Goal: Transaction & Acquisition: Purchase product/service

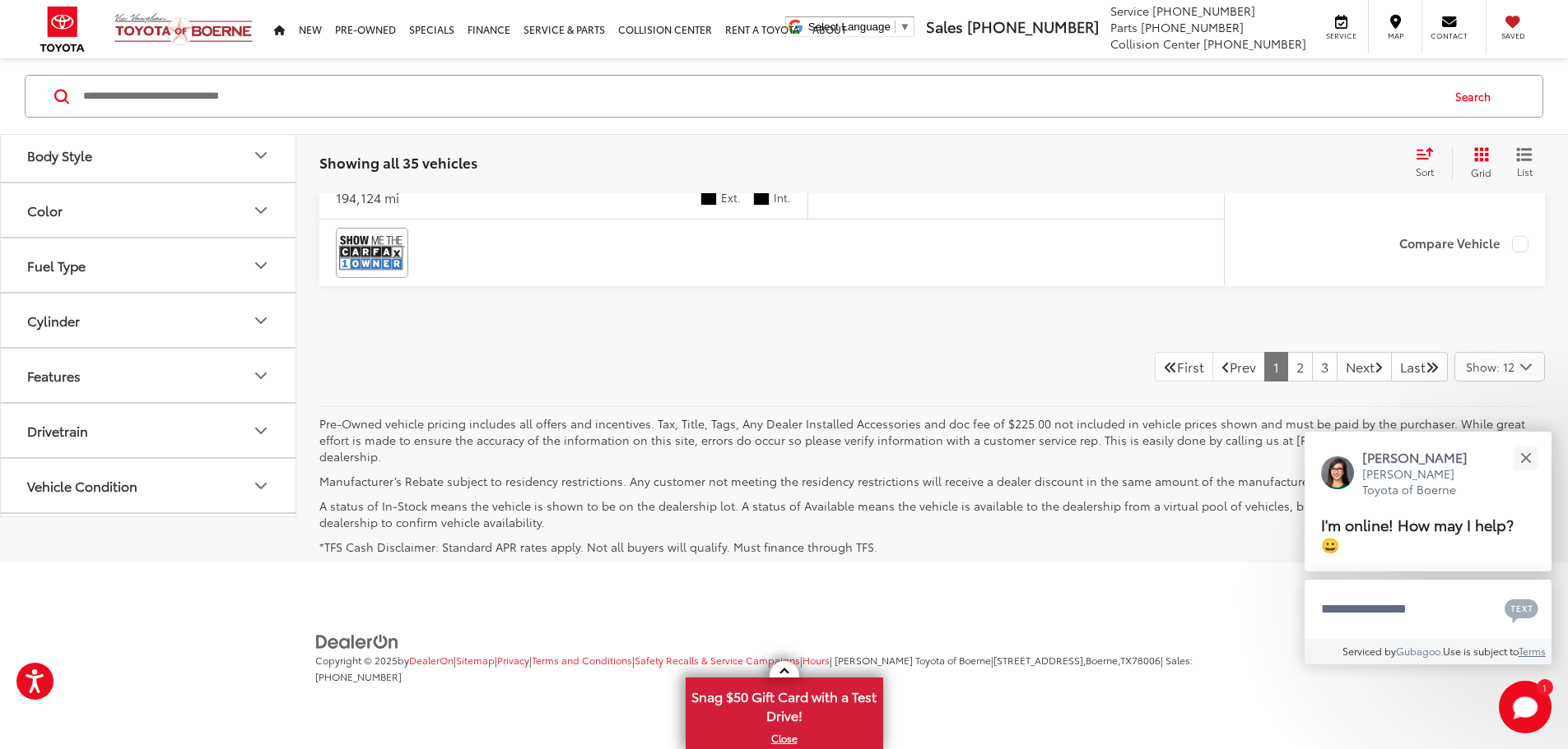
scroll to position [7417, 0]
click at [1264, 382] on link "1" at bounding box center [1276, 367] width 24 height 29
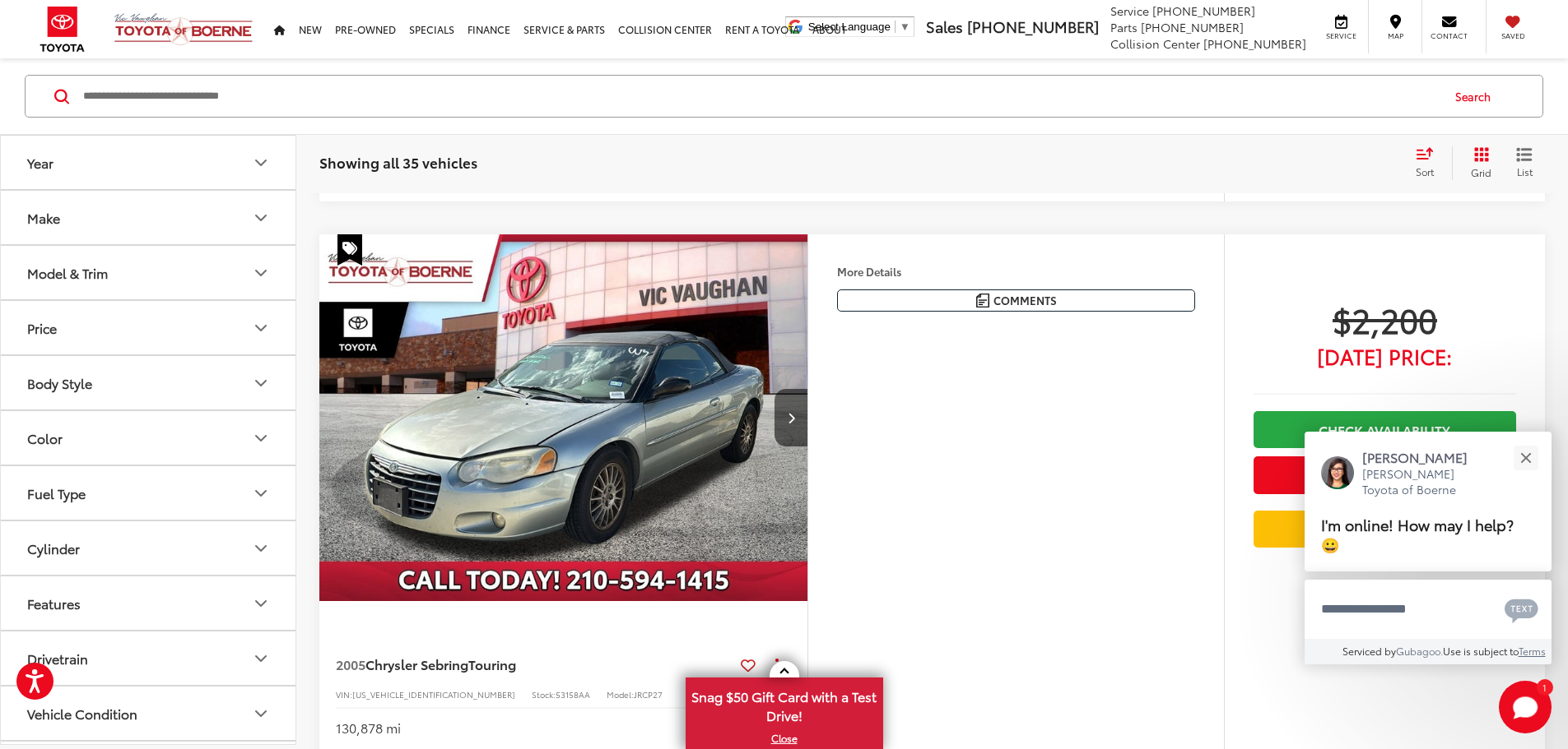
scroll to position [835, 0]
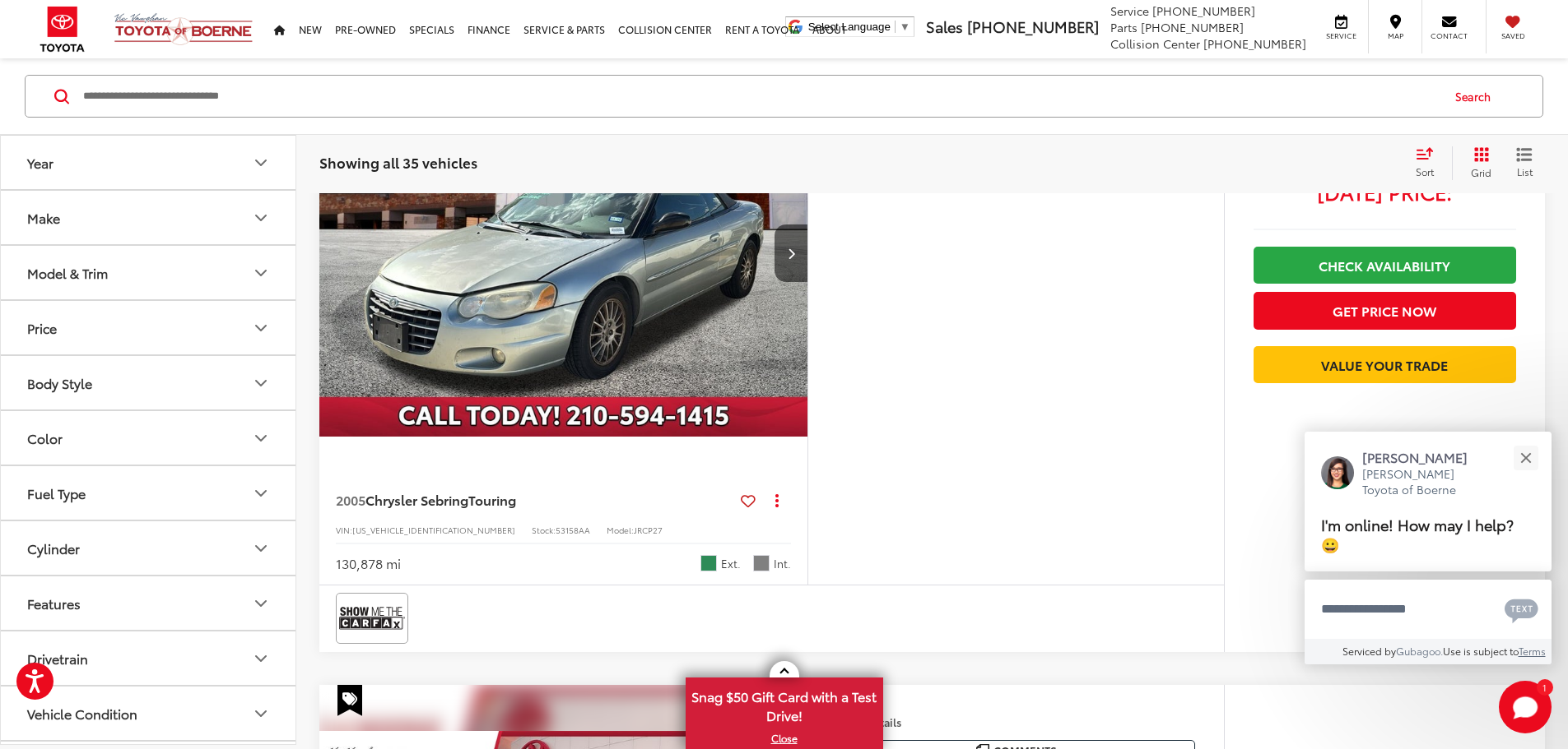
click at [733, 407] on img "2005 Chrysler Sebring Touring 0" at bounding box center [563, 254] width 490 height 368
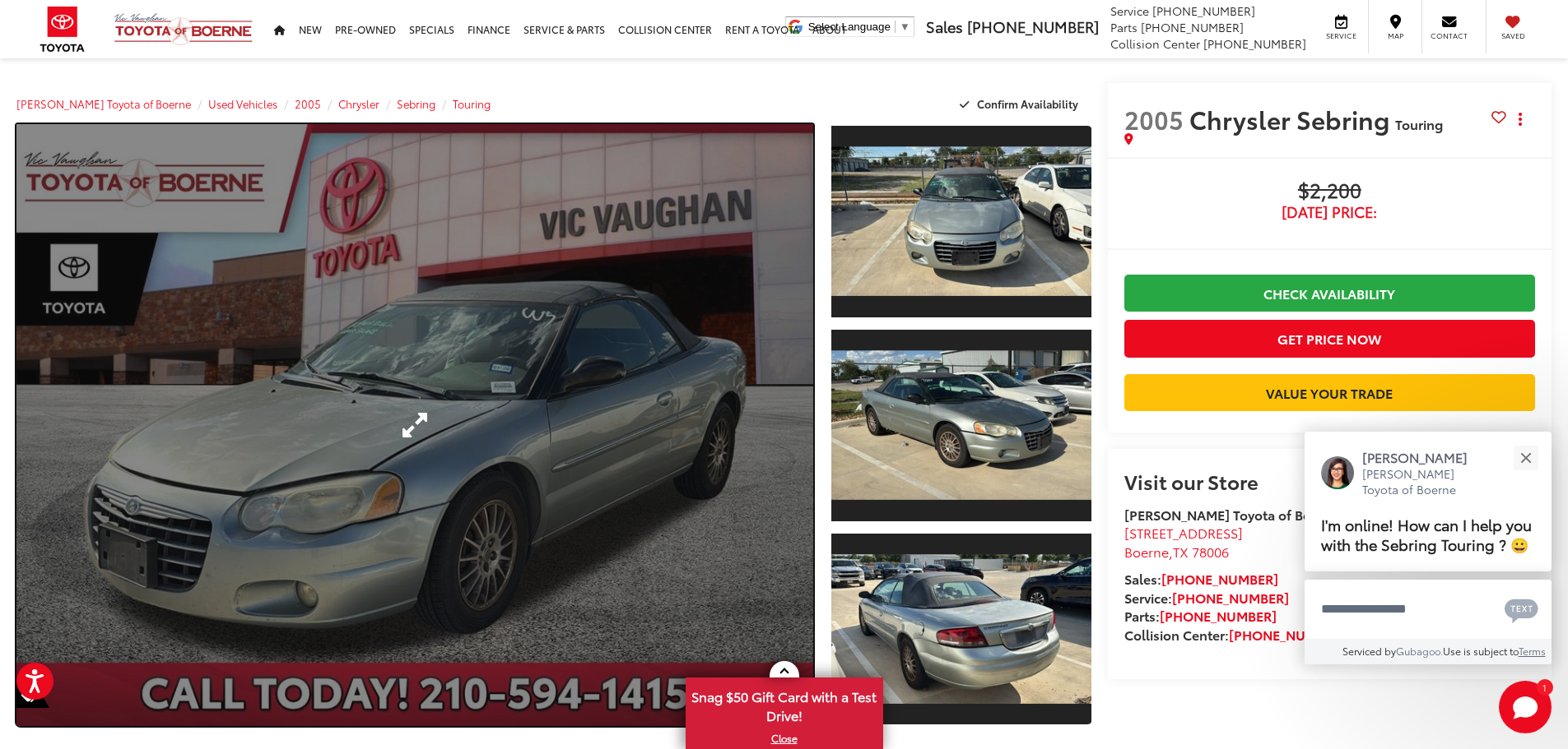
click at [638, 448] on link "Expand Photo 0" at bounding box center [415, 426] width 797 height 602
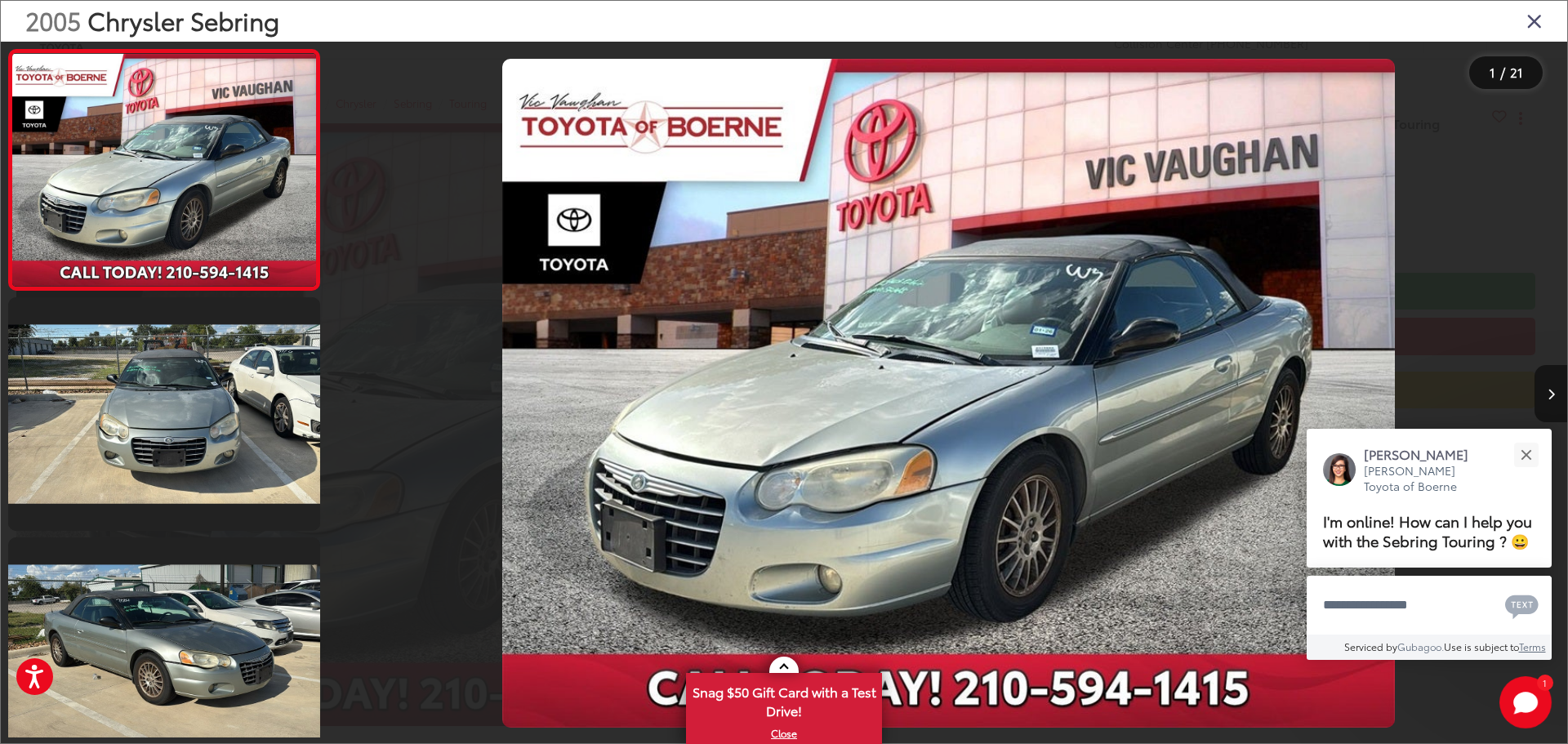
click at [1555, 378] on button "Next image" at bounding box center [1551, 394] width 33 height 57
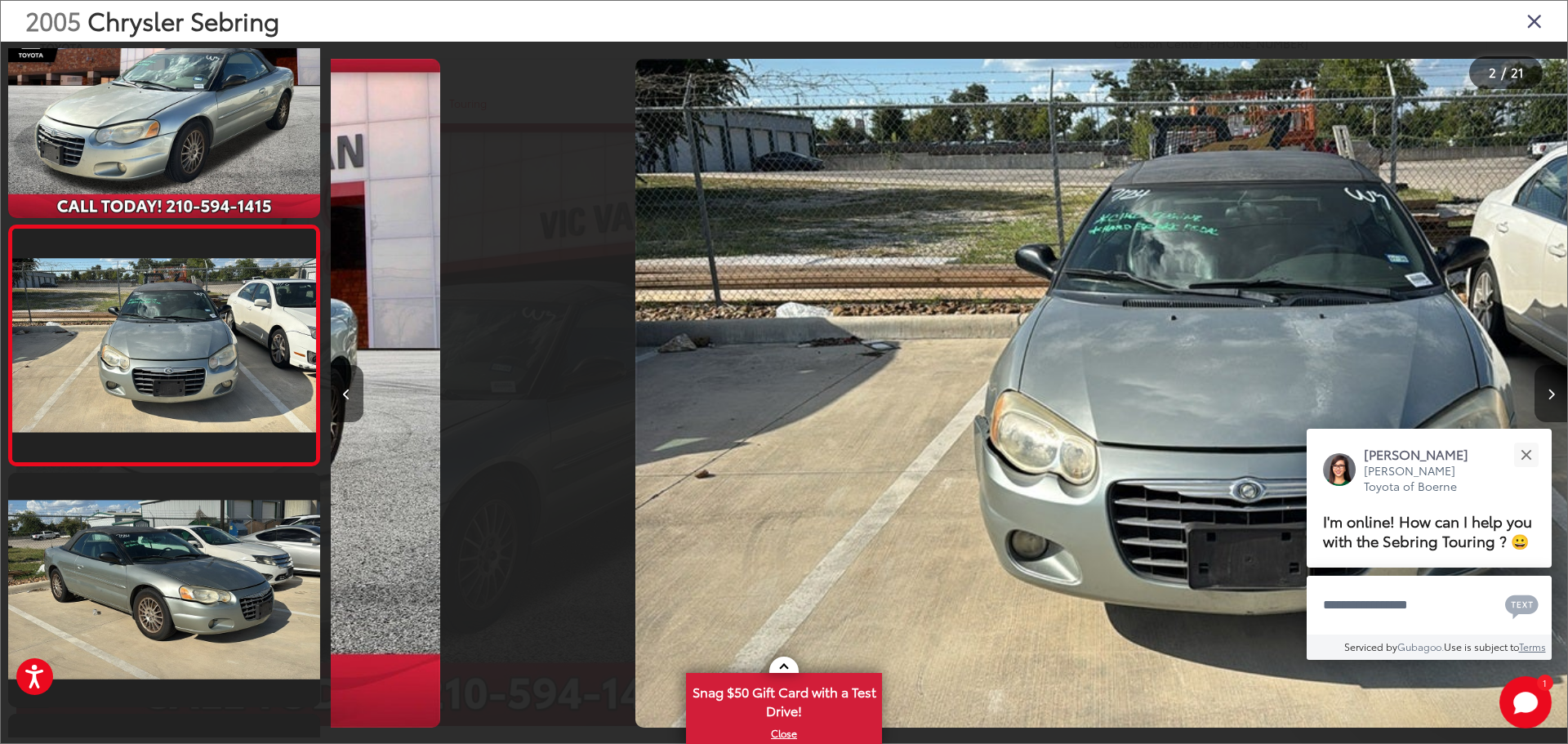
scroll to position [0, 1236]
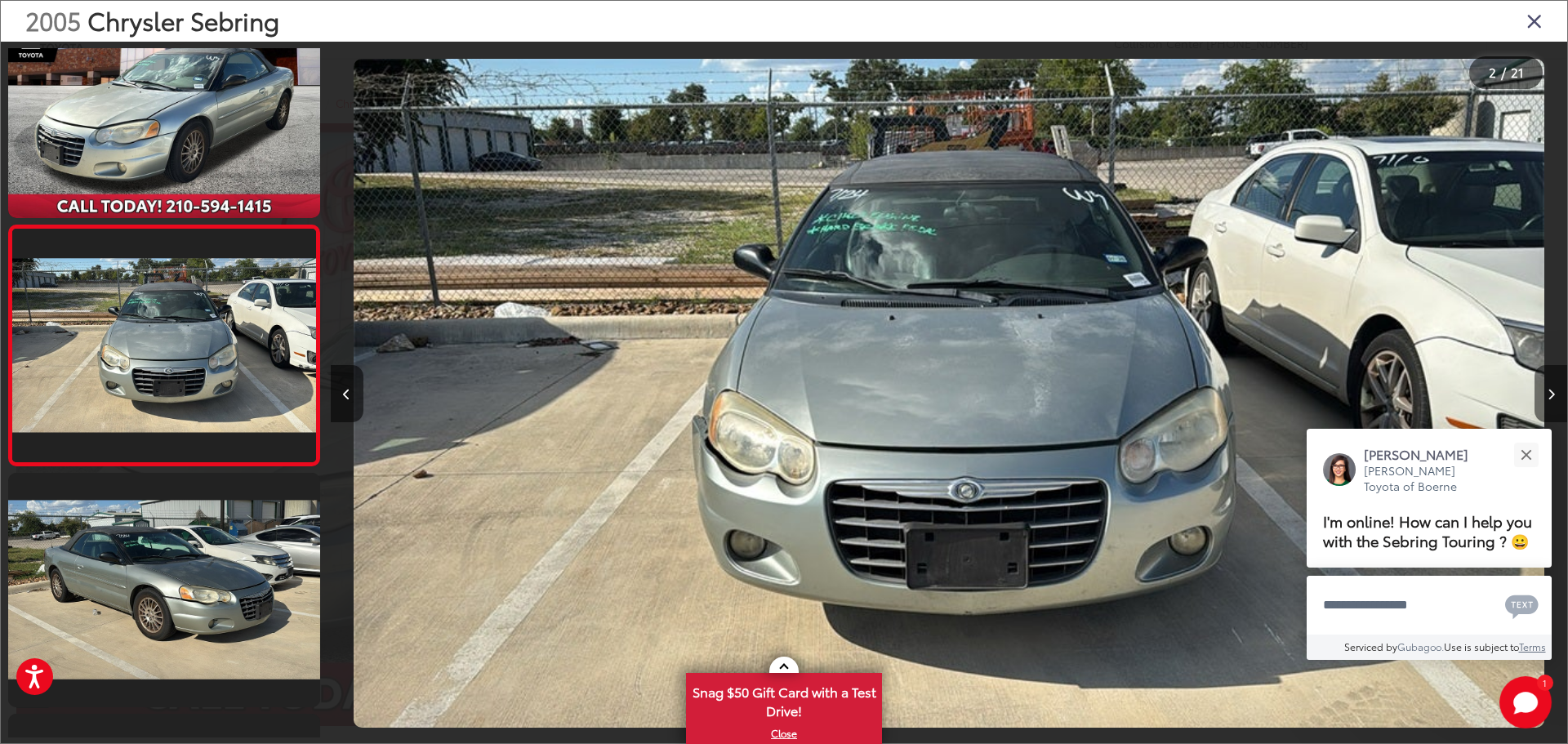
click at [1554, 378] on button "Next image" at bounding box center [1551, 394] width 33 height 57
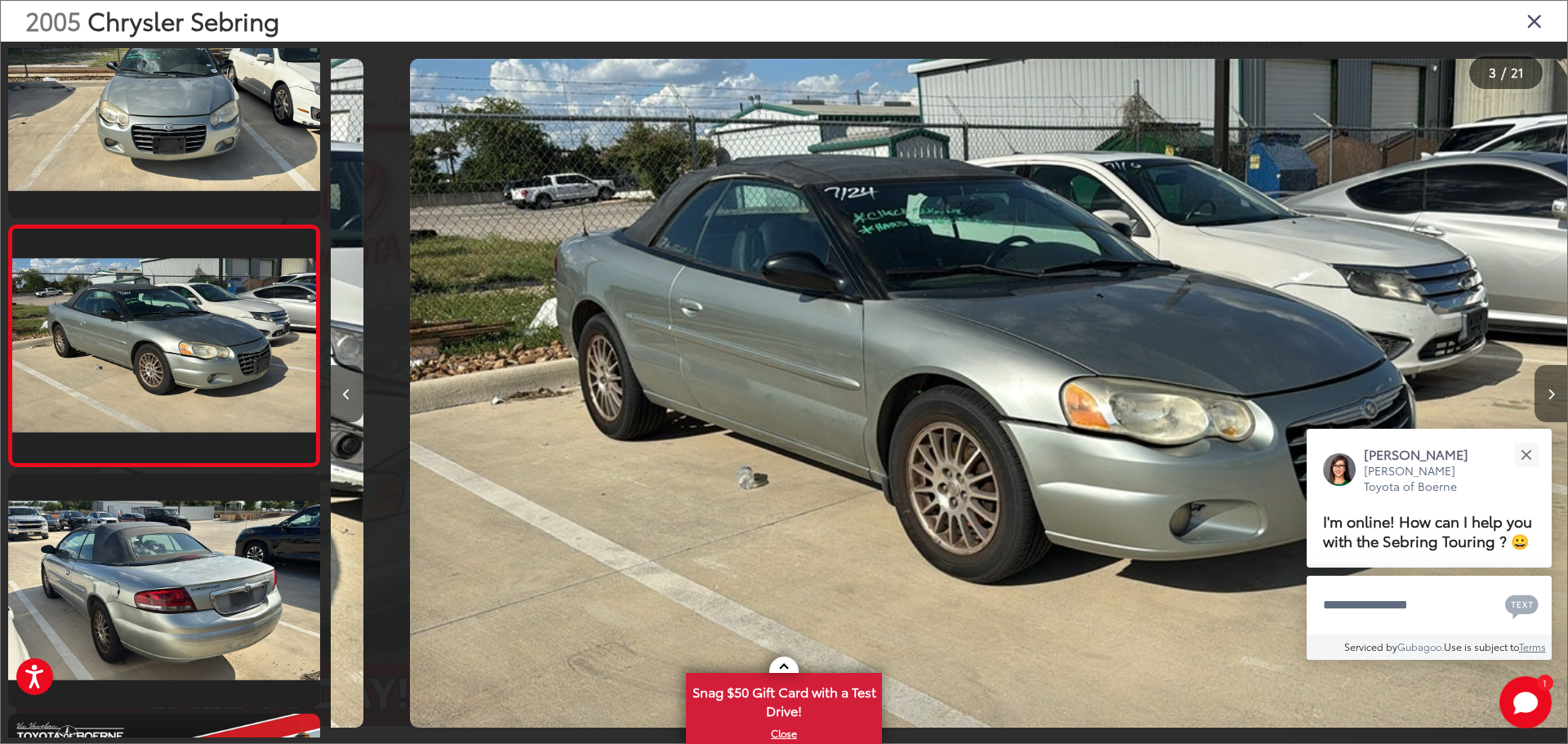
scroll to position [0, 2473]
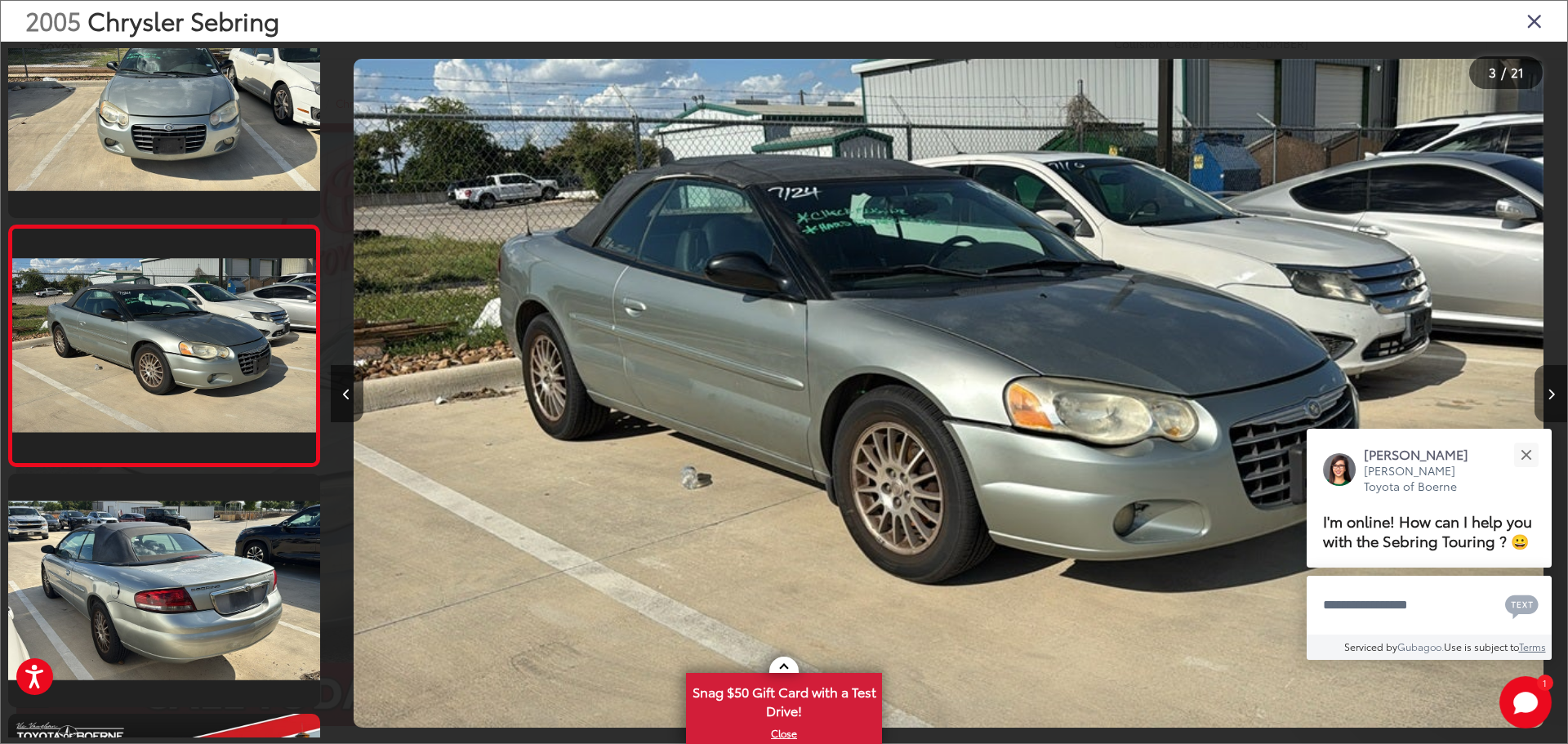
click at [1543, 390] on button "Next image" at bounding box center [1551, 394] width 33 height 57
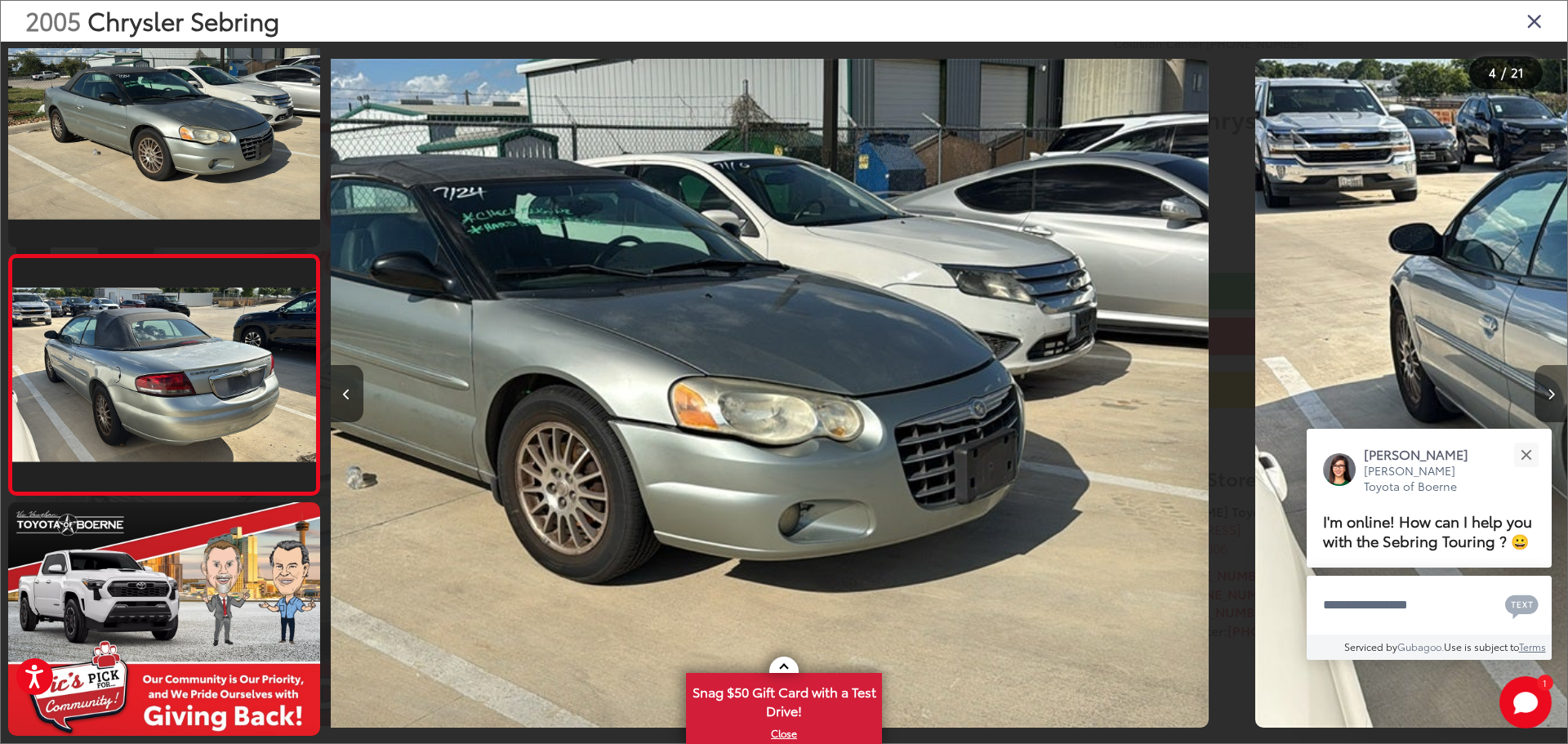
scroll to position [546, 0]
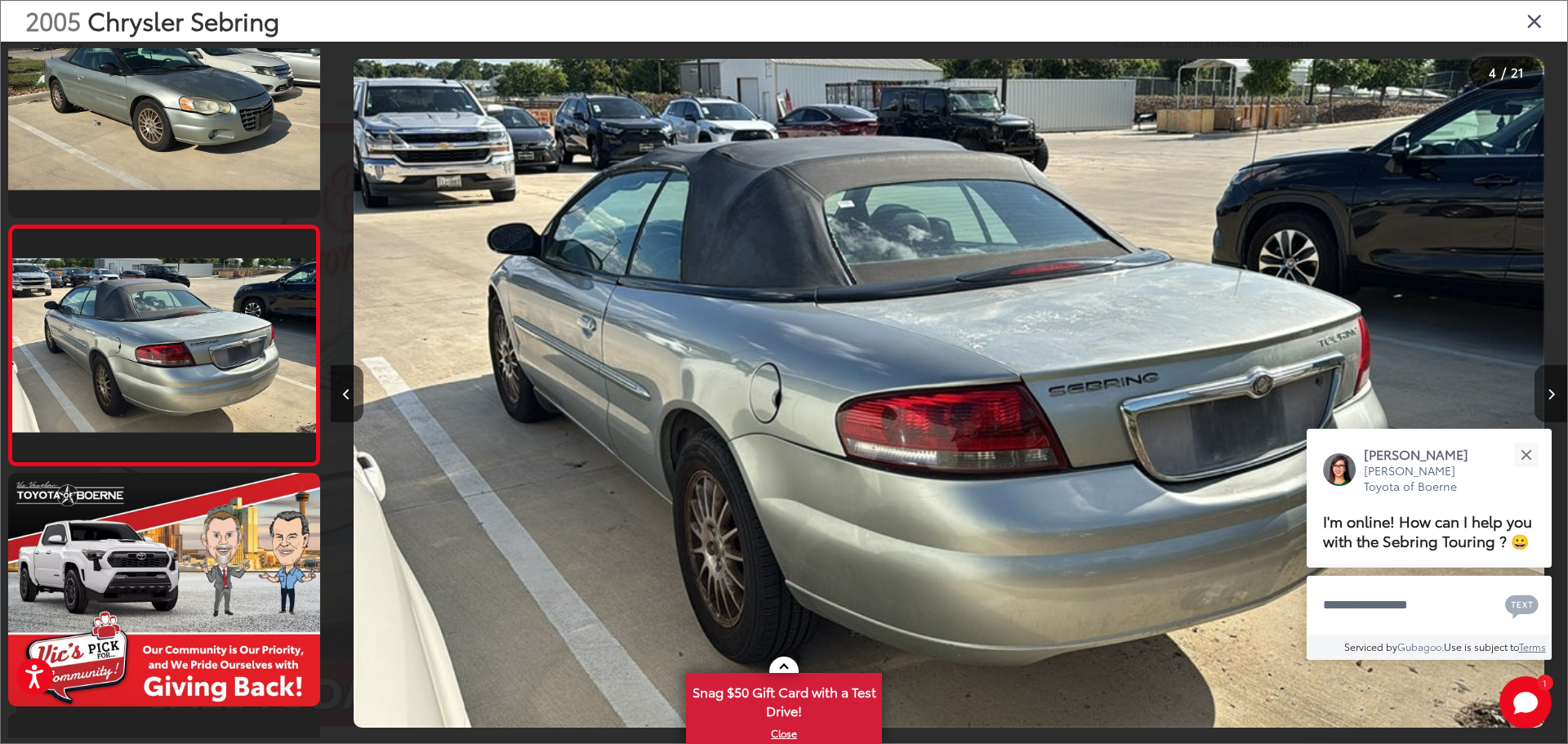
click at [1543, 390] on button "Next image" at bounding box center [1551, 394] width 33 height 57
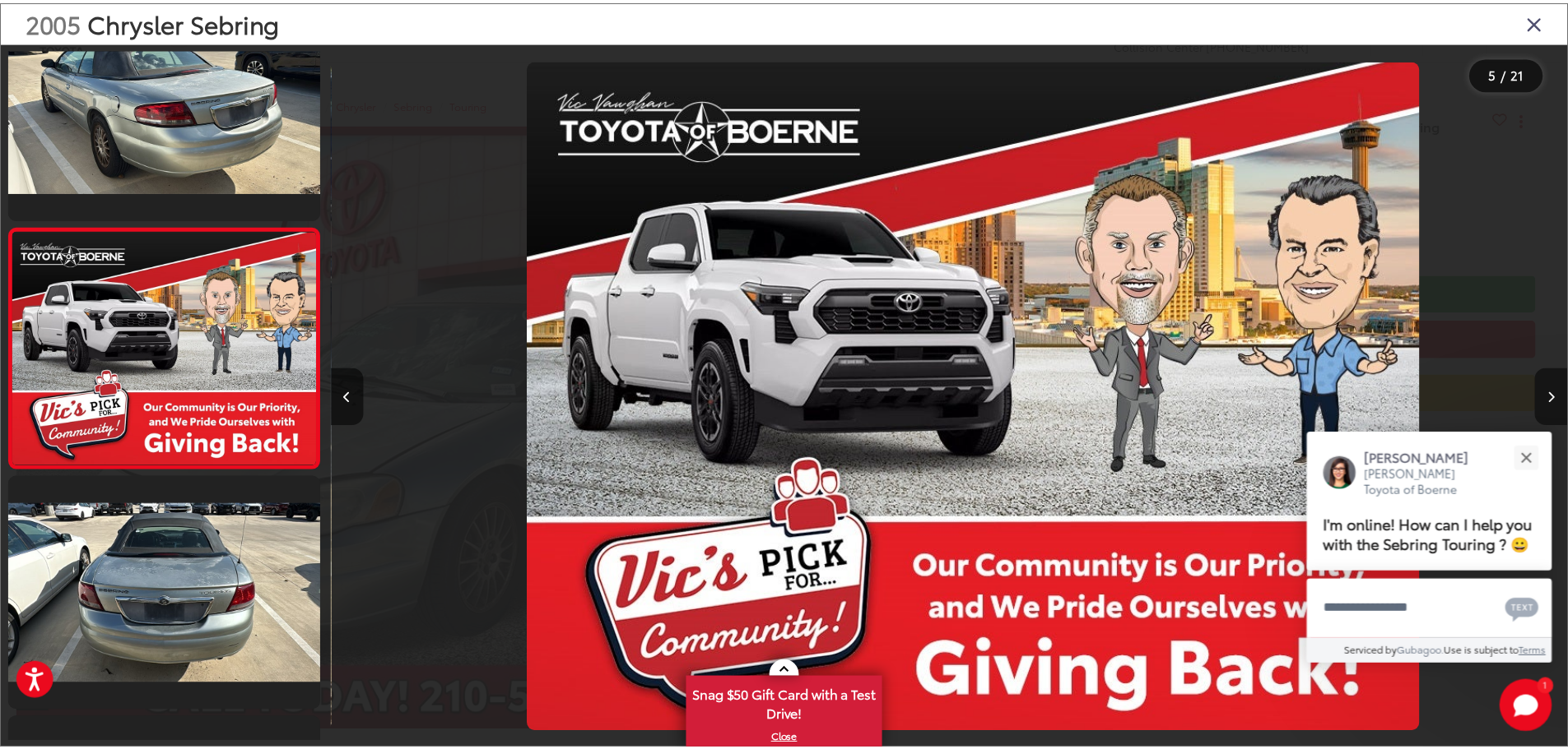
scroll to position [0, 4985]
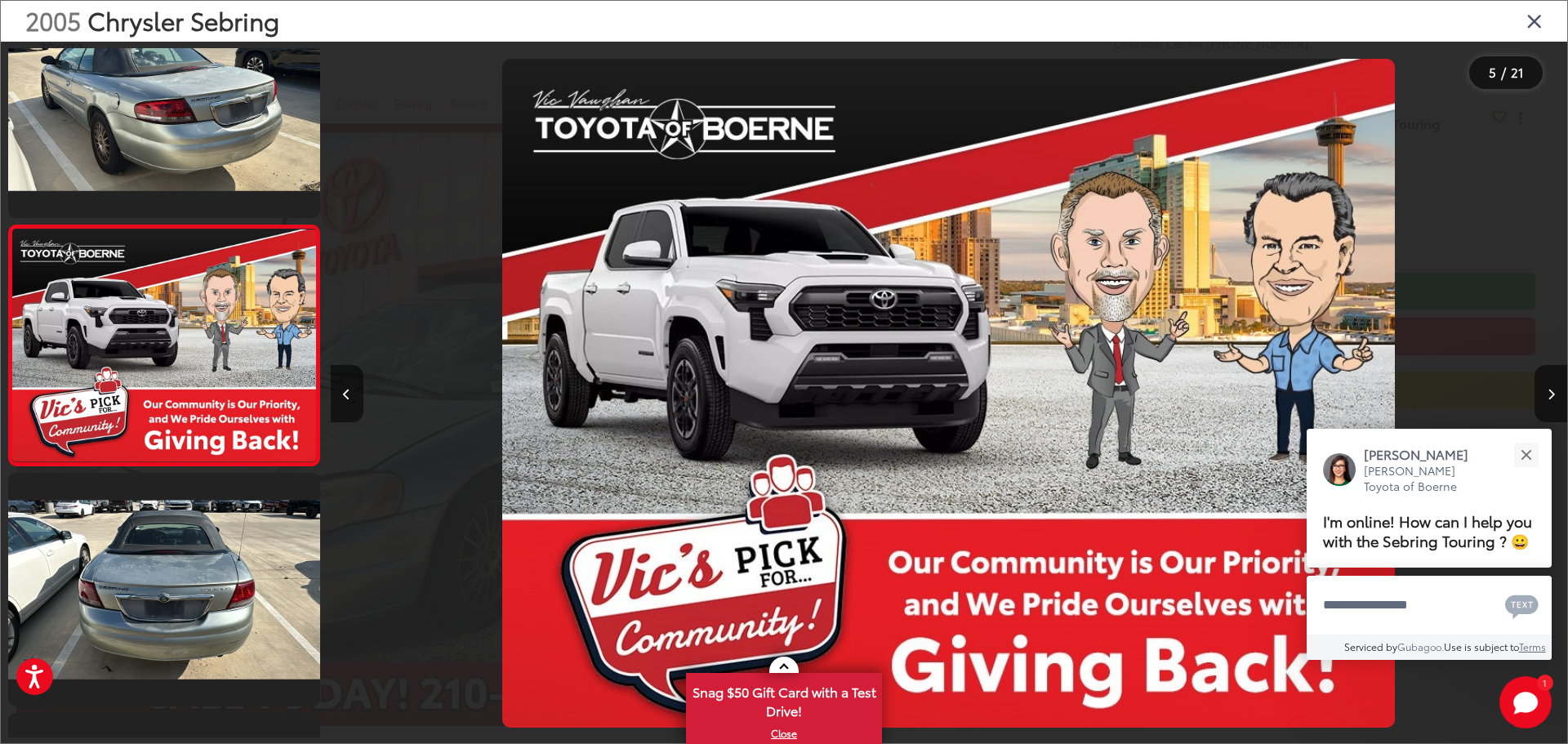
click at [1535, 25] on icon "Close gallery" at bounding box center [1534, 20] width 16 height 21
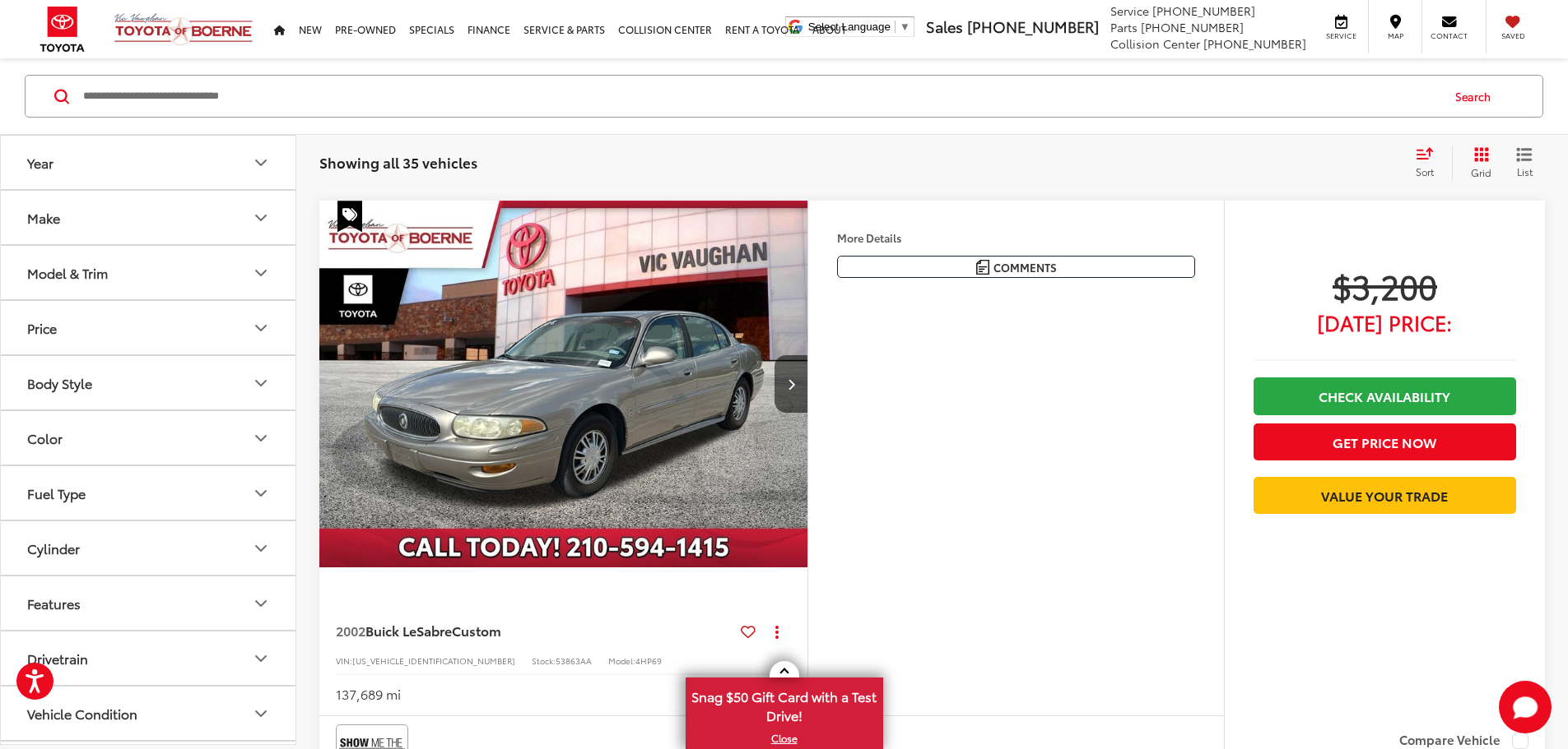
scroll to position [2809, 0]
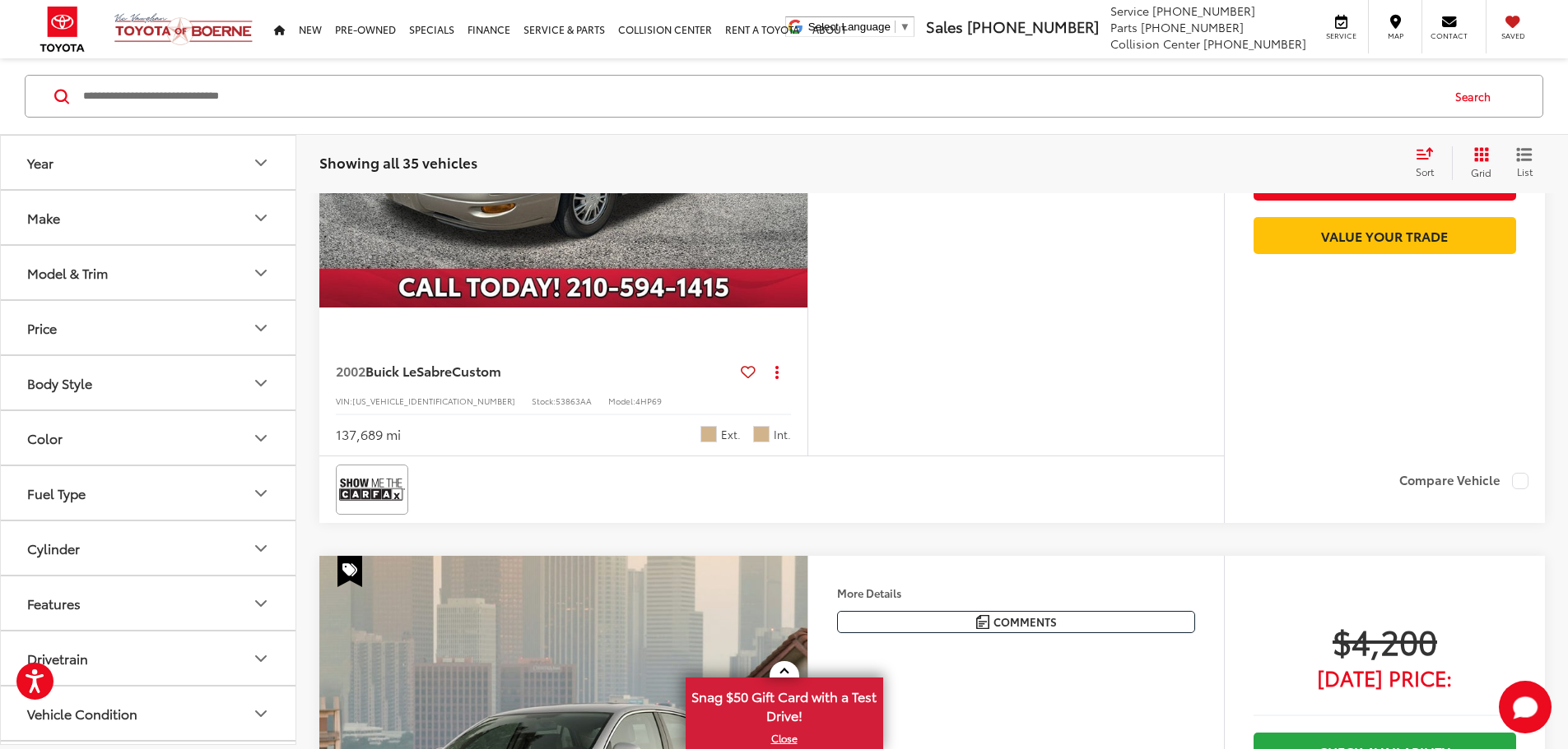
click at [809, 309] on img "2002 Buick LeSabre Custom 0" at bounding box center [563, 125] width 490 height 368
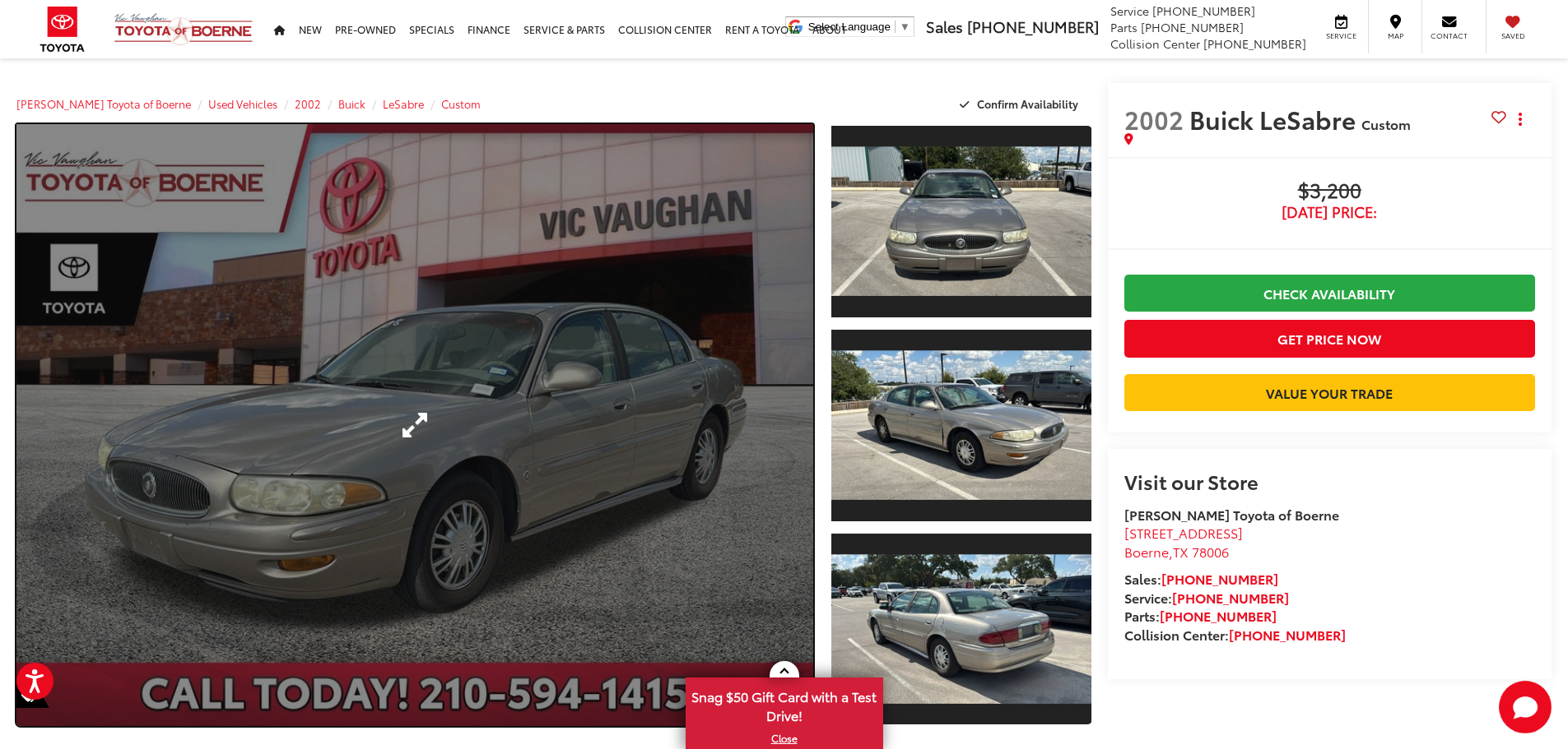
click at [567, 359] on link "Expand Photo 0" at bounding box center [415, 426] width 797 height 602
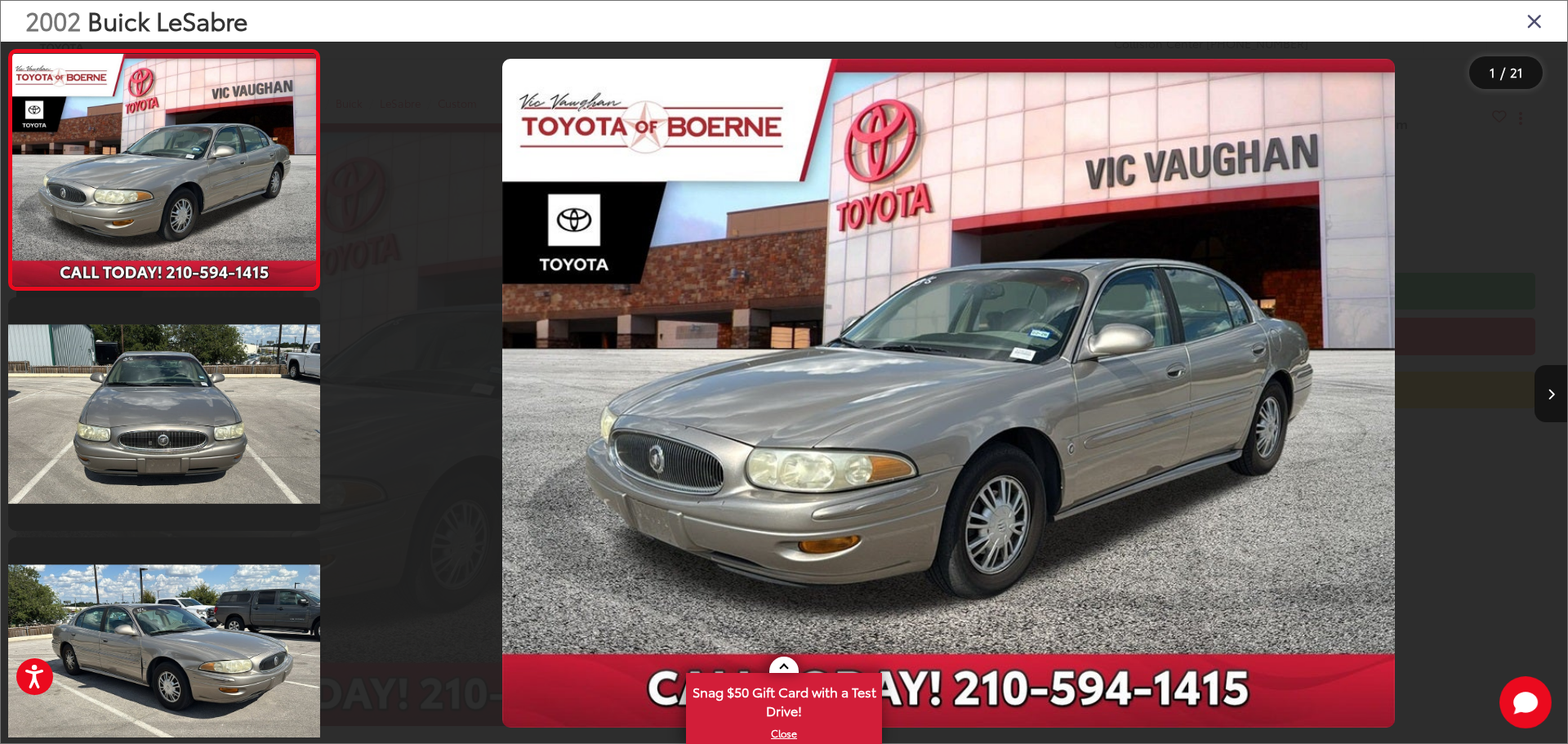
click at [568, 357] on div at bounding box center [485, 394] width 310 height 704
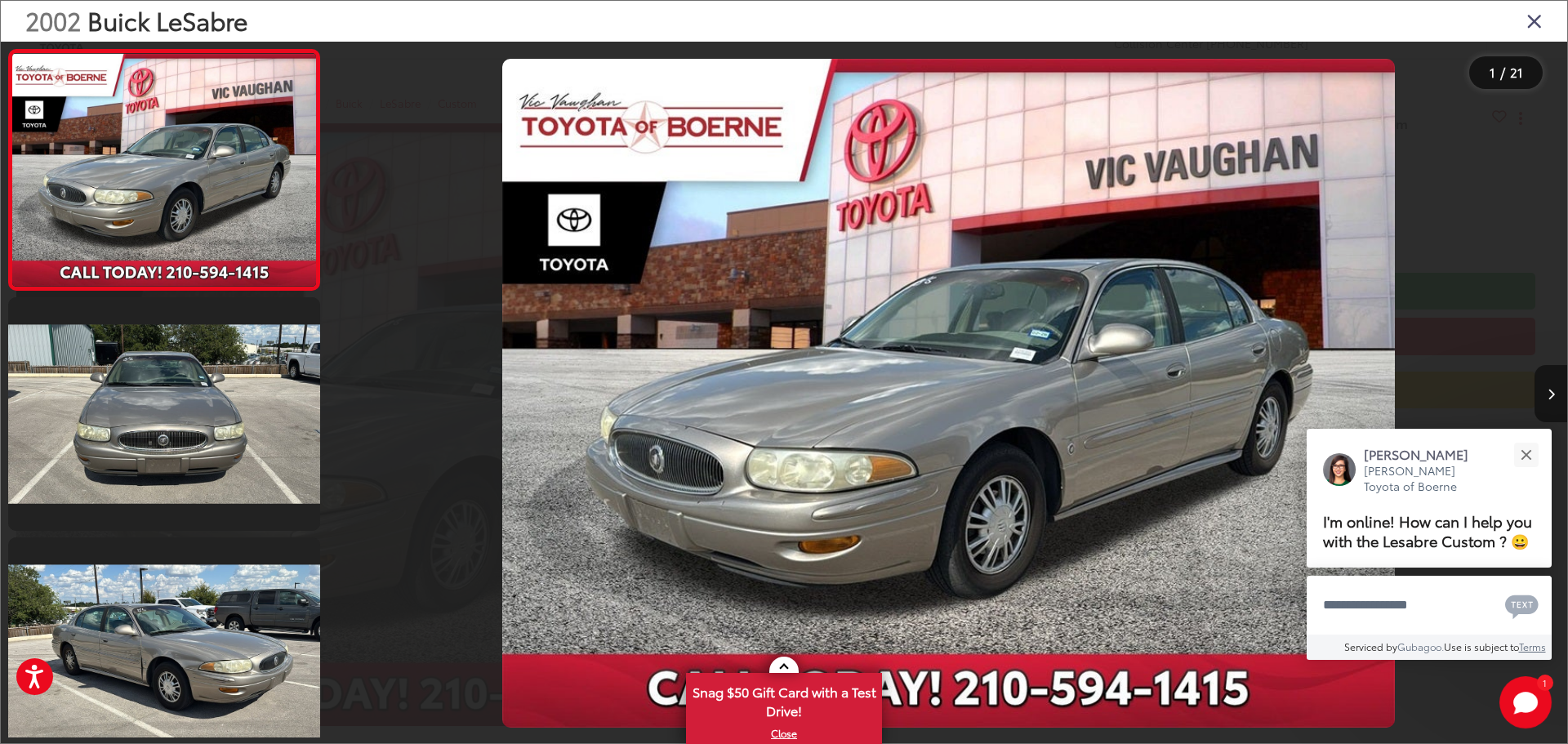
click at [1547, 387] on button "Next image" at bounding box center [1551, 394] width 33 height 57
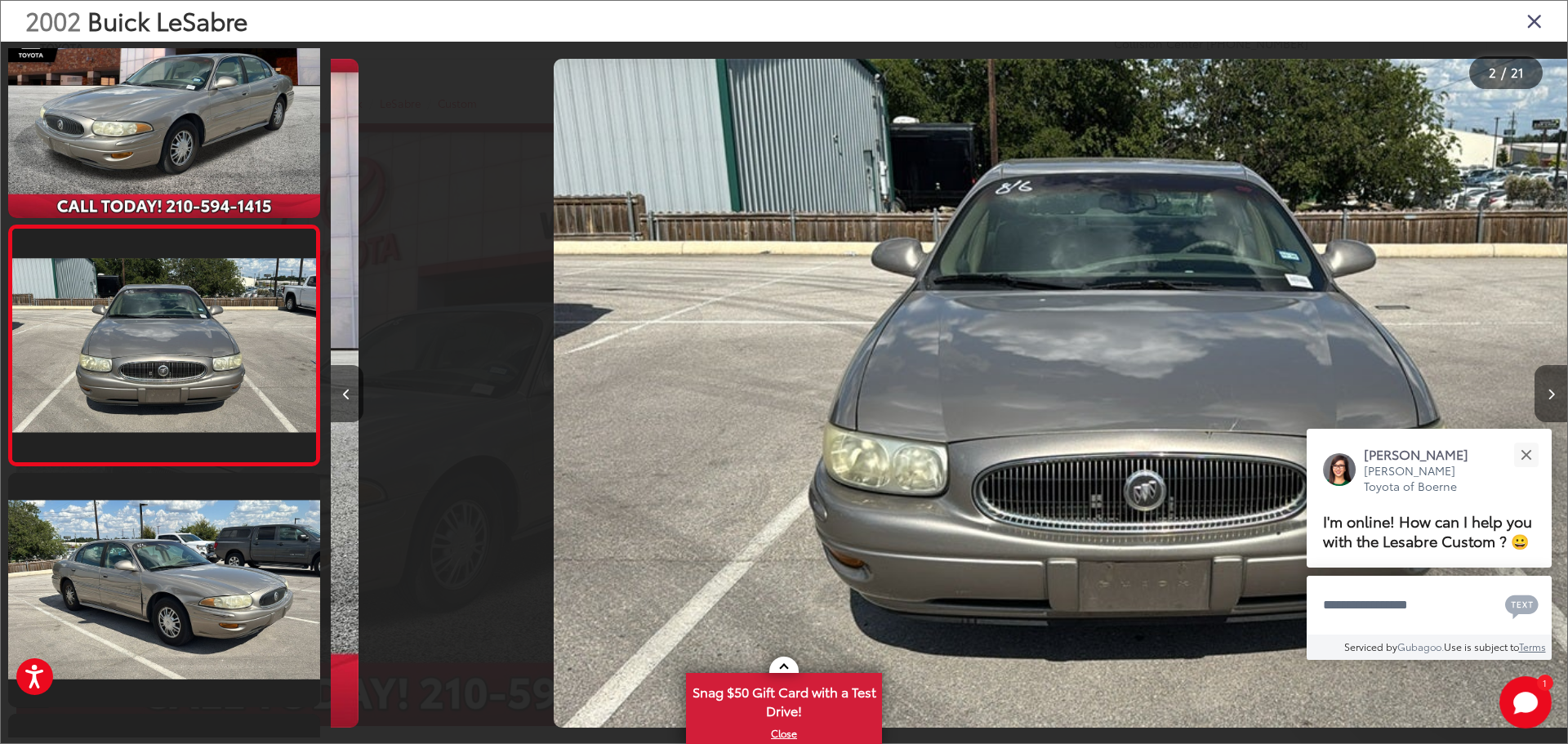
scroll to position [0, 1236]
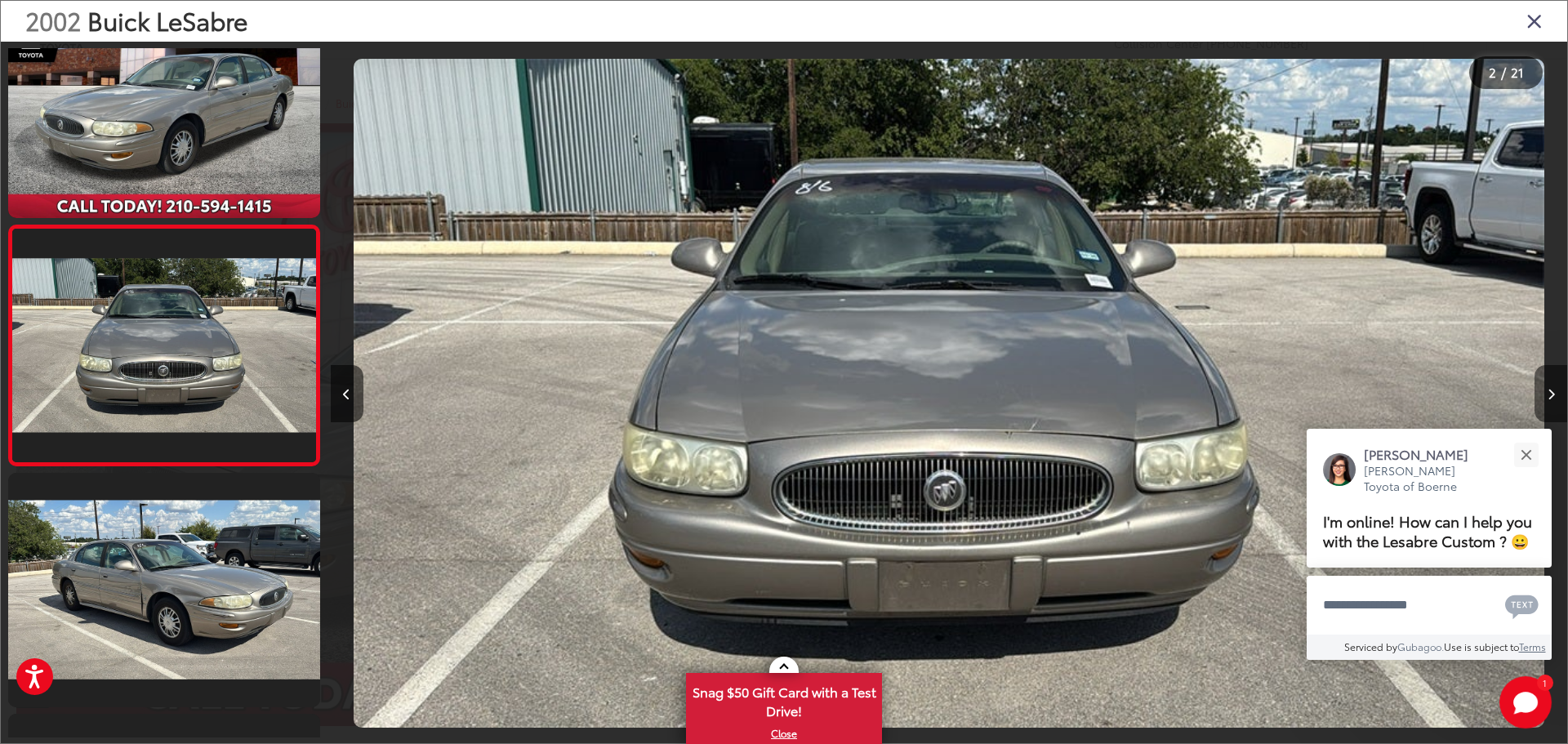
click at [1547, 387] on button "Next image" at bounding box center [1551, 394] width 33 height 57
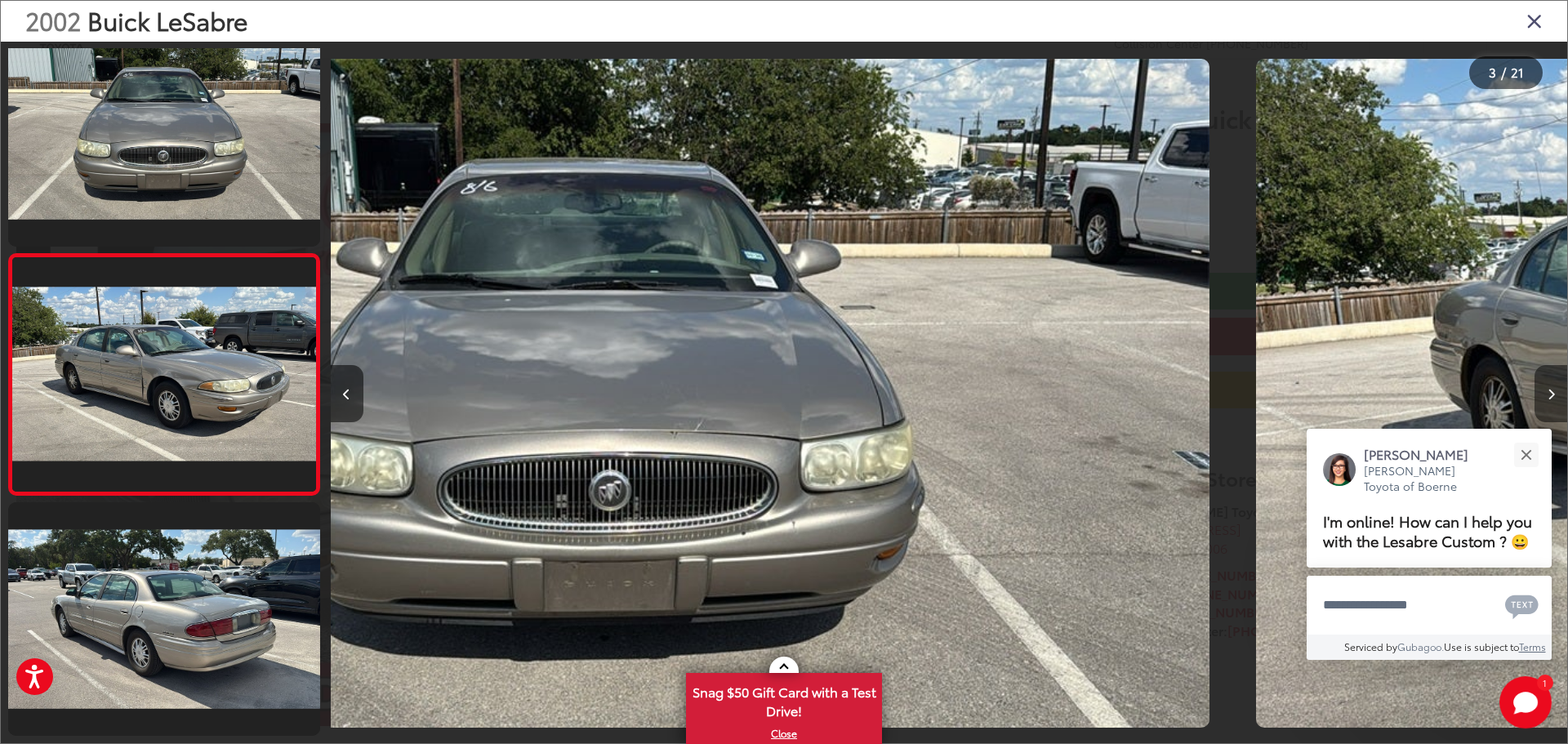
scroll to position [305, 0]
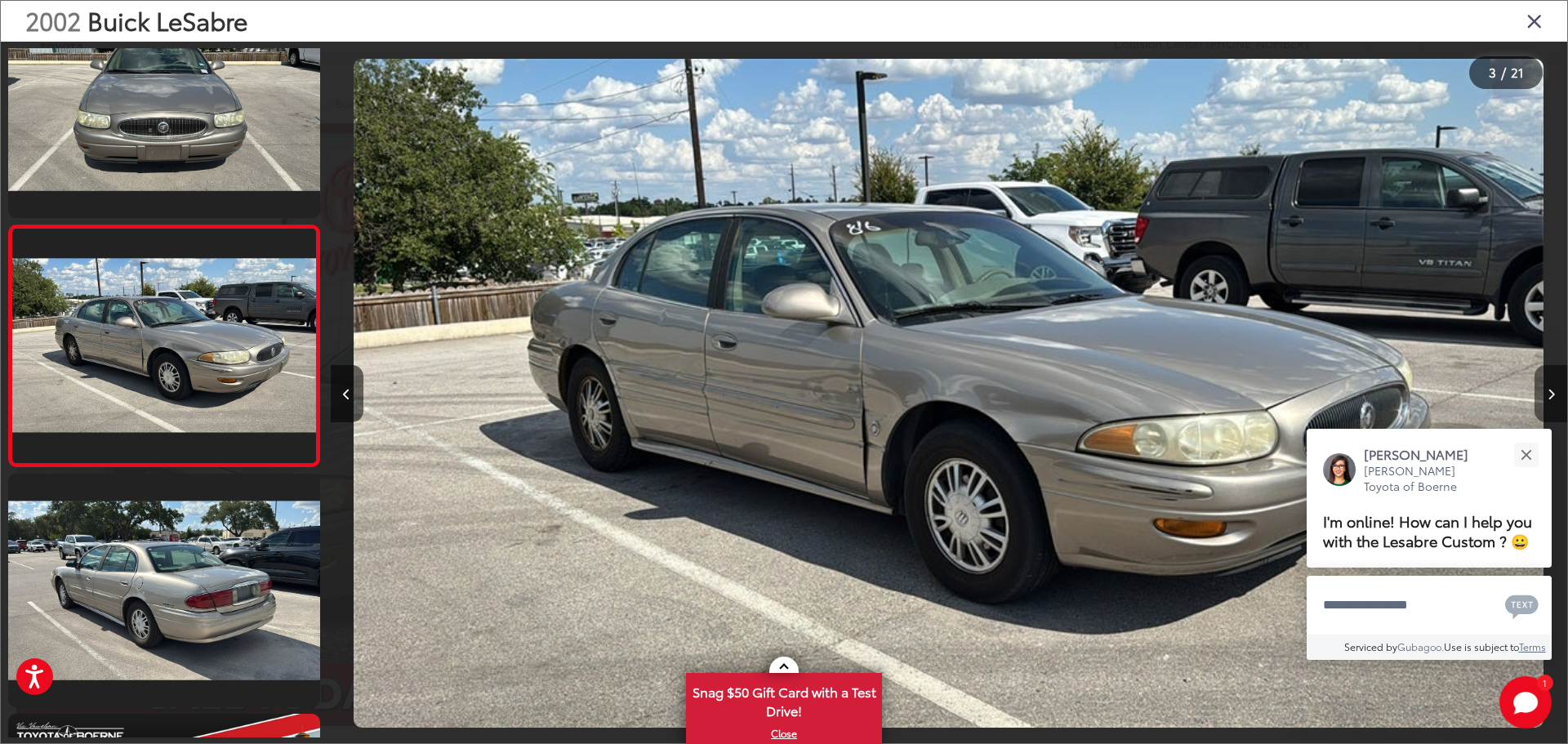
click at [1548, 387] on button "Next image" at bounding box center [1551, 394] width 33 height 57
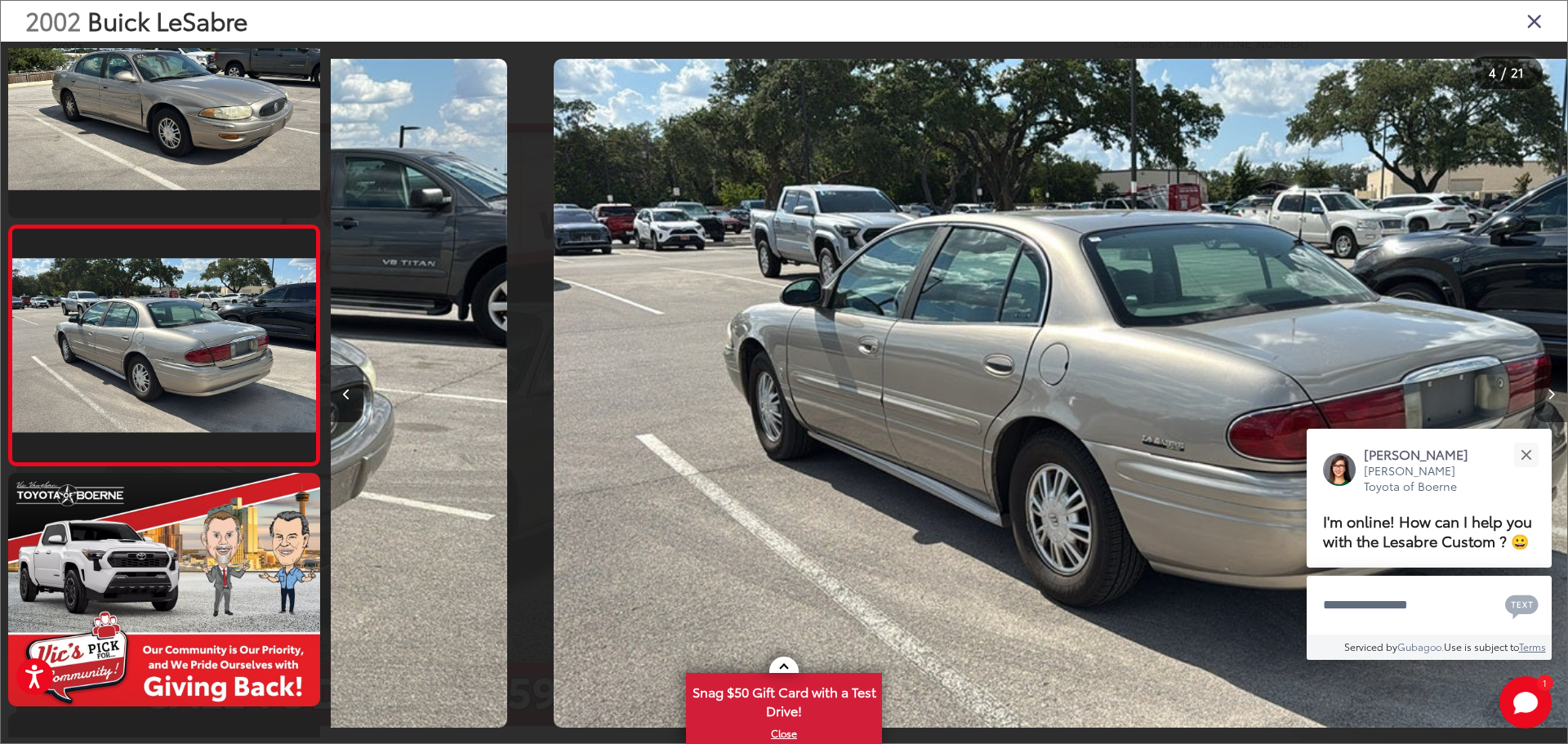
scroll to position [0, 3710]
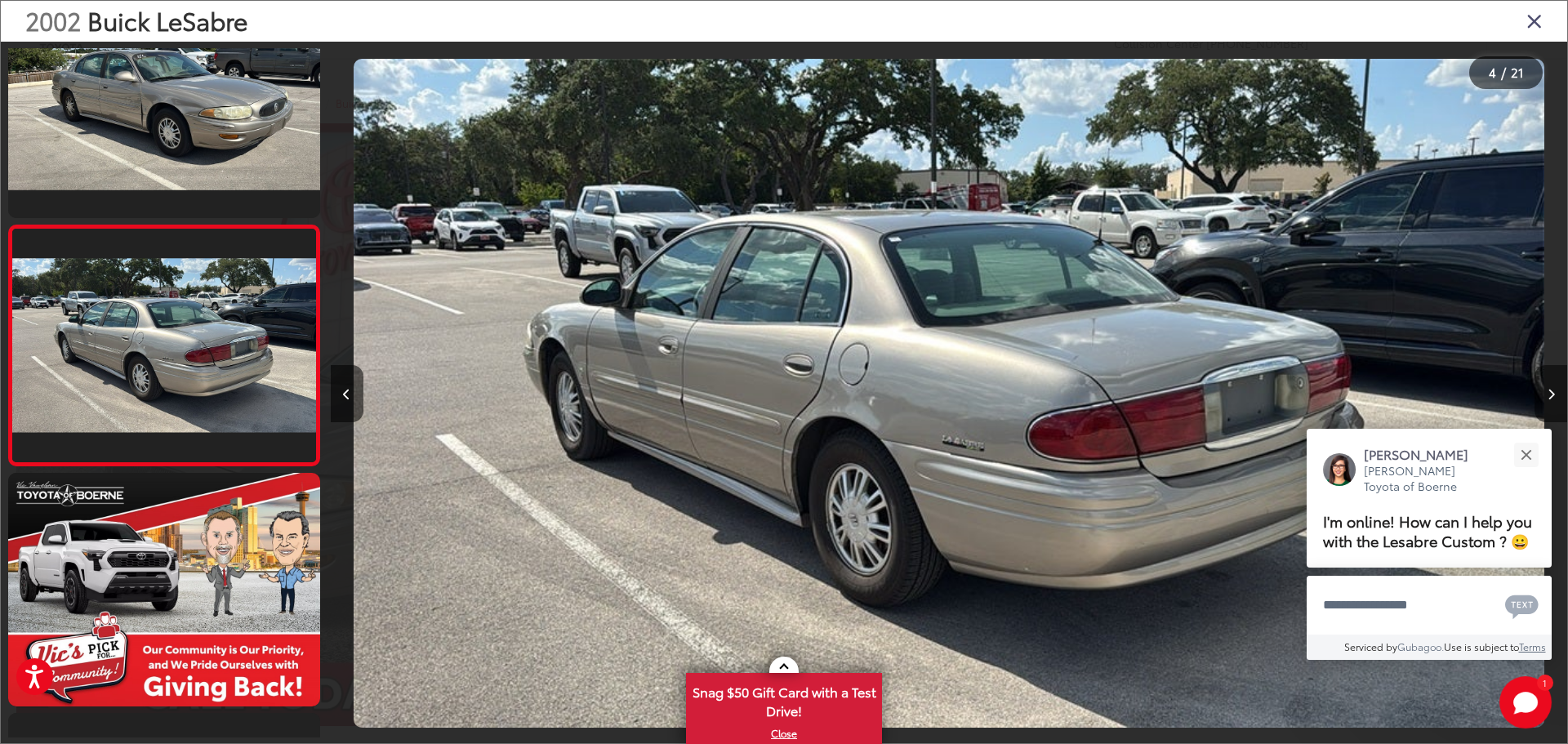
click at [1548, 387] on button "Next image" at bounding box center [1551, 394] width 33 height 57
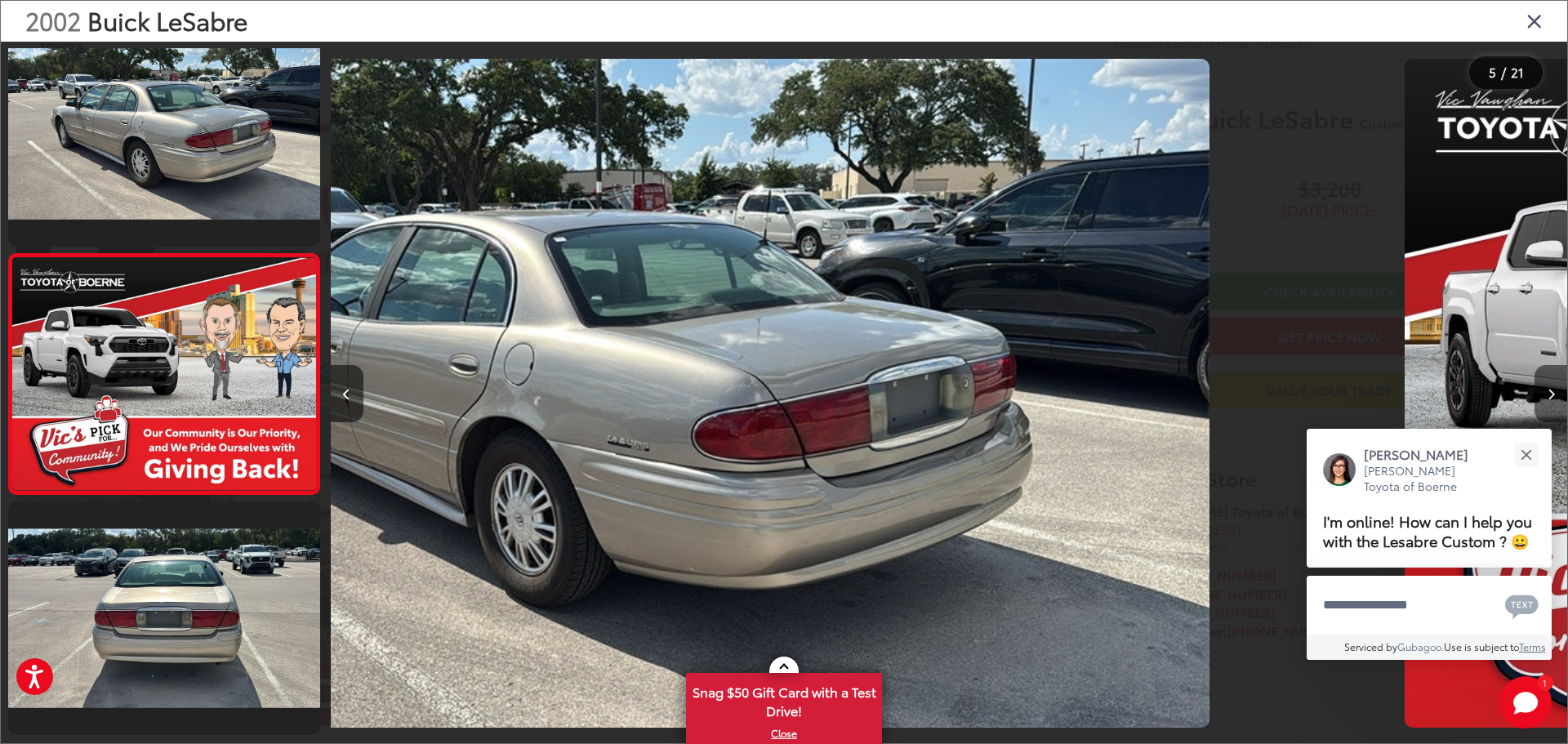
scroll to position [786, 0]
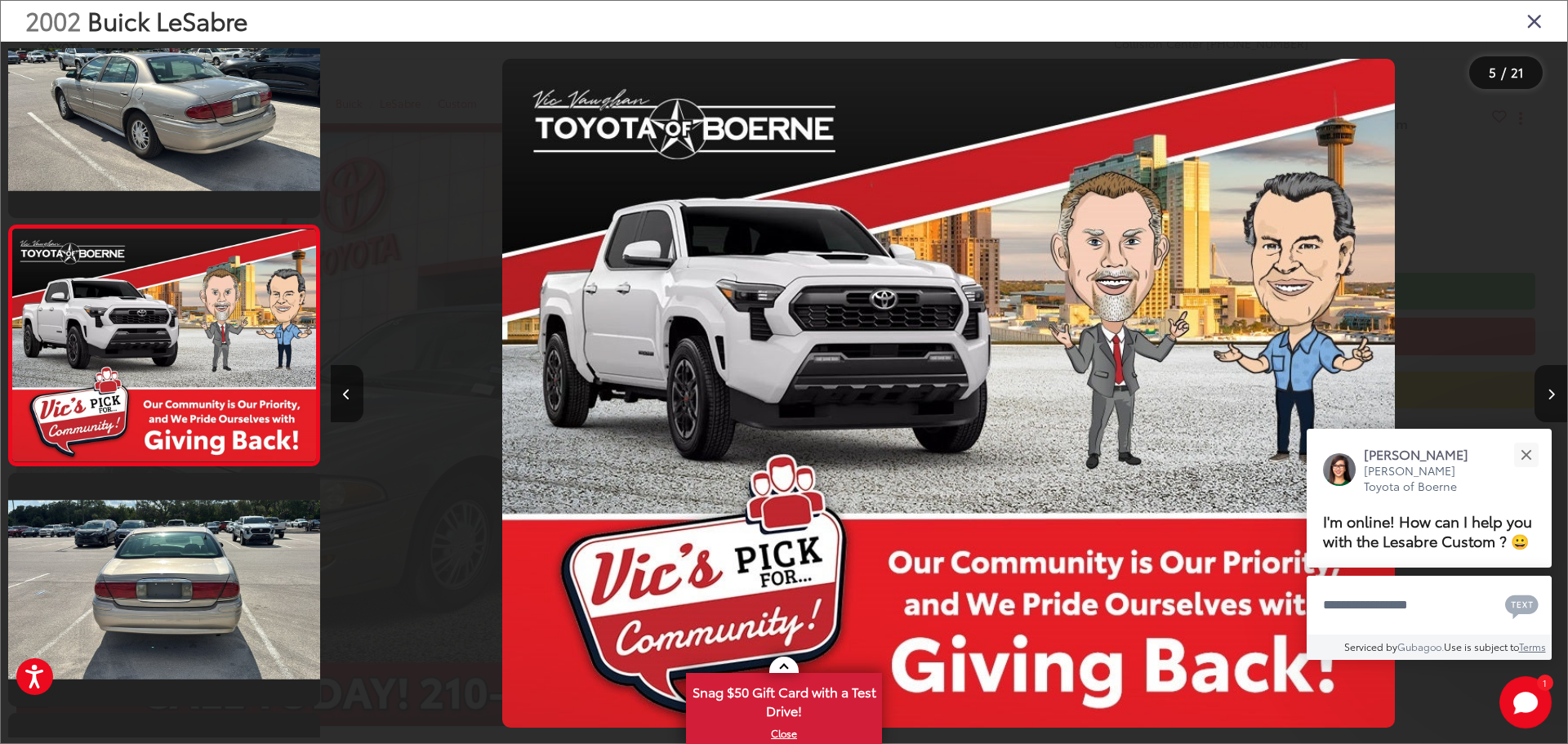
click at [1548, 387] on button "Next image" at bounding box center [1551, 394] width 33 height 57
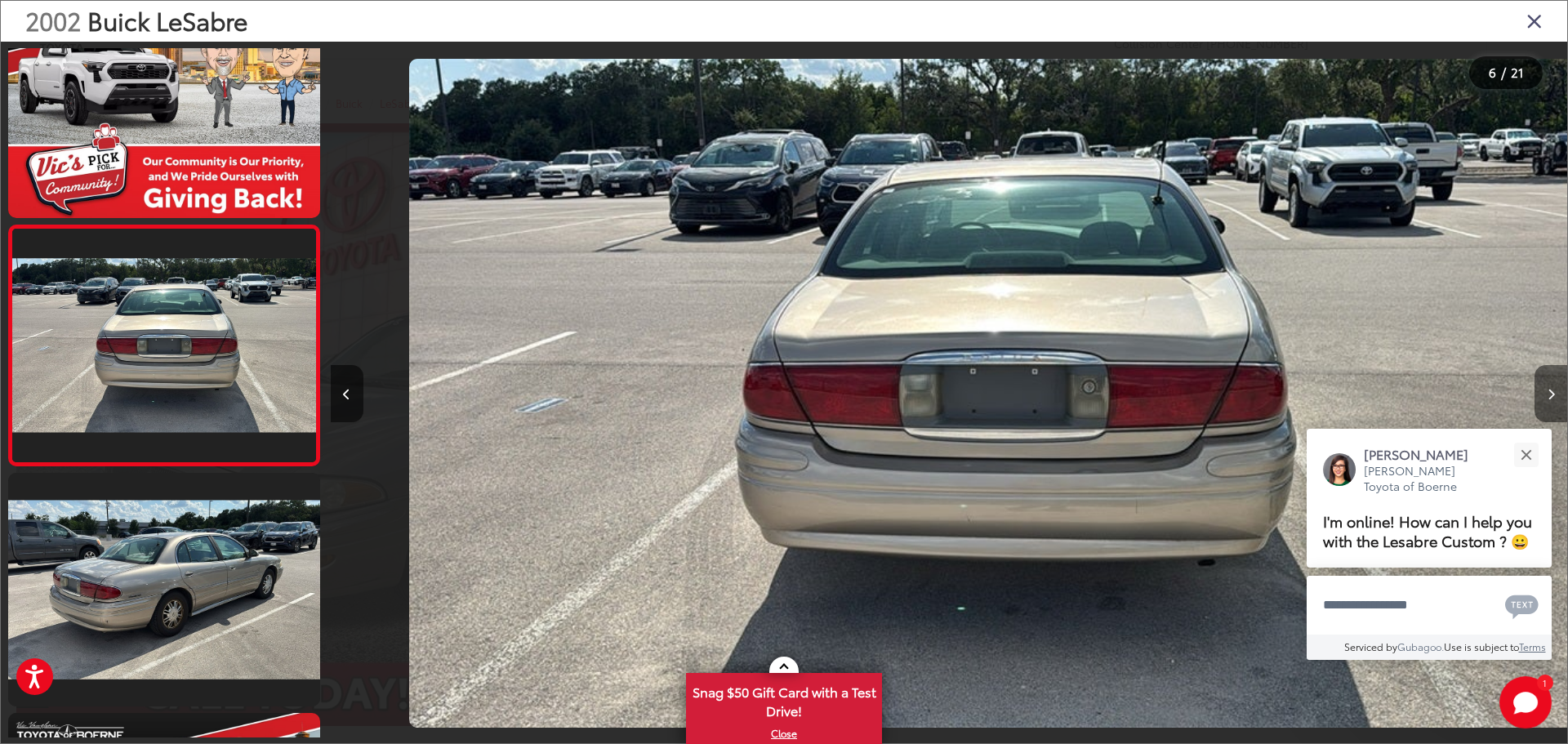
scroll to position [0, 6184]
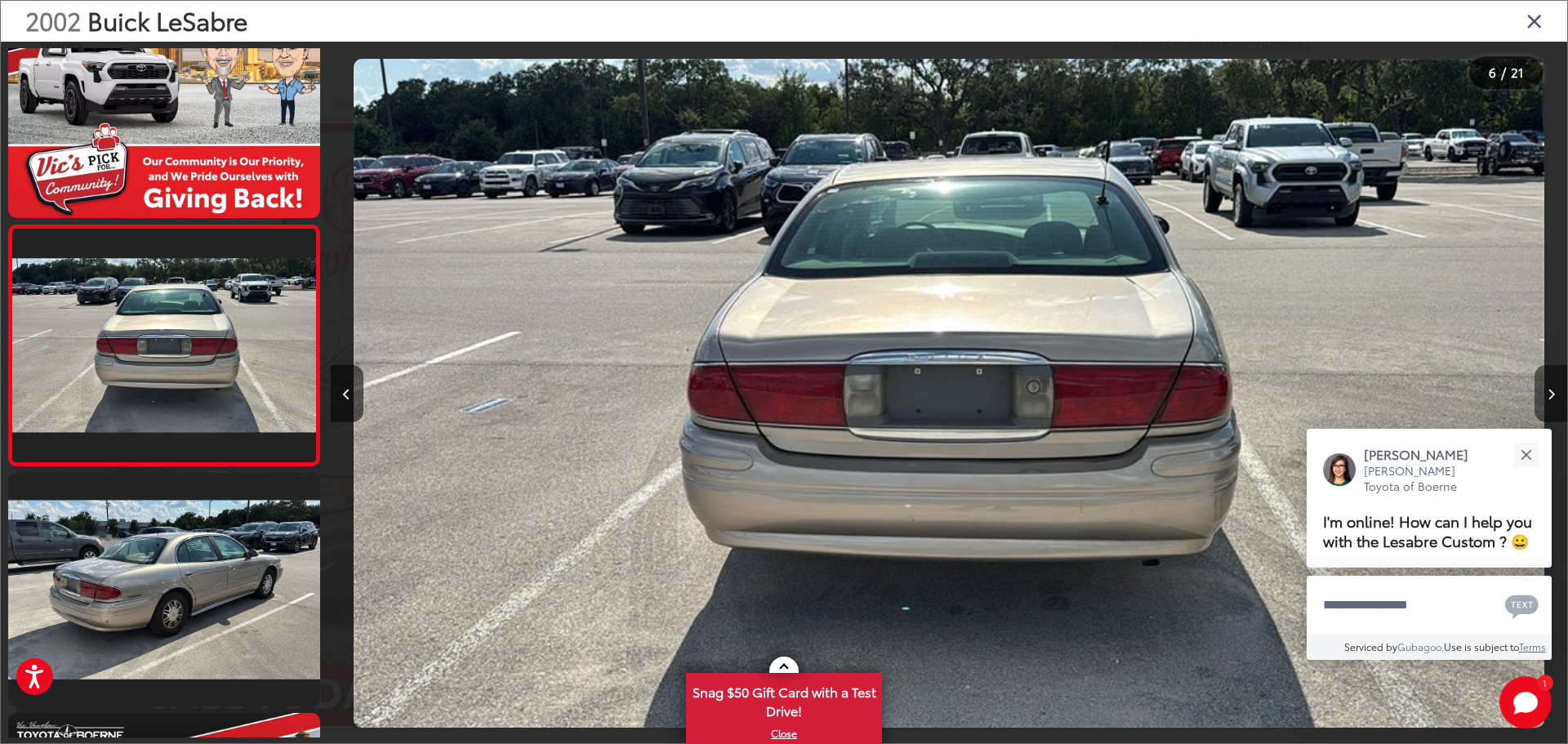
click at [1548, 387] on button "Next image" at bounding box center [1551, 394] width 33 height 57
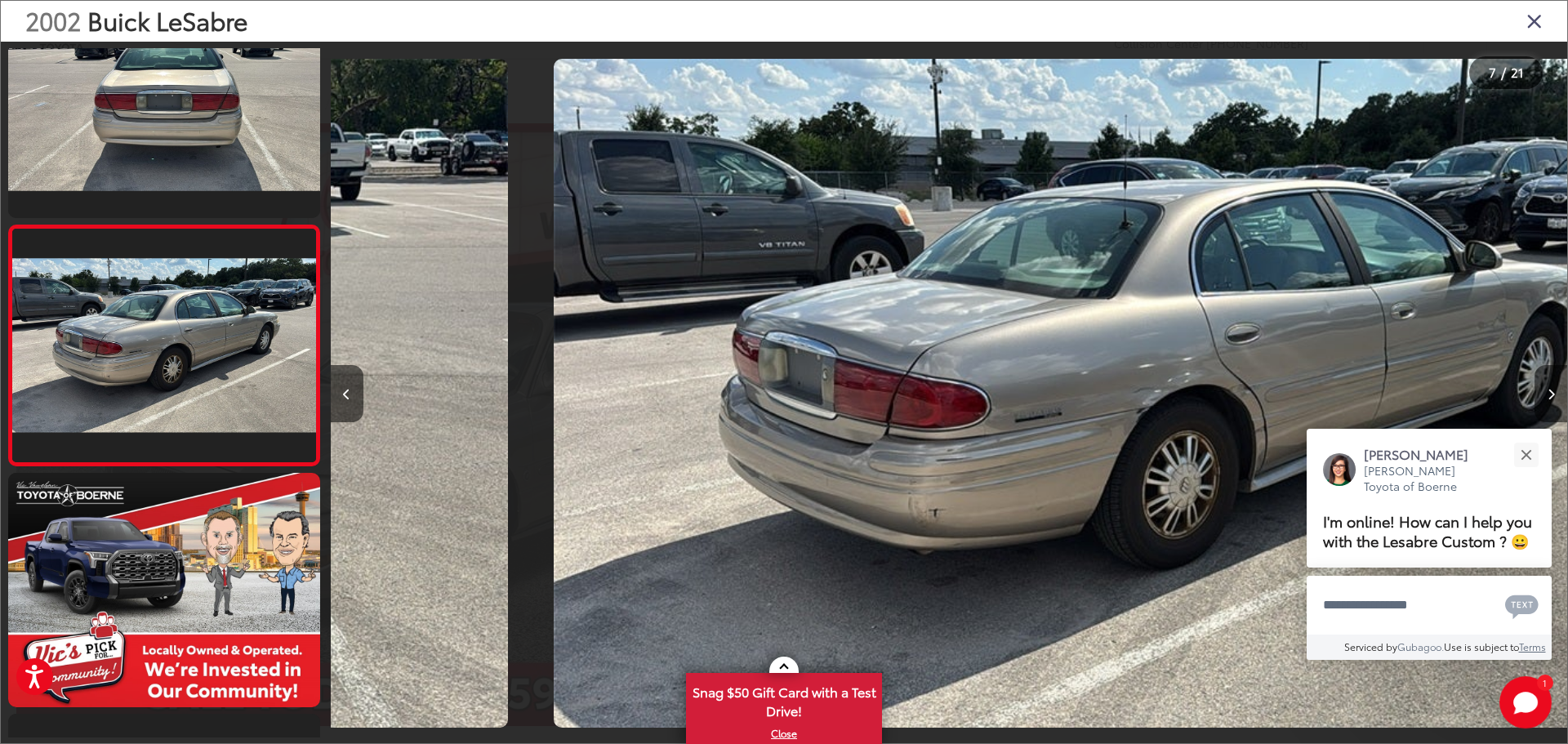
scroll to position [0, 7420]
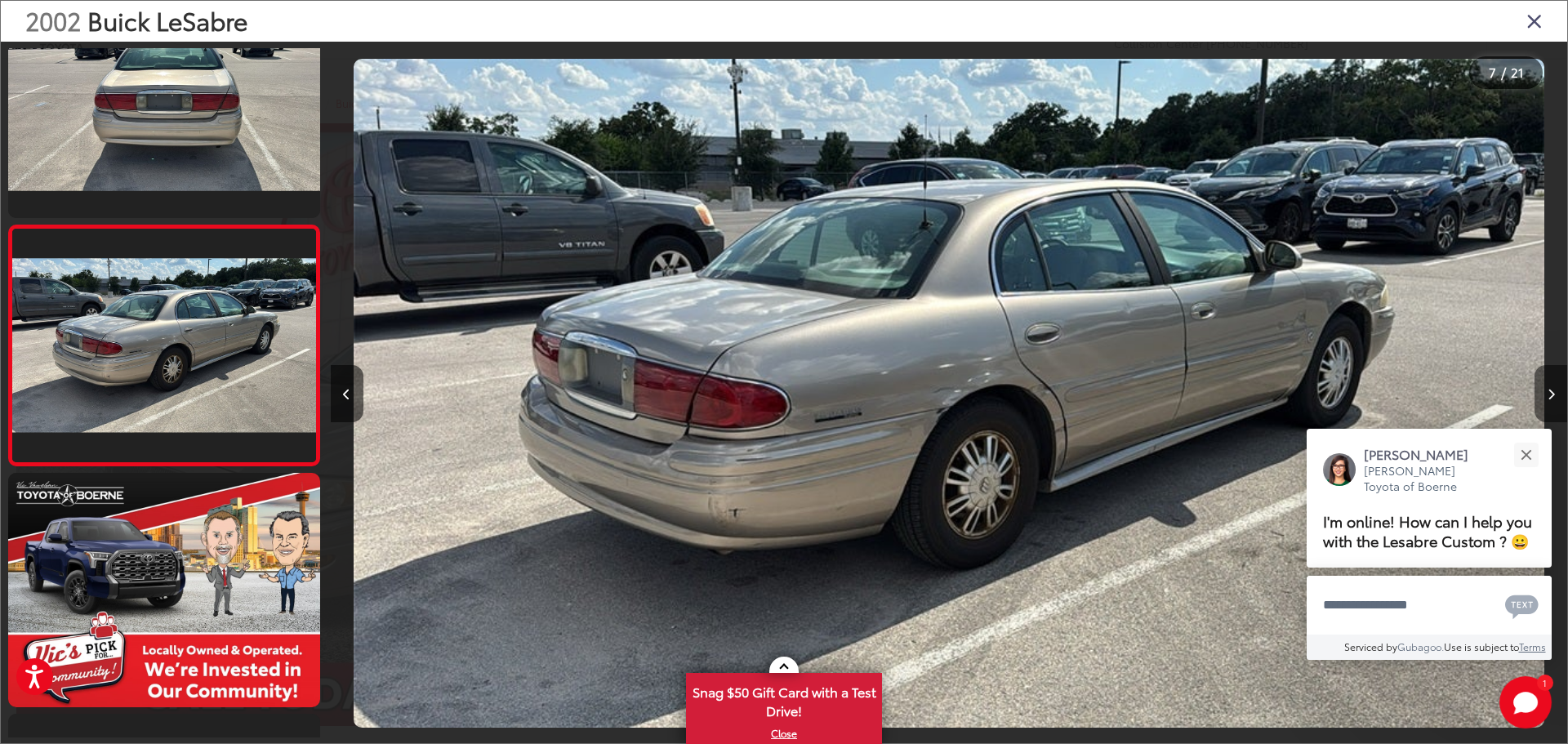
click at [1555, 387] on button "Next image" at bounding box center [1551, 394] width 33 height 57
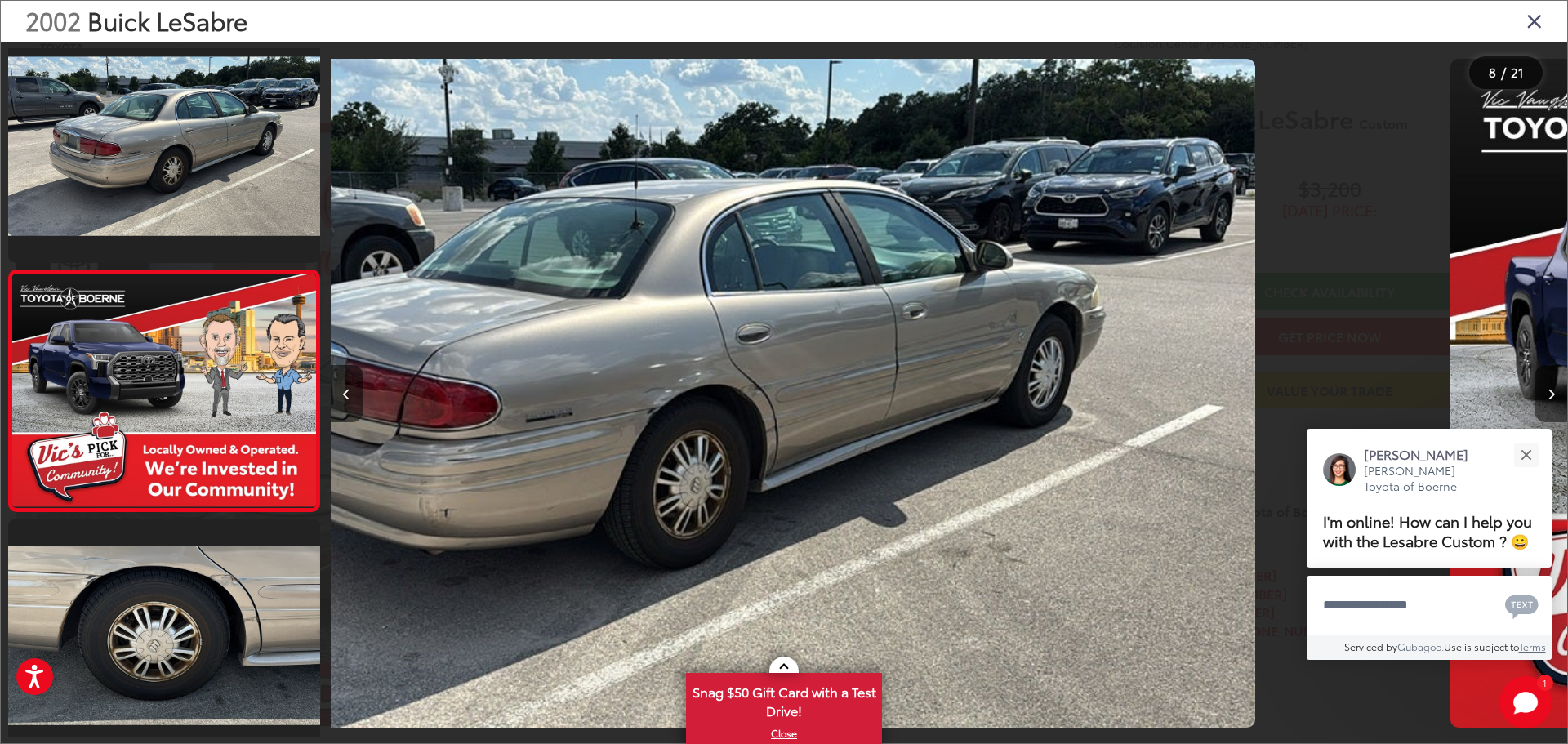
scroll to position [1507, 0]
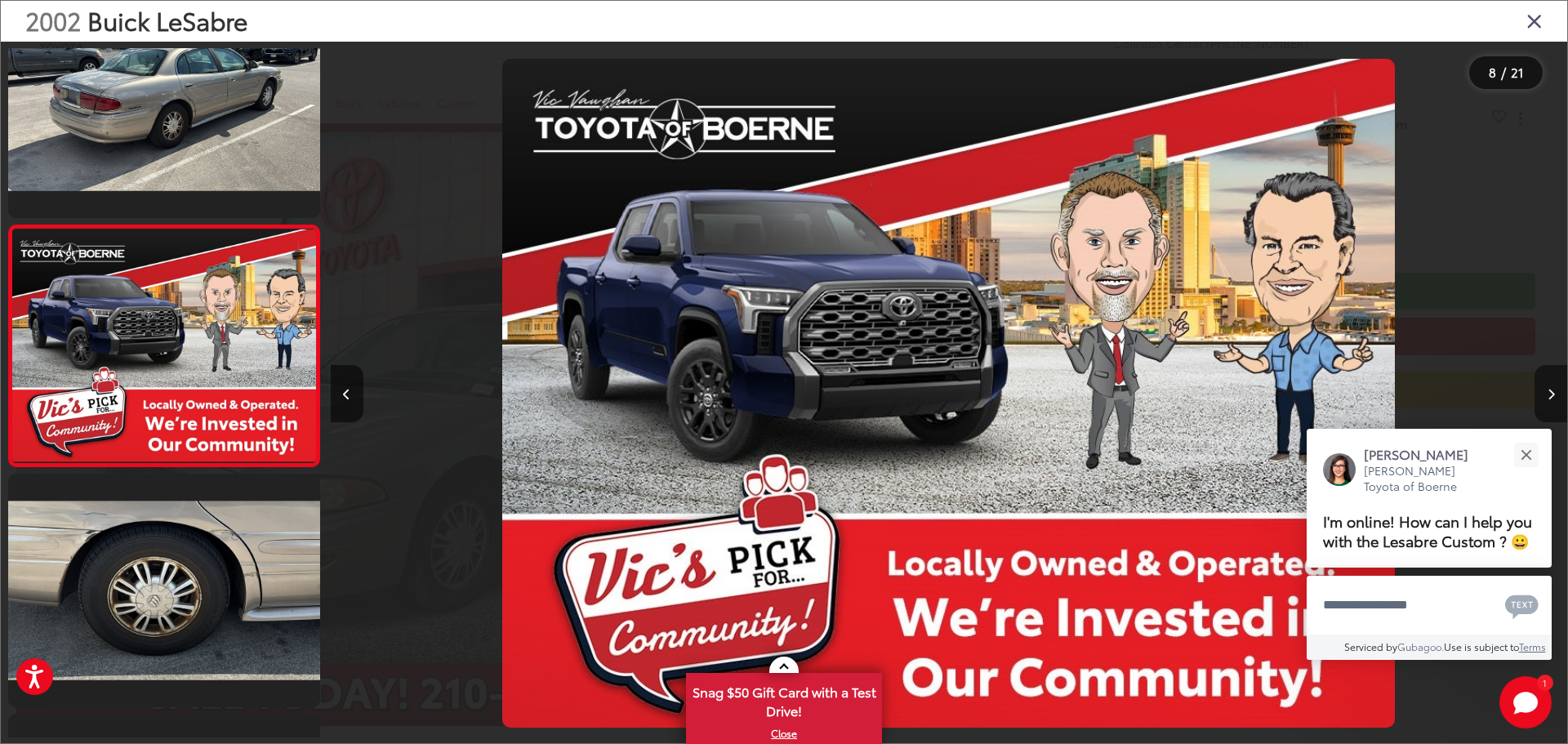
click at [1555, 387] on button "Next image" at bounding box center [1551, 394] width 33 height 57
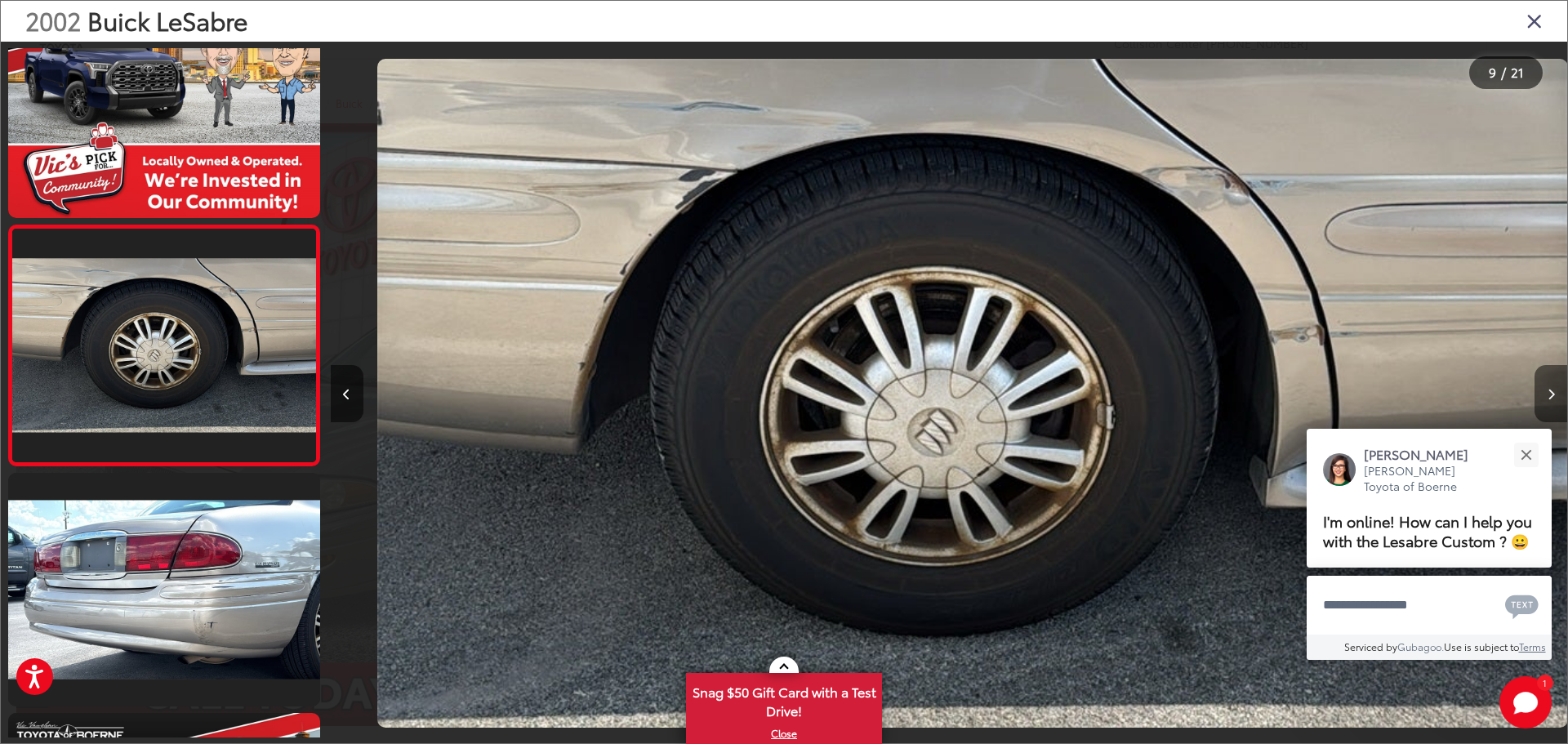
scroll to position [0, 9894]
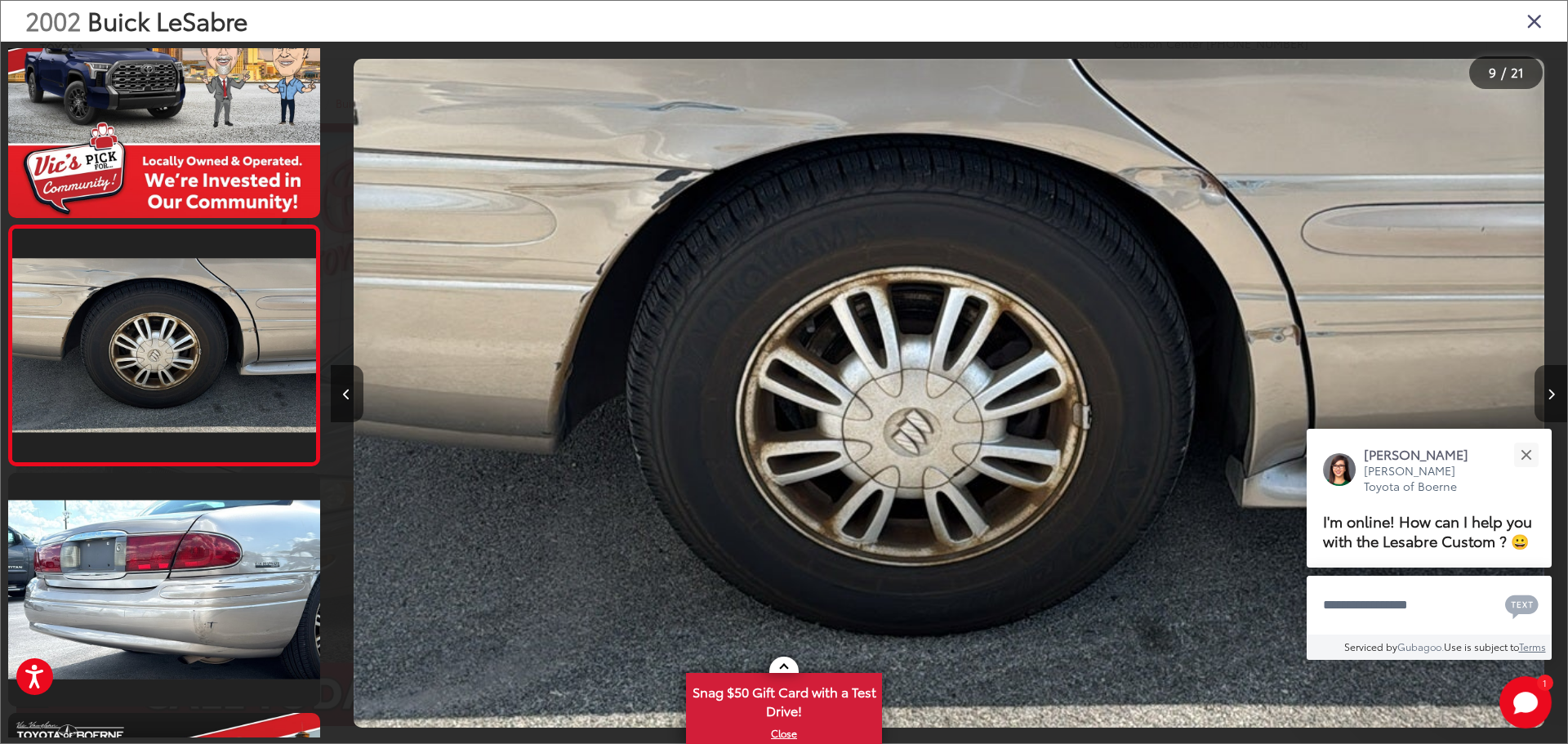
click at [1555, 387] on button "Next image" at bounding box center [1551, 394] width 33 height 57
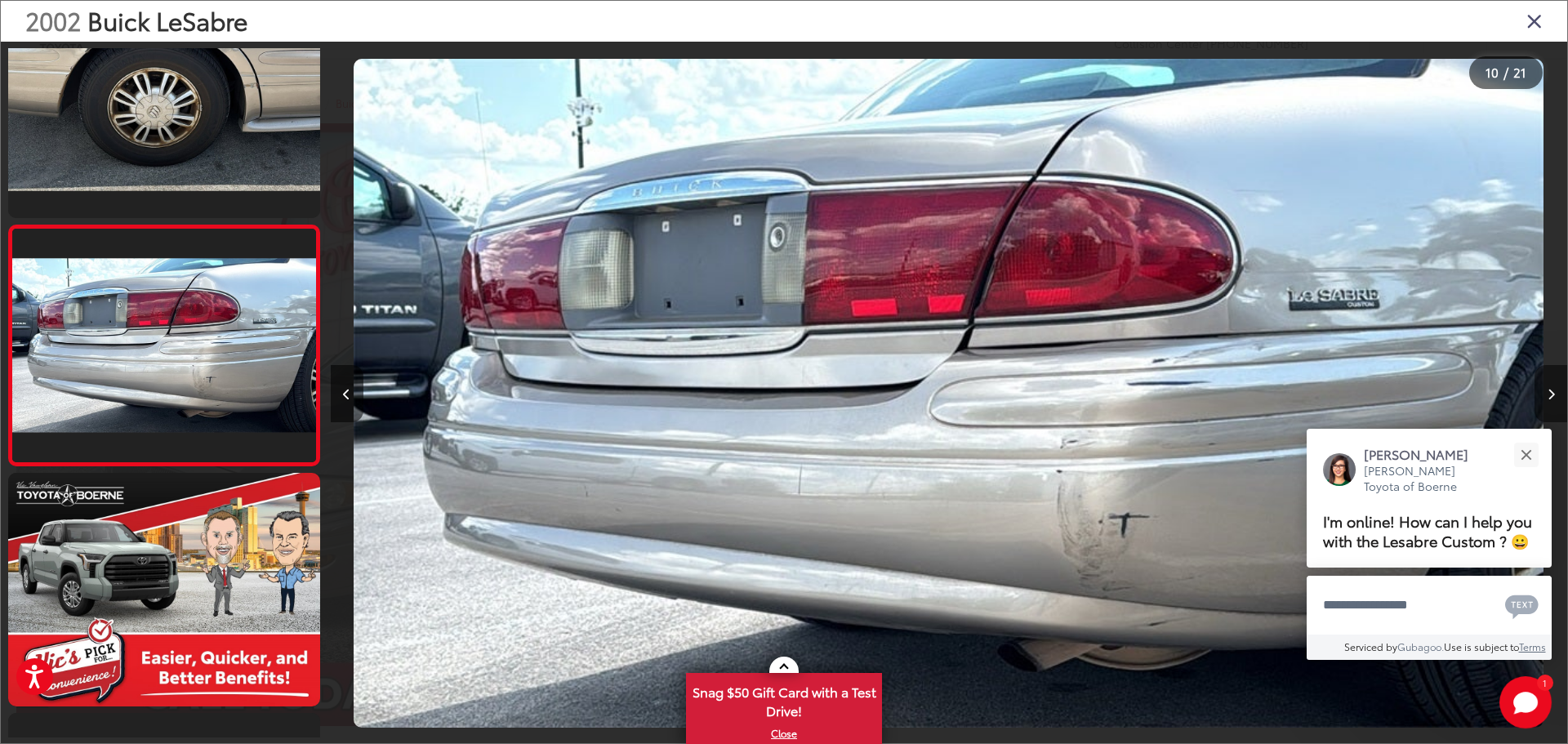
click at [1552, 382] on button "Next image" at bounding box center [1551, 394] width 33 height 57
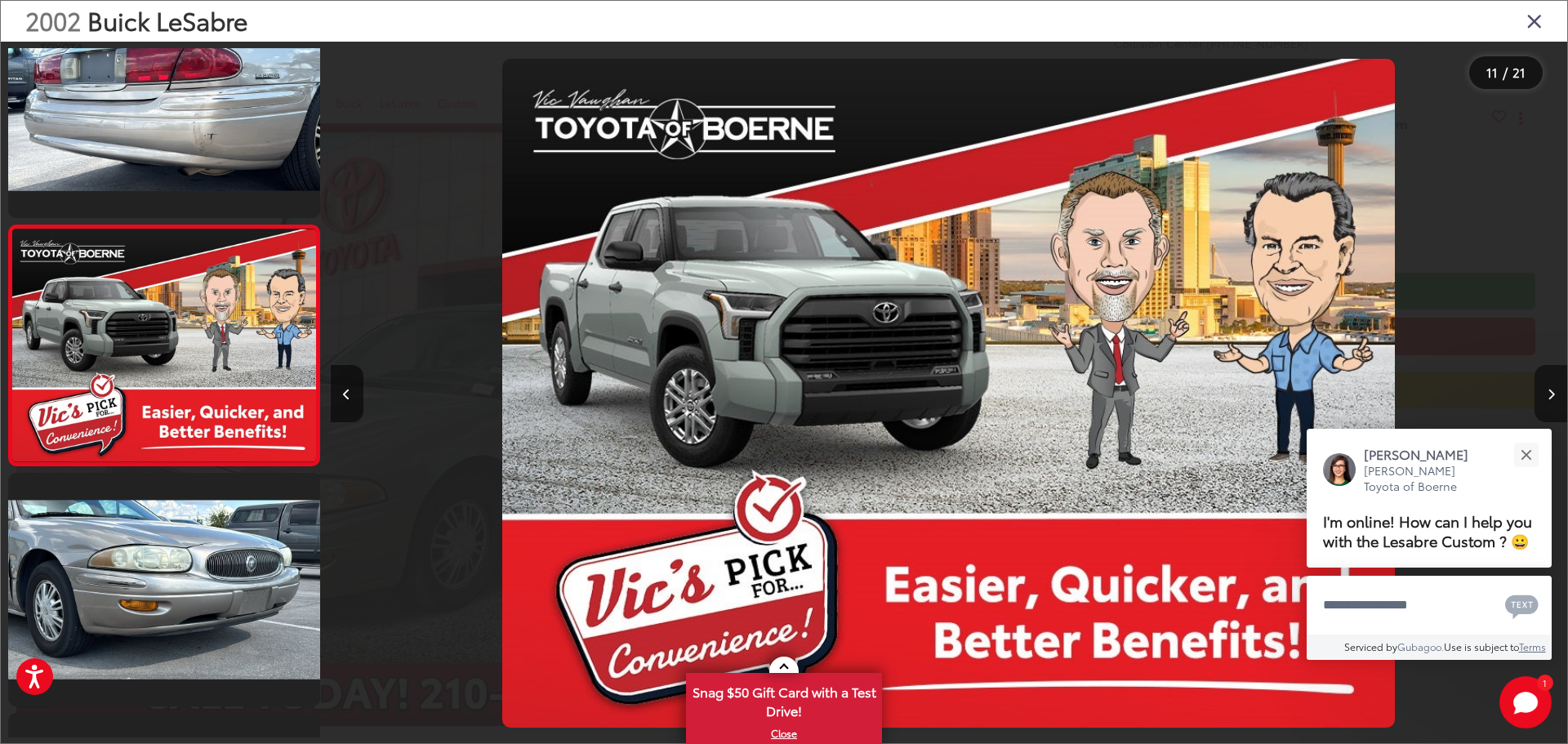
click at [1548, 392] on icon "Next image" at bounding box center [1552, 395] width 7 height 12
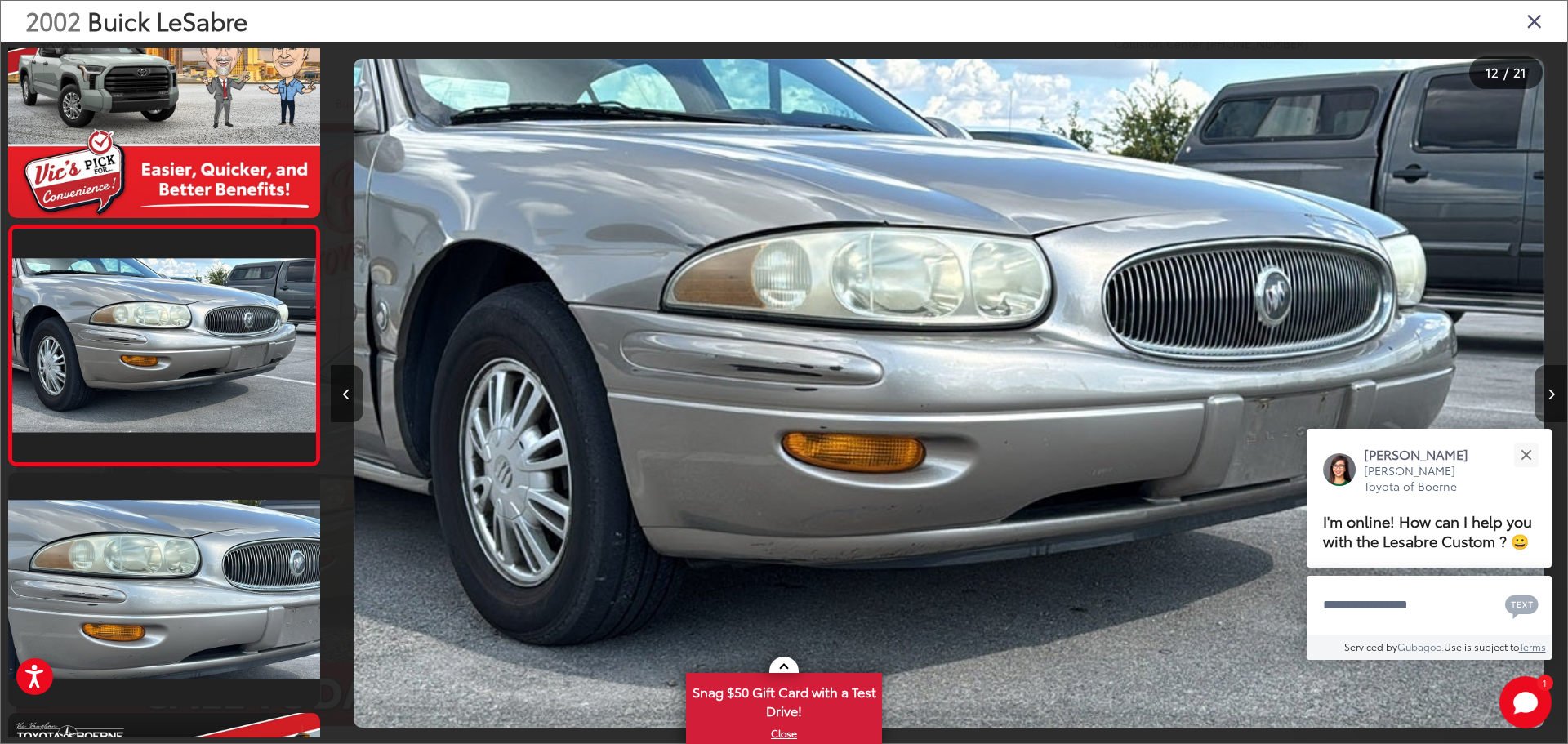
click at [1548, 392] on icon "Next image" at bounding box center [1552, 395] width 7 height 12
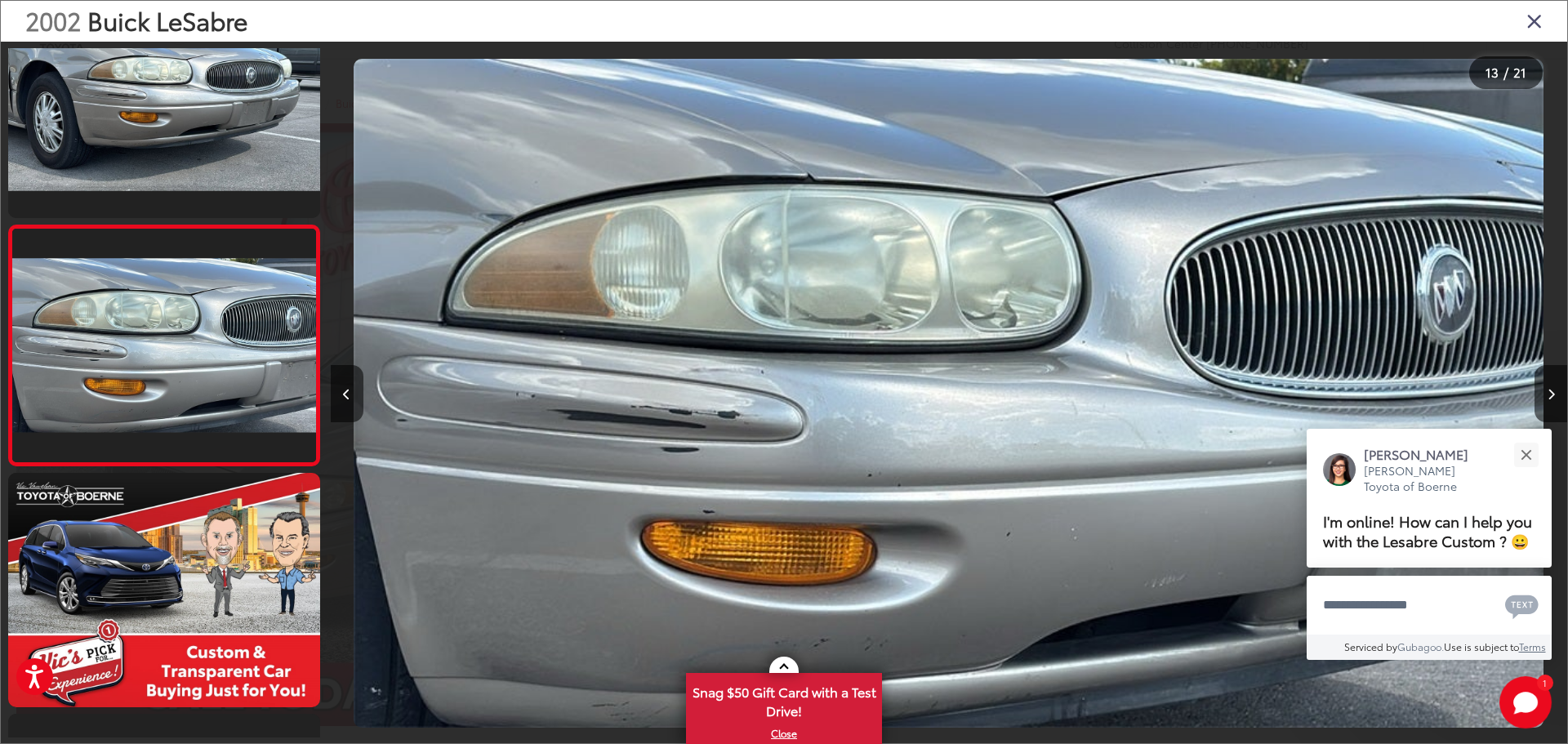
click at [1536, 22] on icon "Close gallery" at bounding box center [1534, 20] width 16 height 21
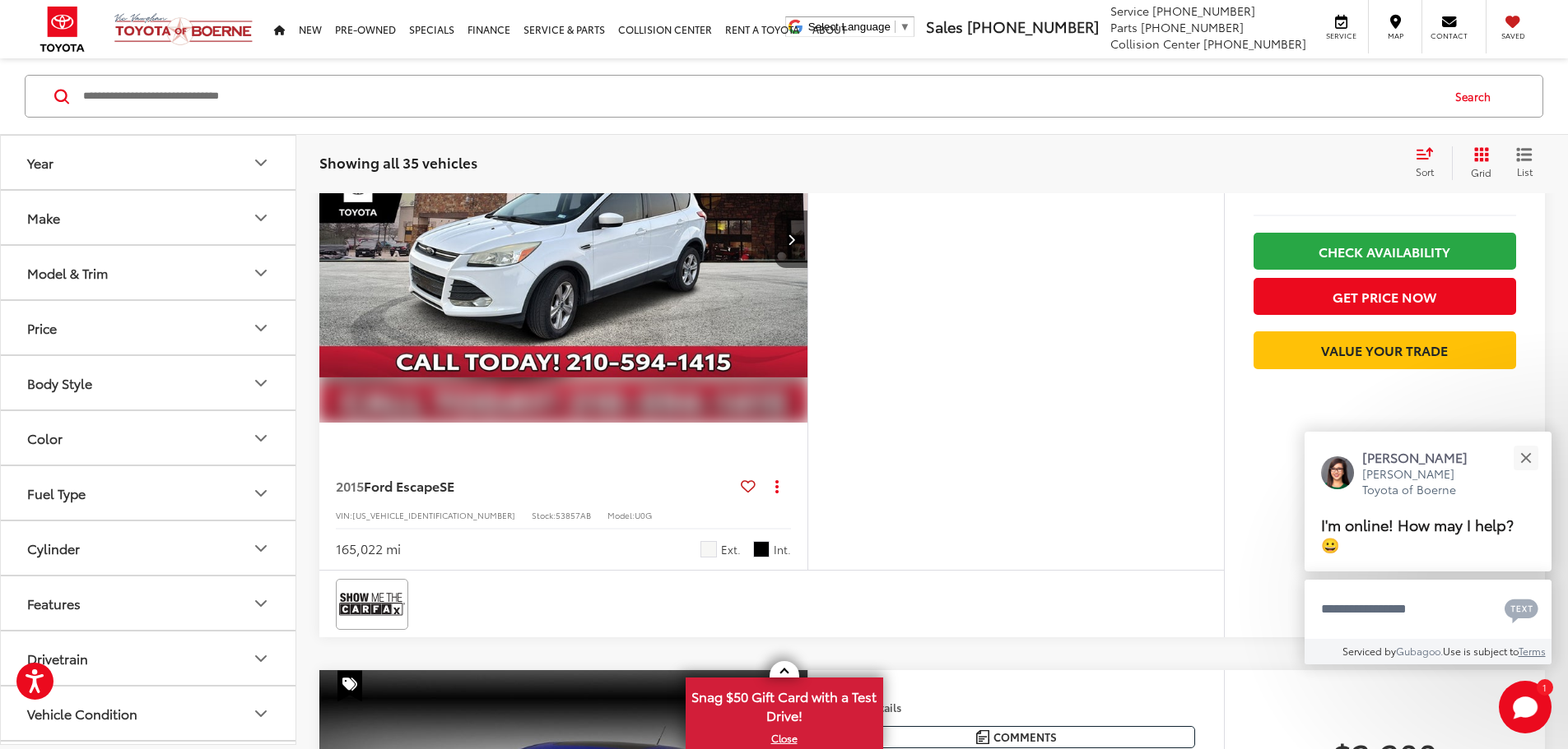
scroll to position [1493, 0]
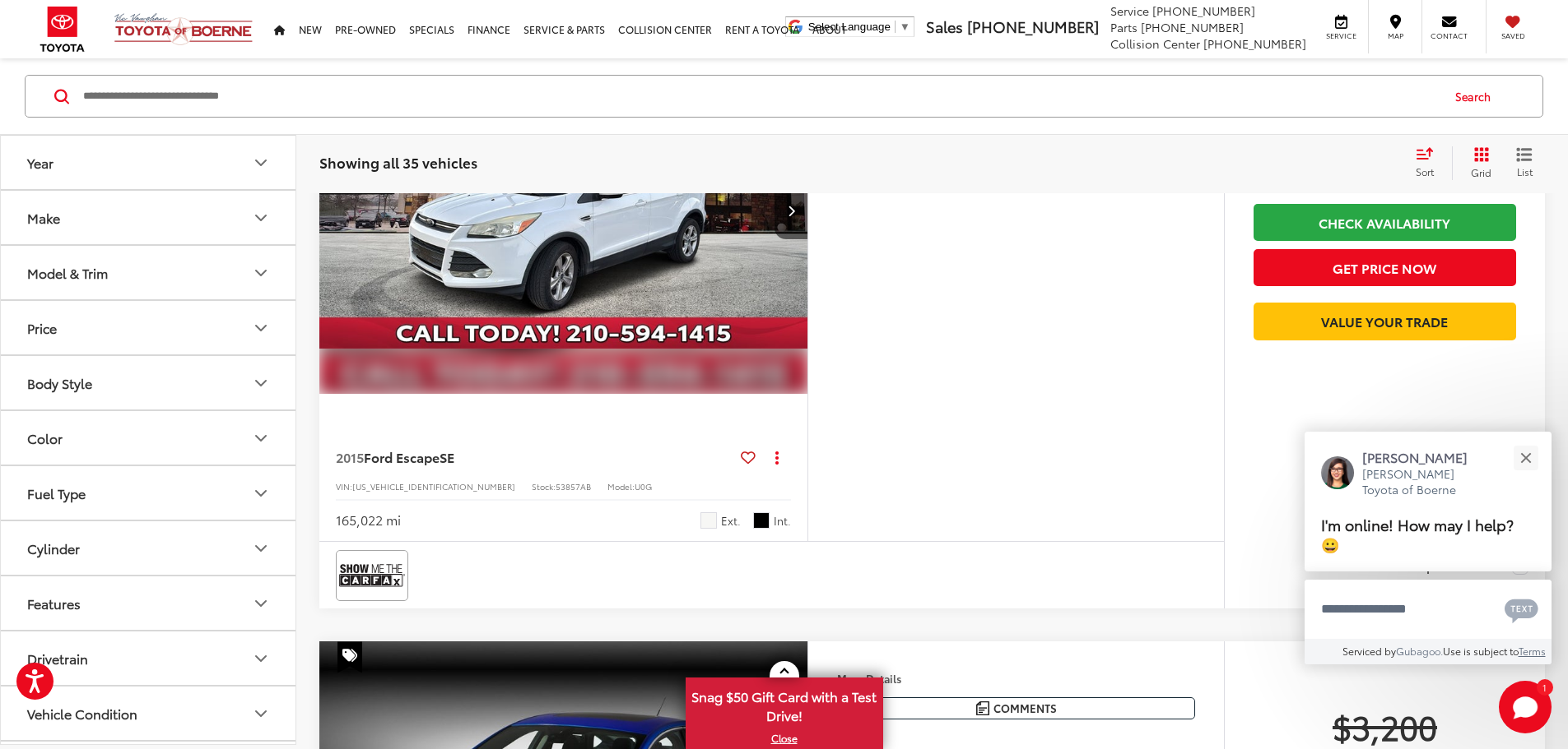
click at [680, 395] on img "2015 Ford Escape SE 0" at bounding box center [563, 212] width 490 height 368
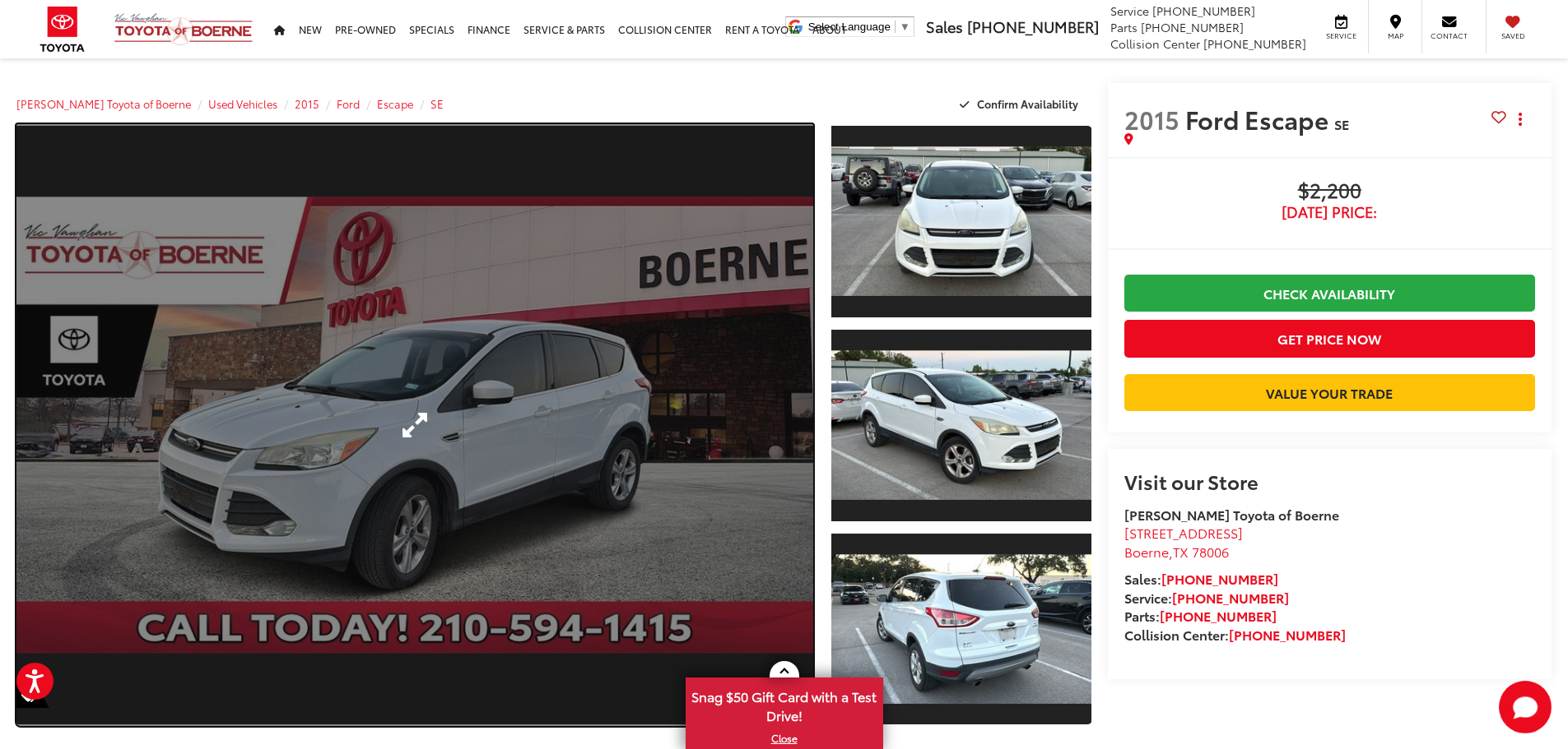
click at [511, 420] on link "Expand Photo 0" at bounding box center [415, 426] width 797 height 602
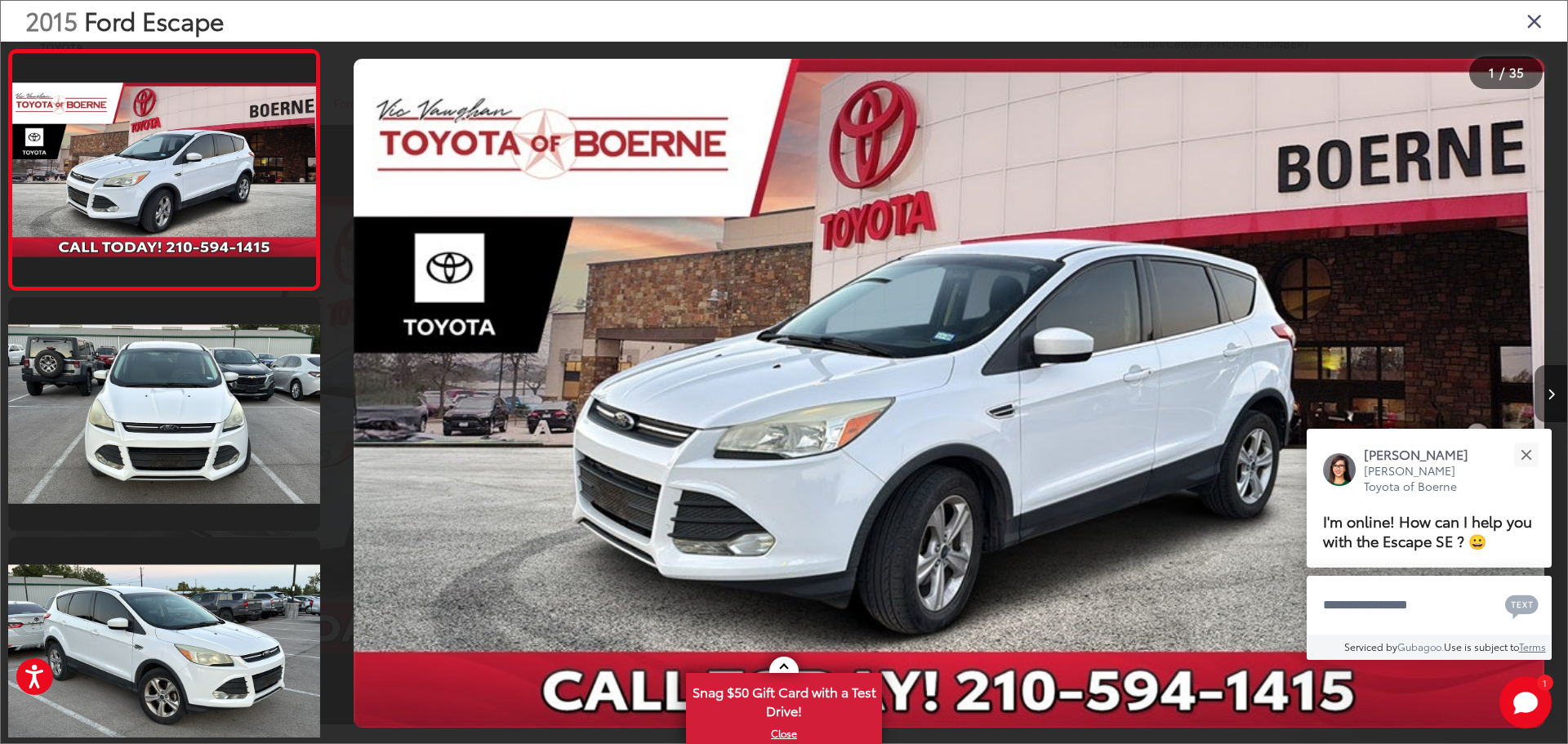
click at [1551, 389] on icon "Next image" at bounding box center [1552, 395] width 7 height 12
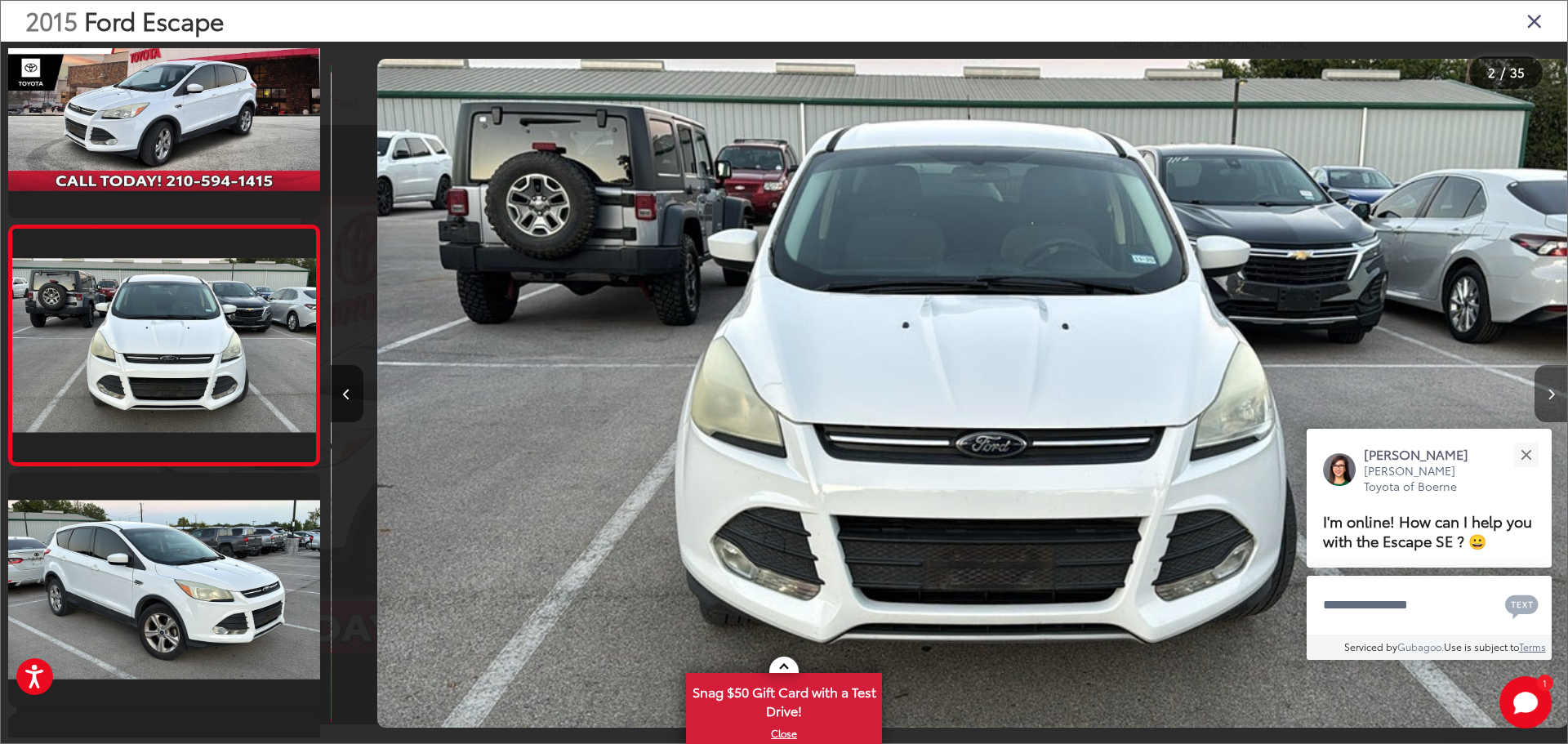
scroll to position [0, 1236]
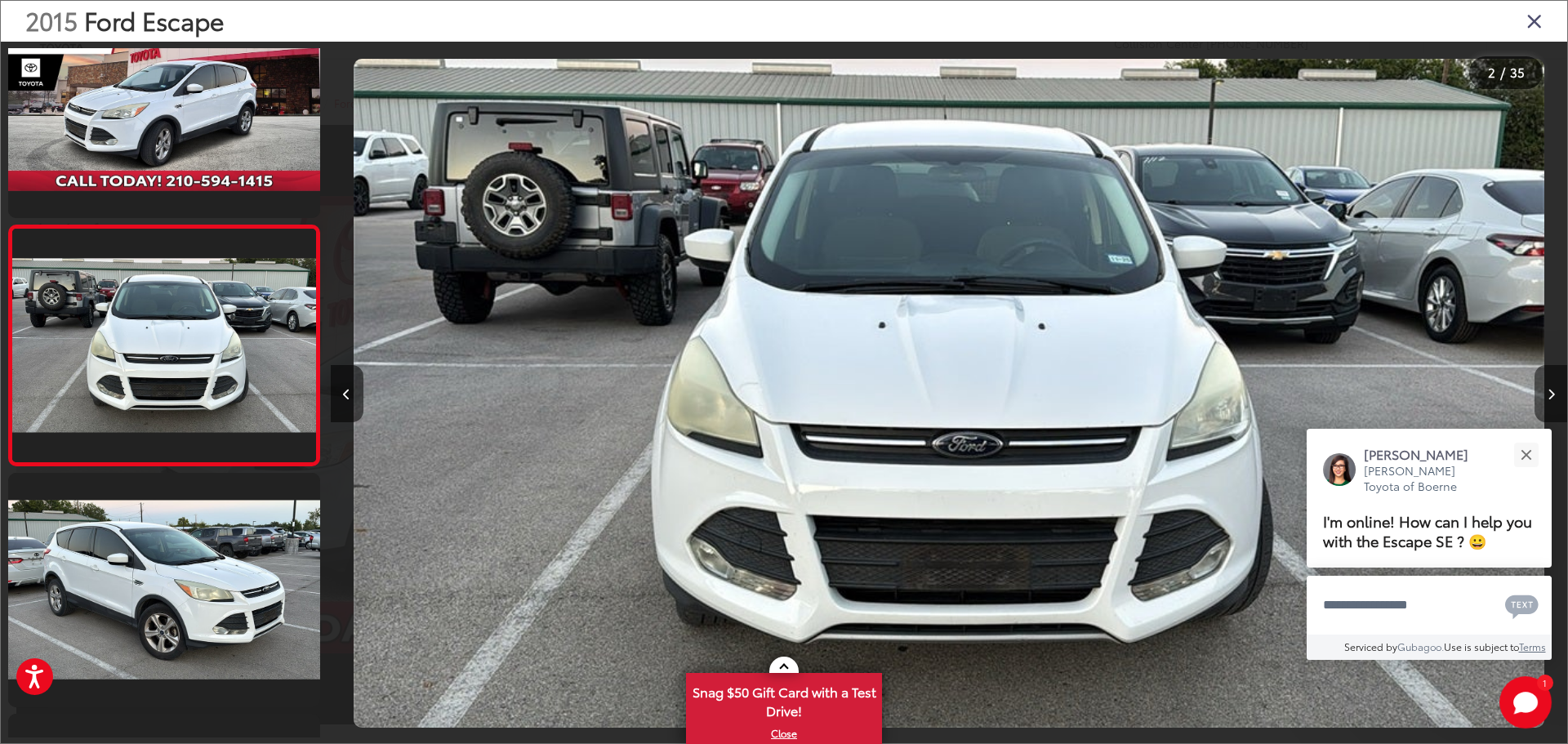
click at [1551, 389] on icon "Next image" at bounding box center [1552, 395] width 7 height 12
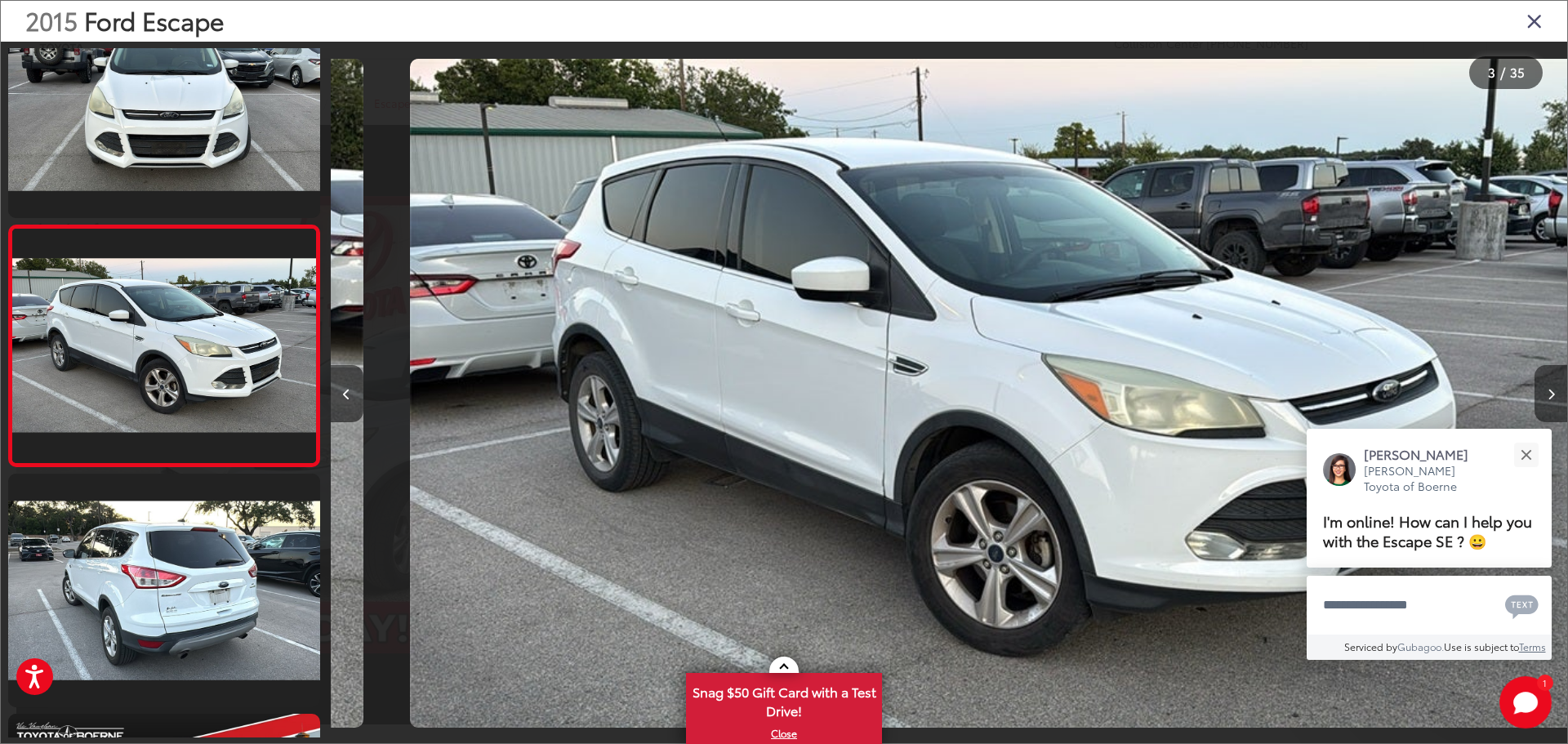
scroll to position [0, 2473]
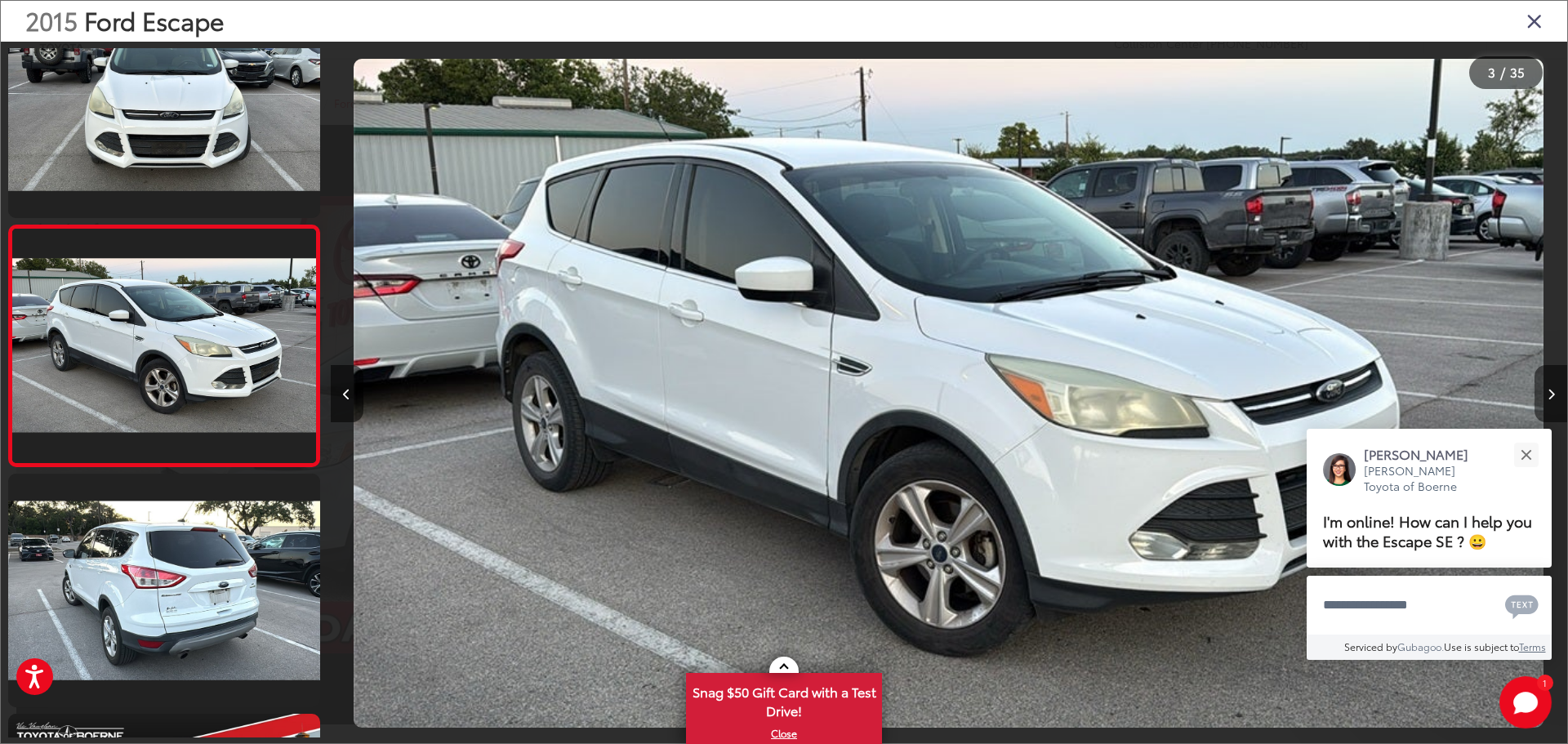
click at [1551, 389] on icon "Next image" at bounding box center [1552, 395] width 7 height 12
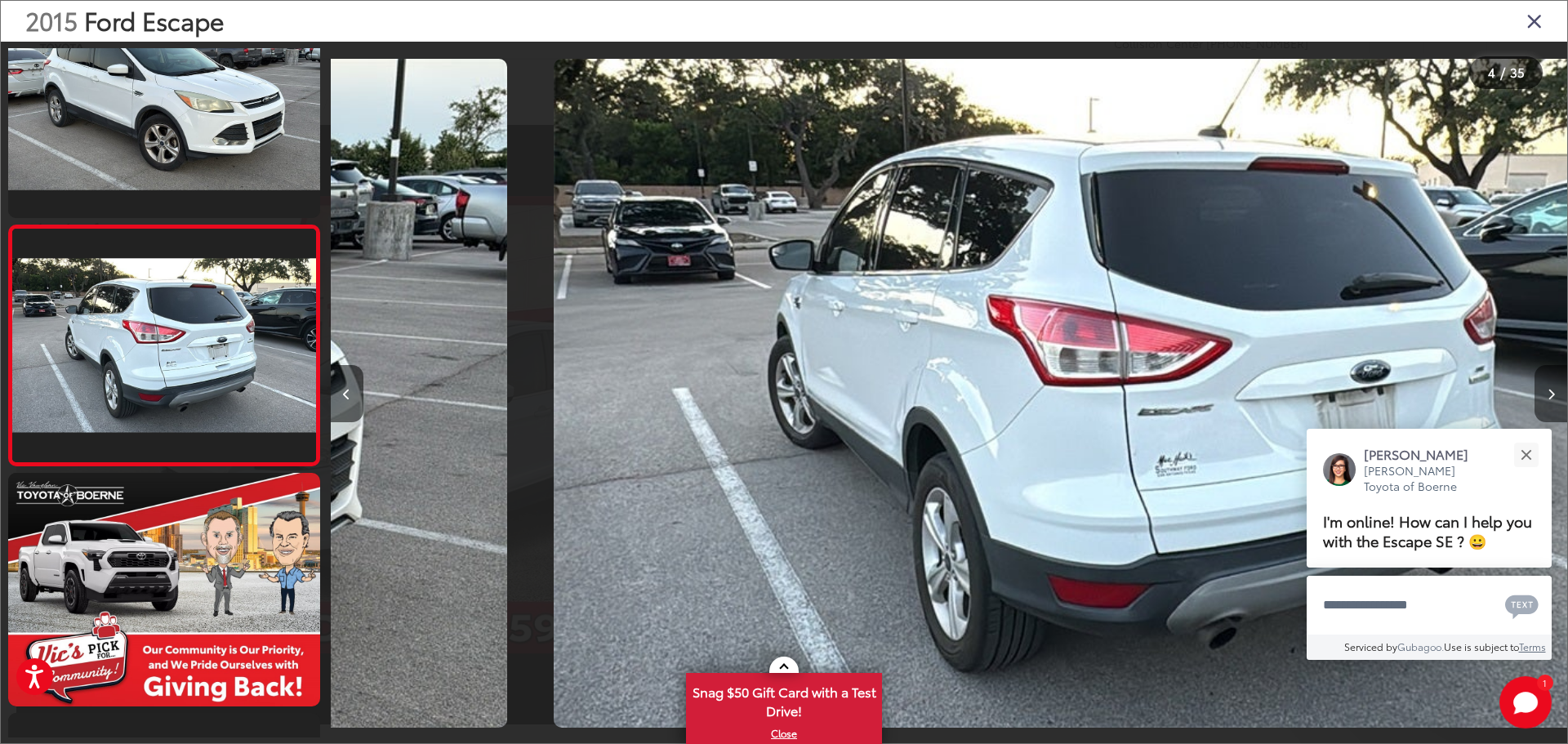
scroll to position [0, 3710]
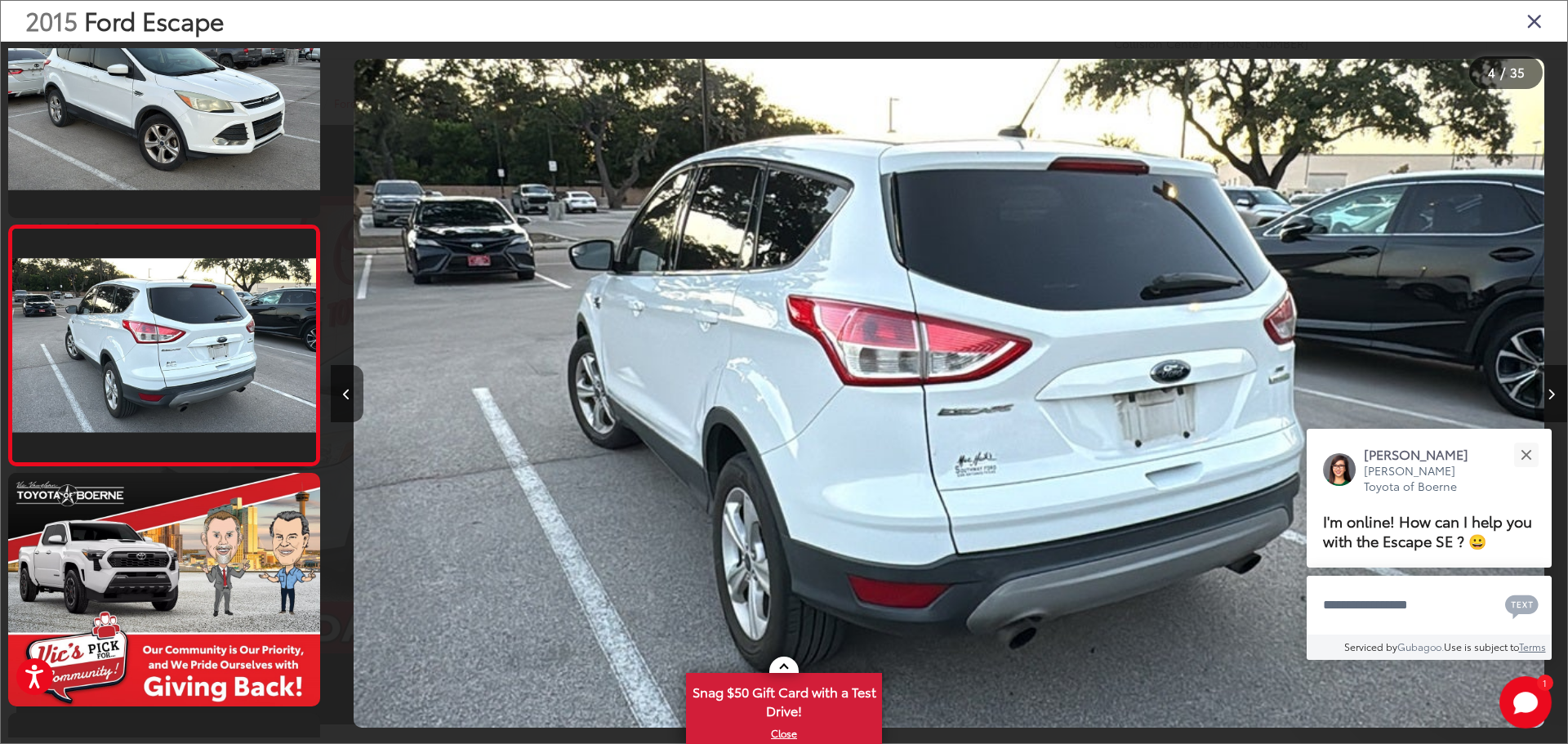
click at [1551, 389] on icon "Next image" at bounding box center [1552, 395] width 7 height 12
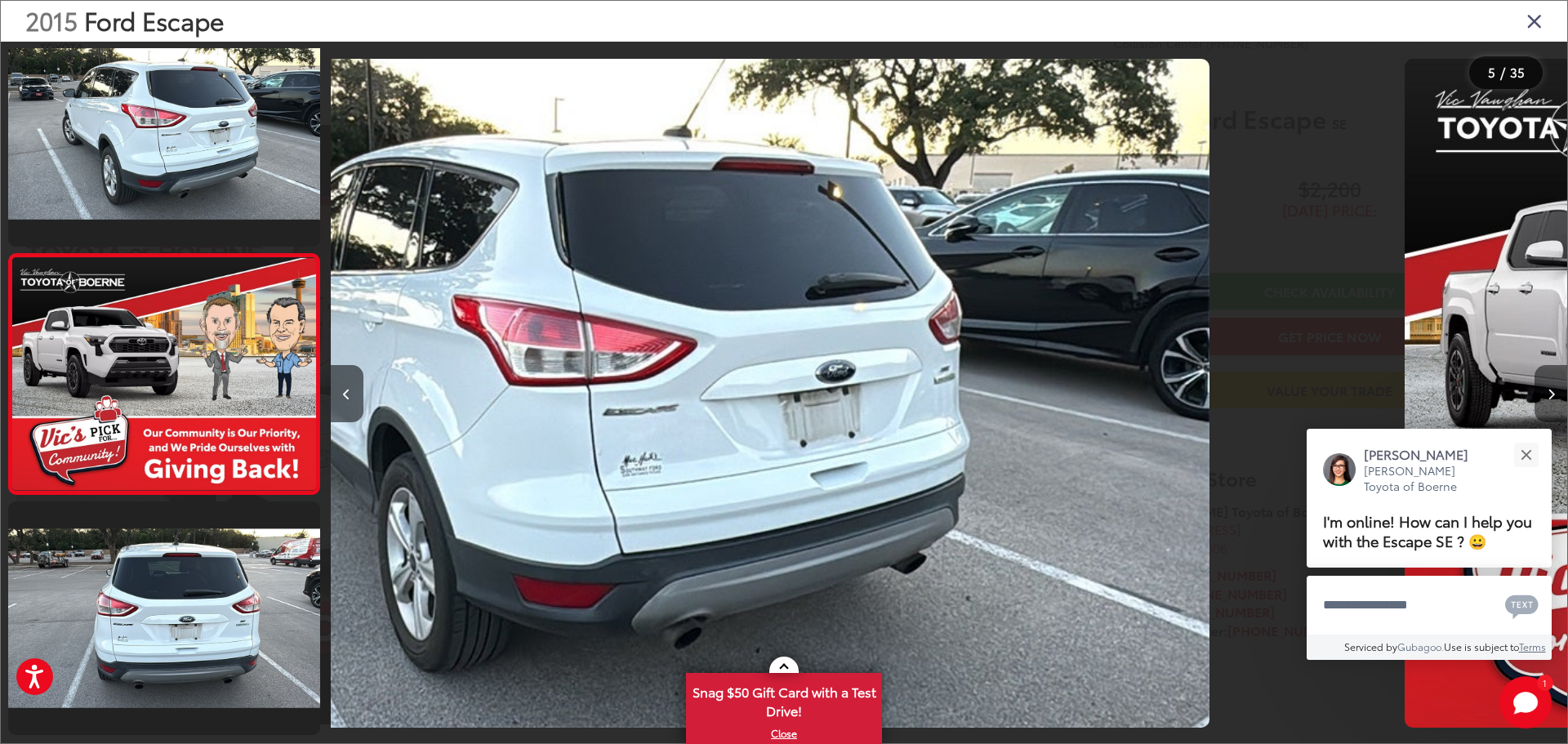
scroll to position [786, 0]
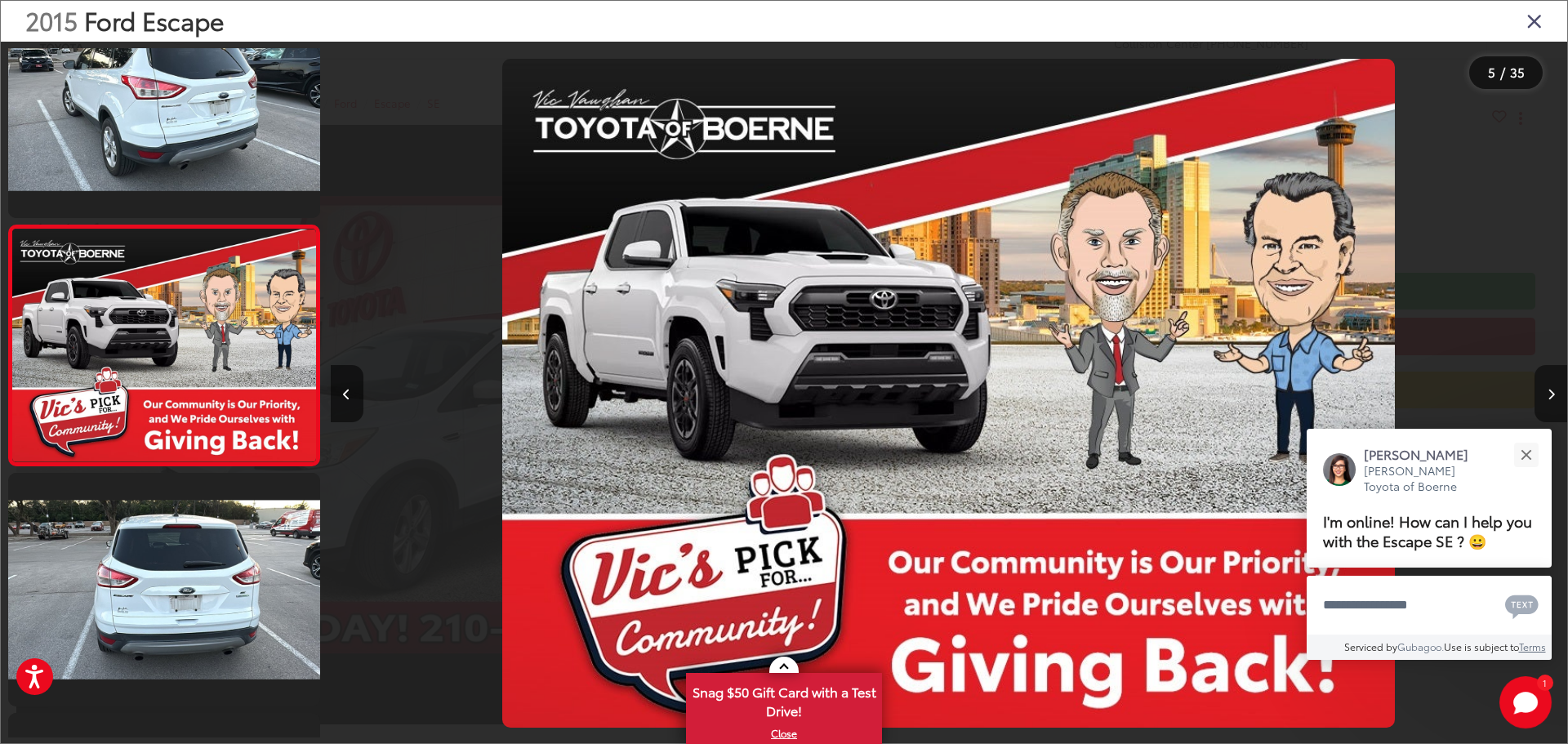
click at [1551, 389] on icon "Next image" at bounding box center [1552, 395] width 7 height 12
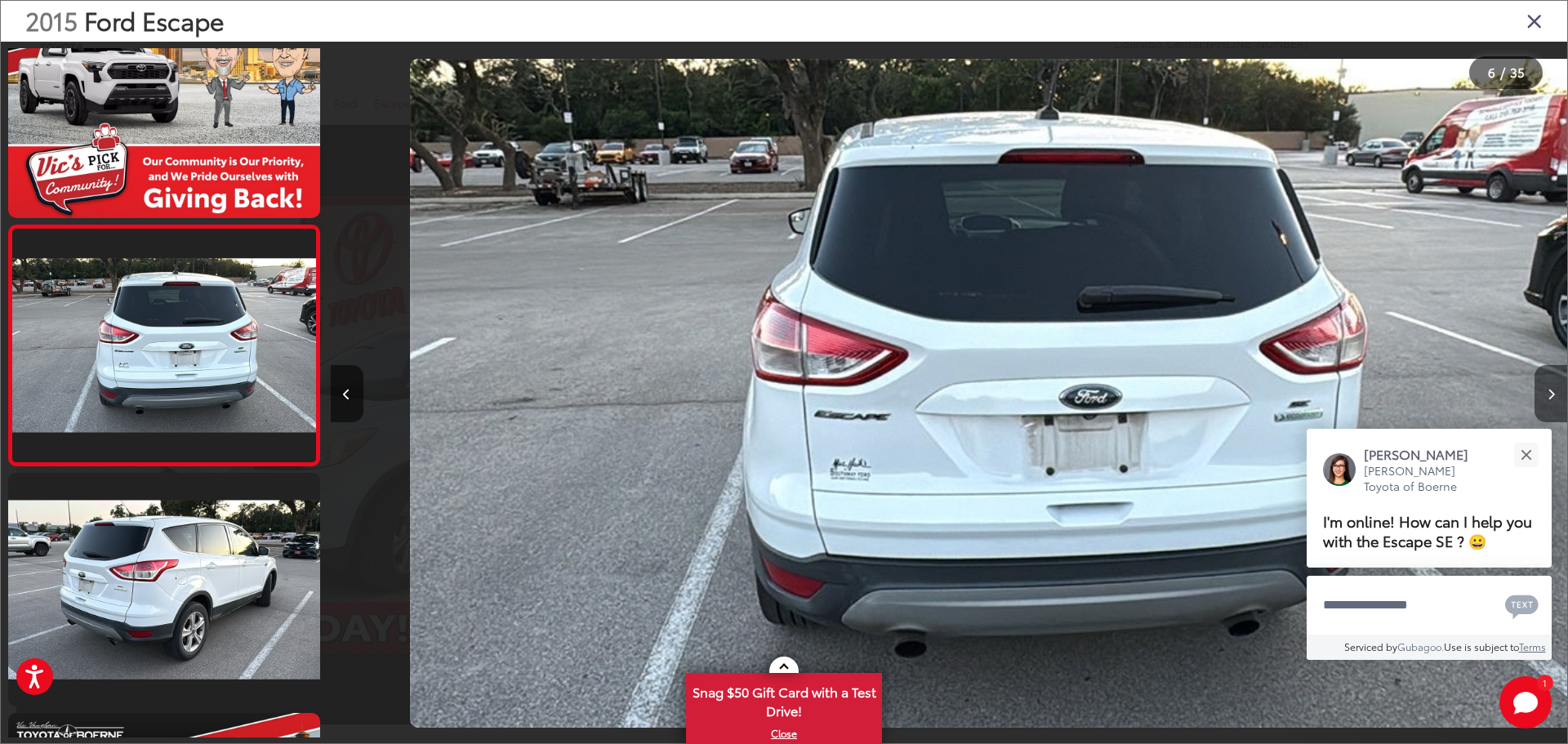
scroll to position [0, 6184]
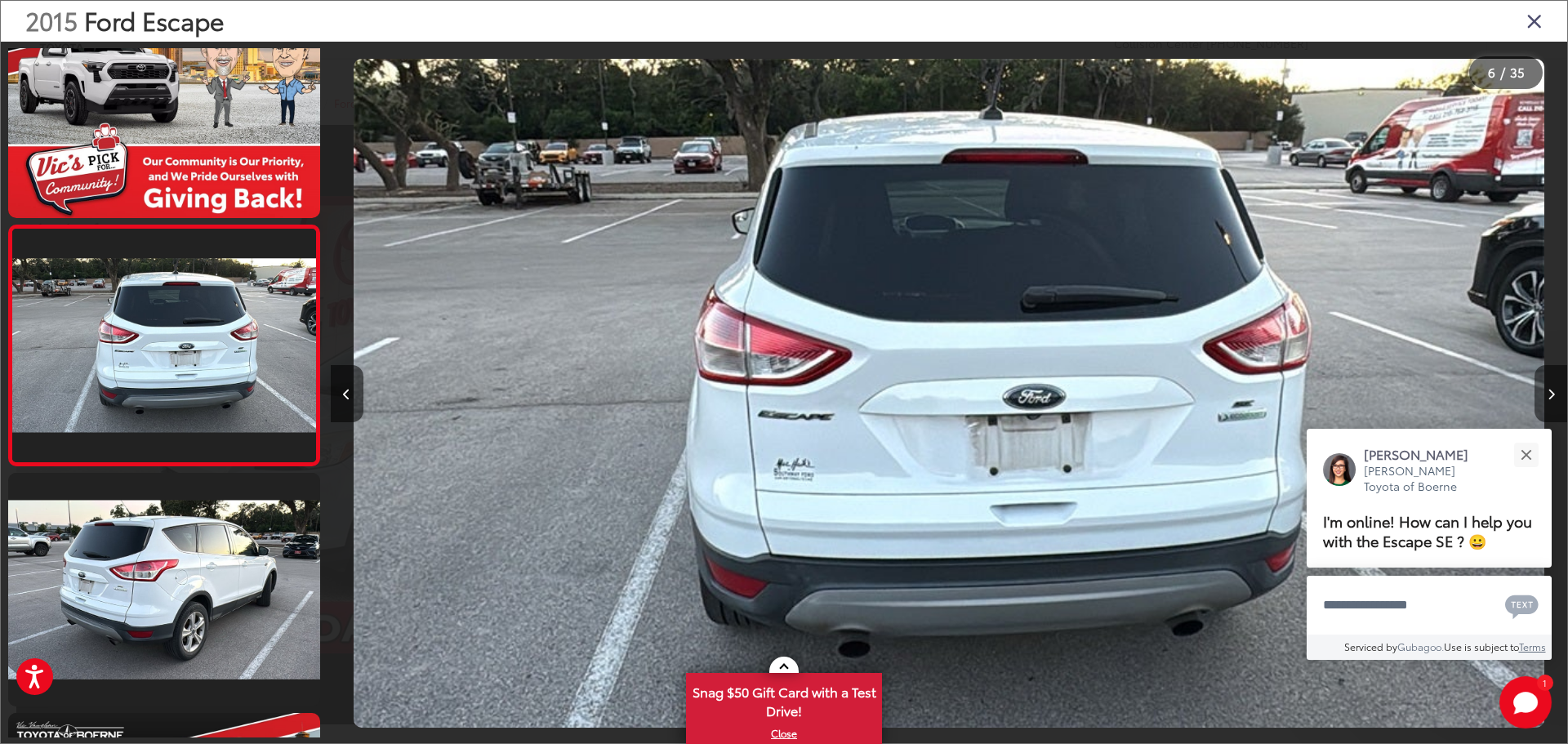
click at [1551, 389] on icon "Next image" at bounding box center [1552, 395] width 7 height 12
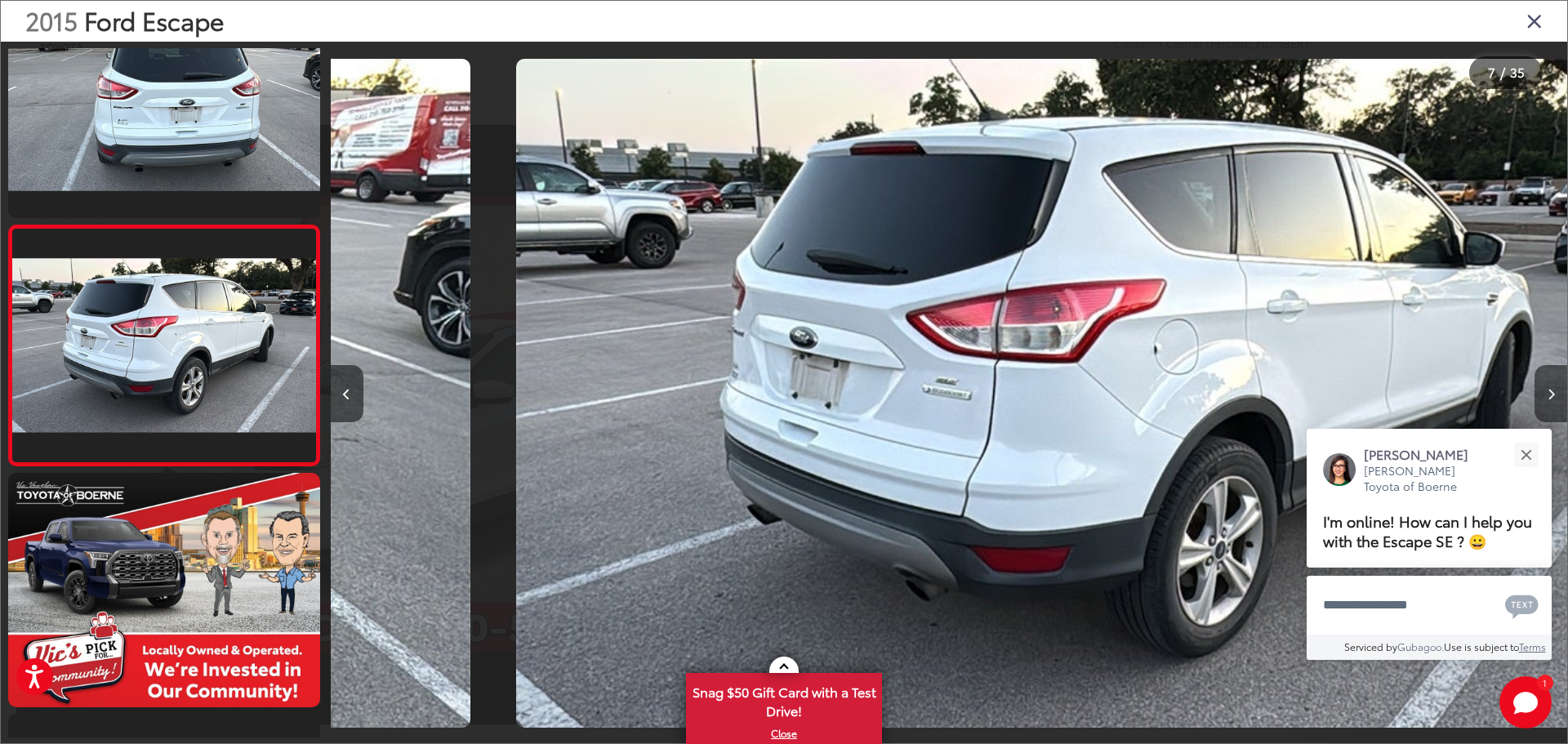
scroll to position [0, 7420]
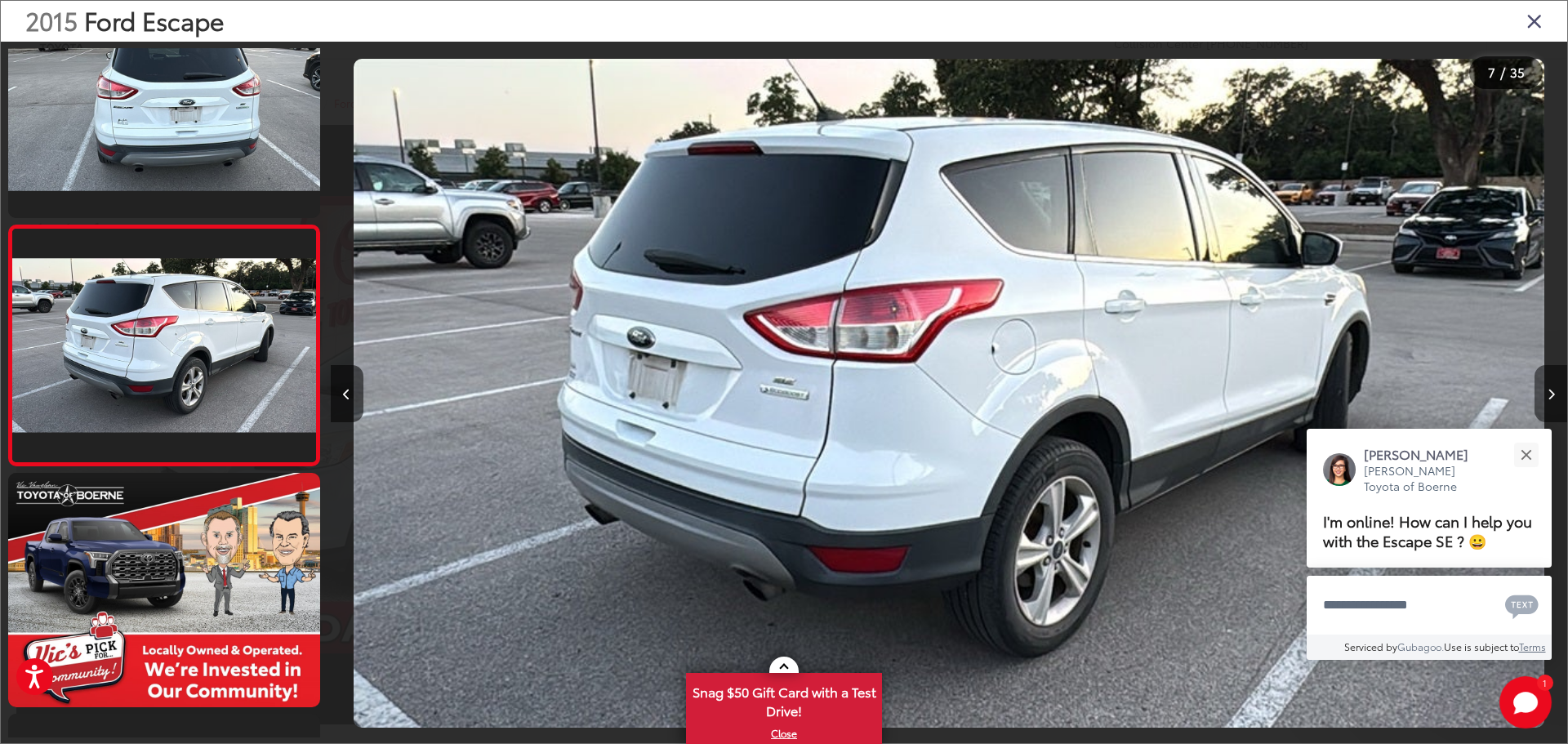
click at [1551, 389] on icon "Next image" at bounding box center [1552, 395] width 7 height 12
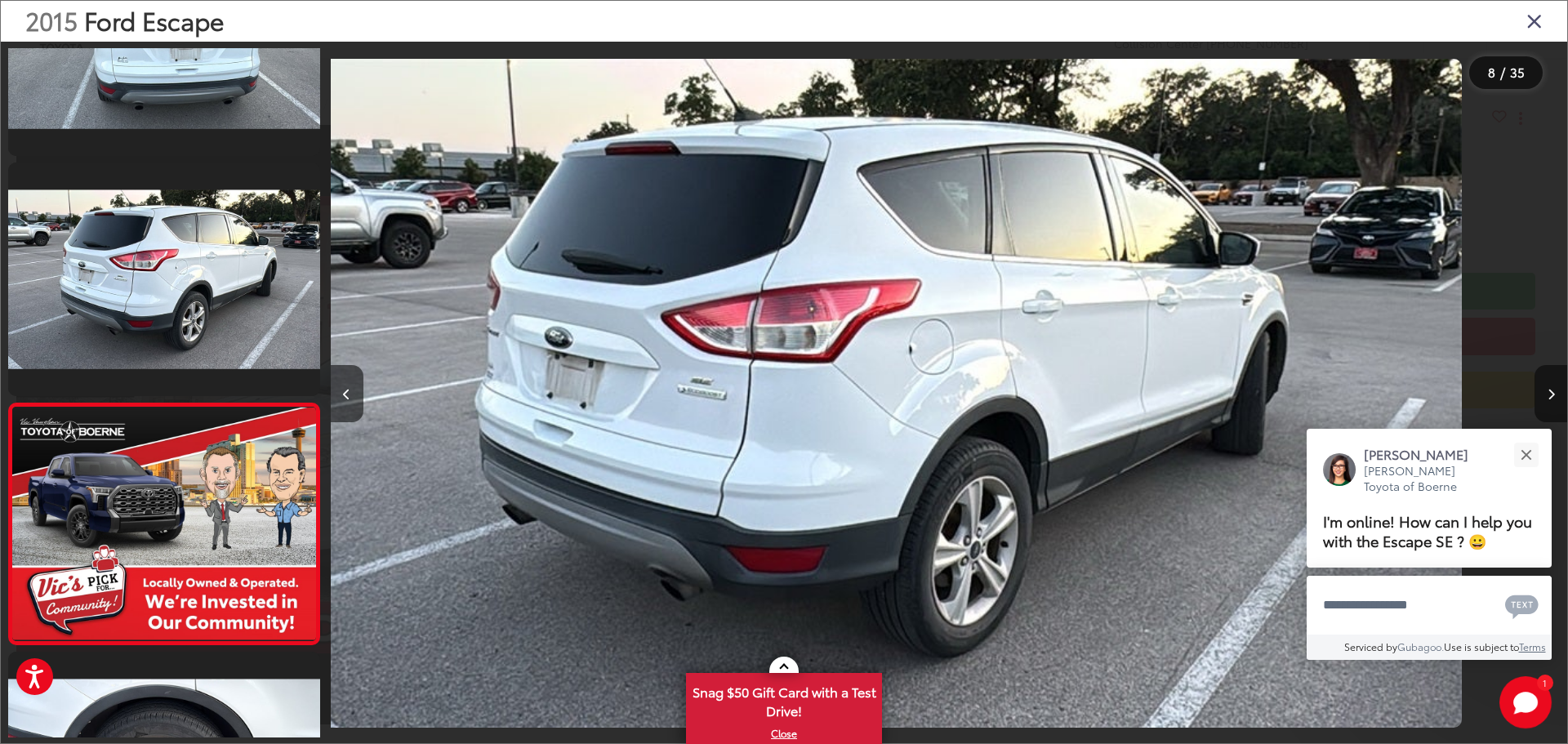
scroll to position [0, 0]
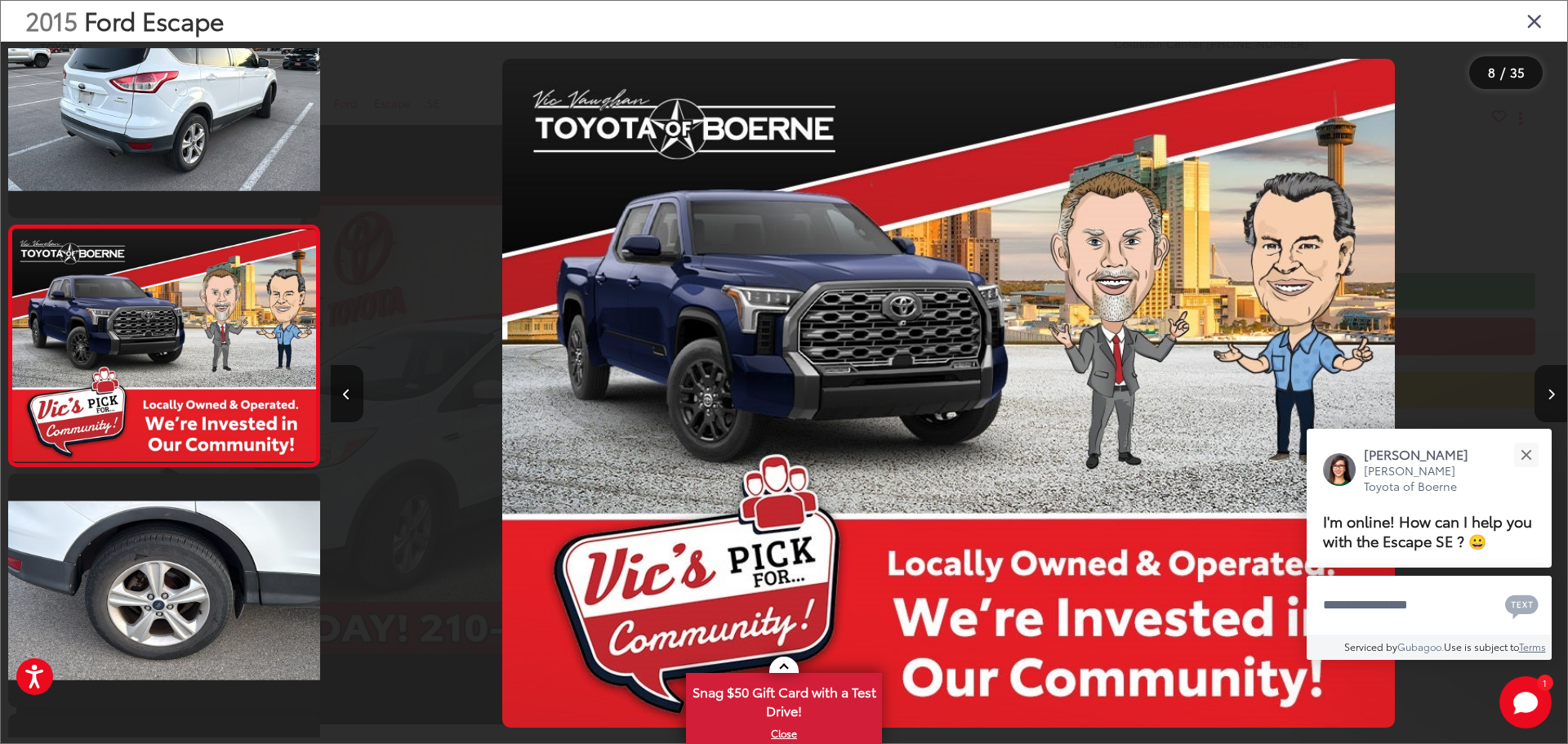
click at [1552, 389] on icon "Next image" at bounding box center [1552, 395] width 7 height 12
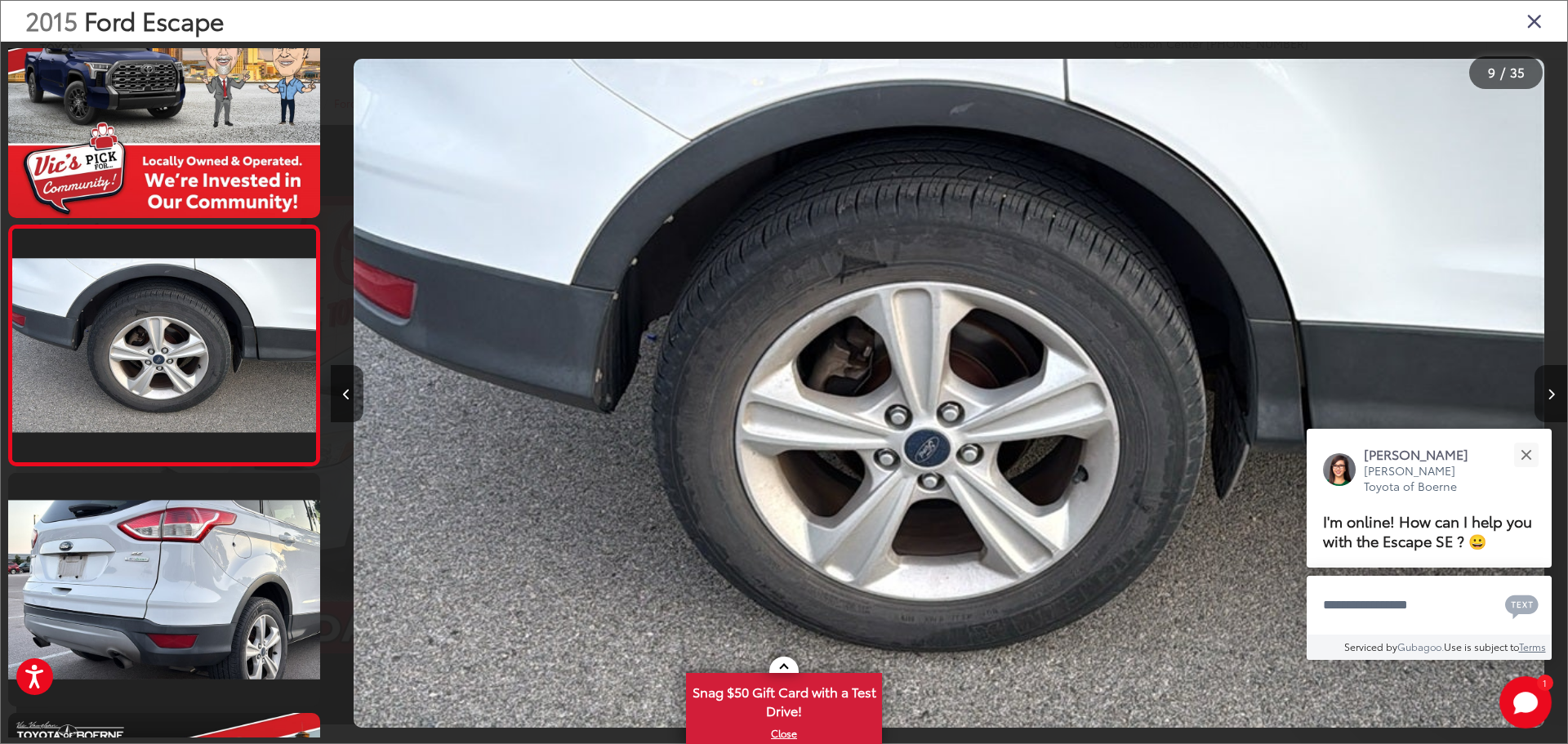
click at [1552, 389] on icon "Next image" at bounding box center [1552, 395] width 7 height 12
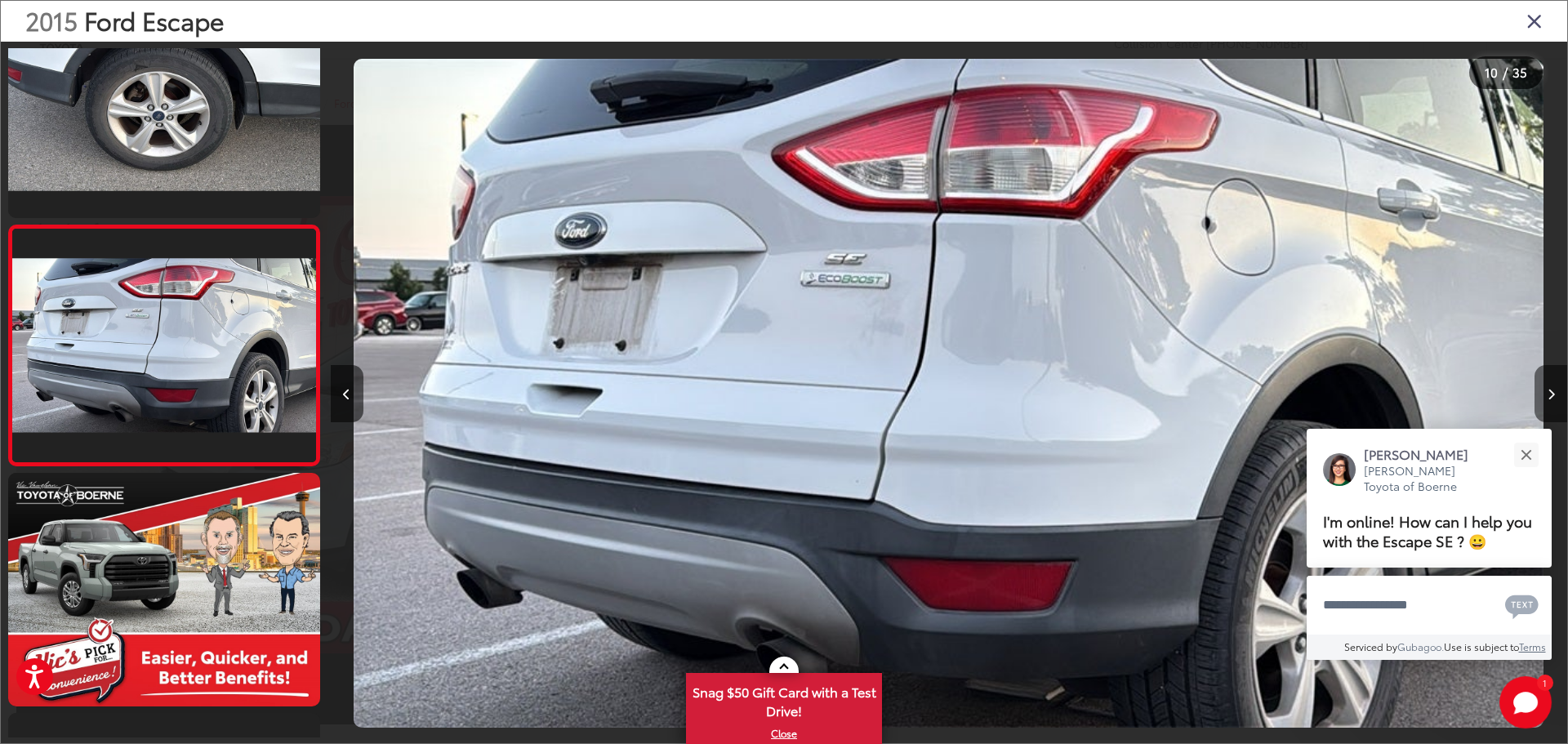
click at [1552, 389] on icon "Next image" at bounding box center [1552, 395] width 7 height 12
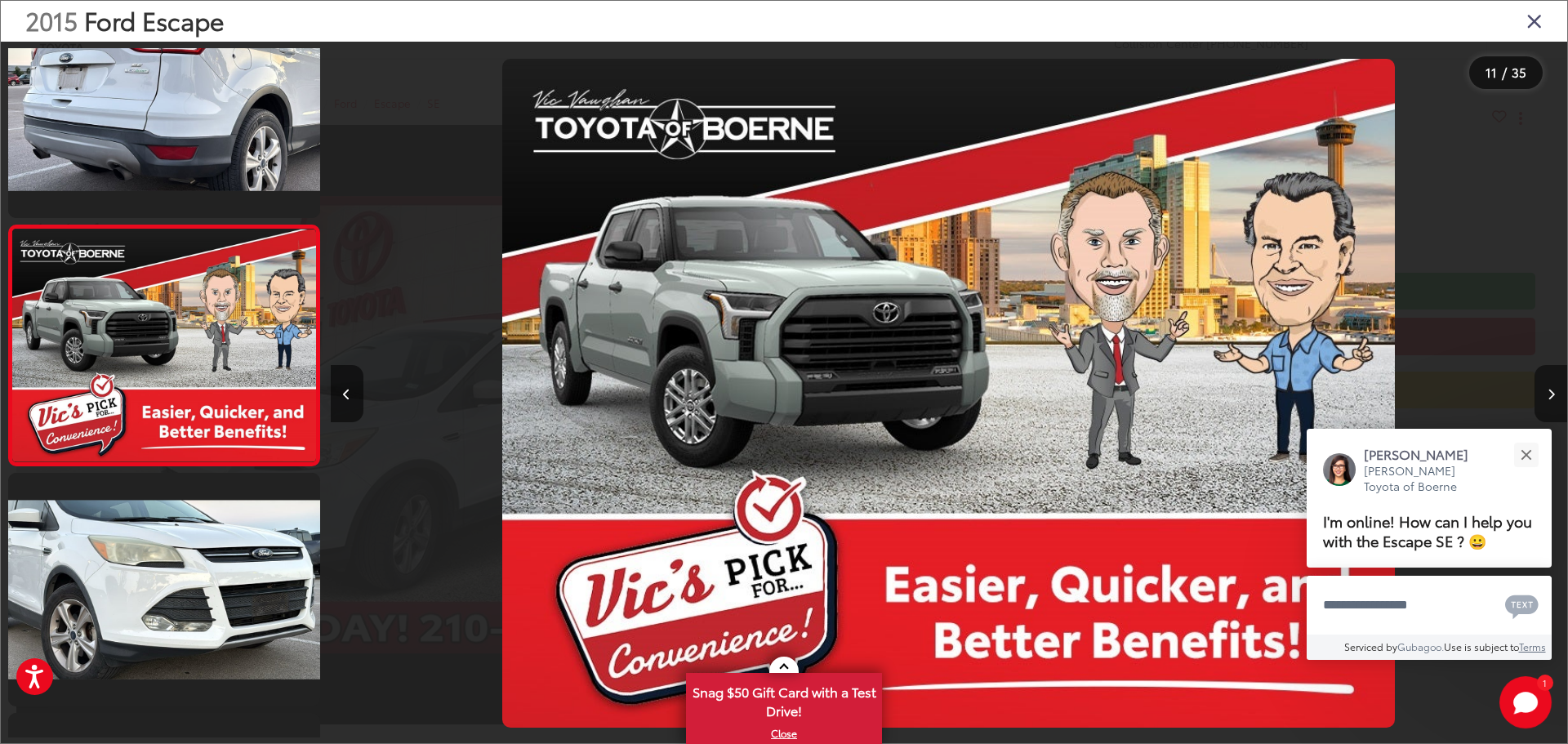
click at [1552, 389] on icon "Next image" at bounding box center [1552, 395] width 7 height 12
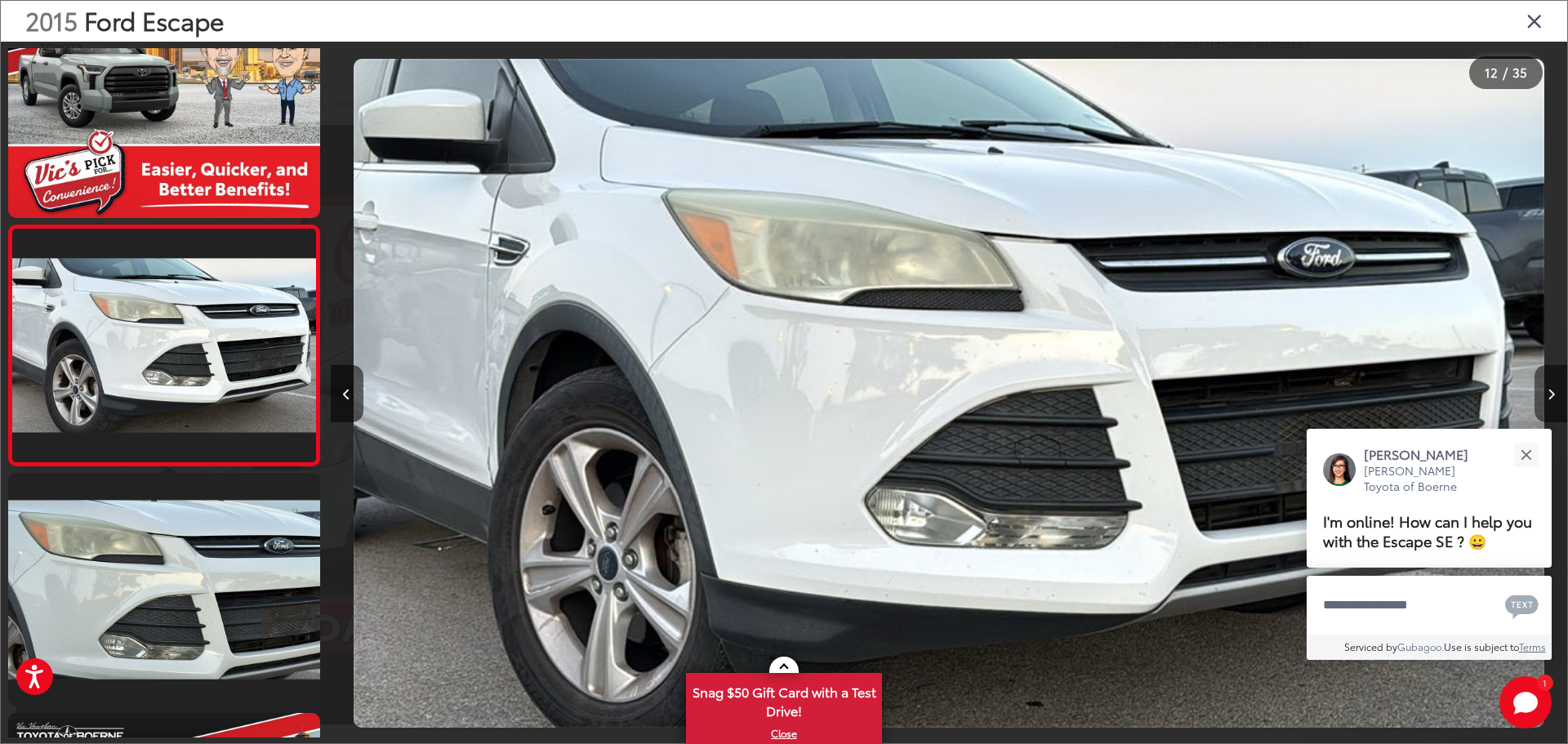
click at [1552, 389] on icon "Next image" at bounding box center [1552, 395] width 7 height 12
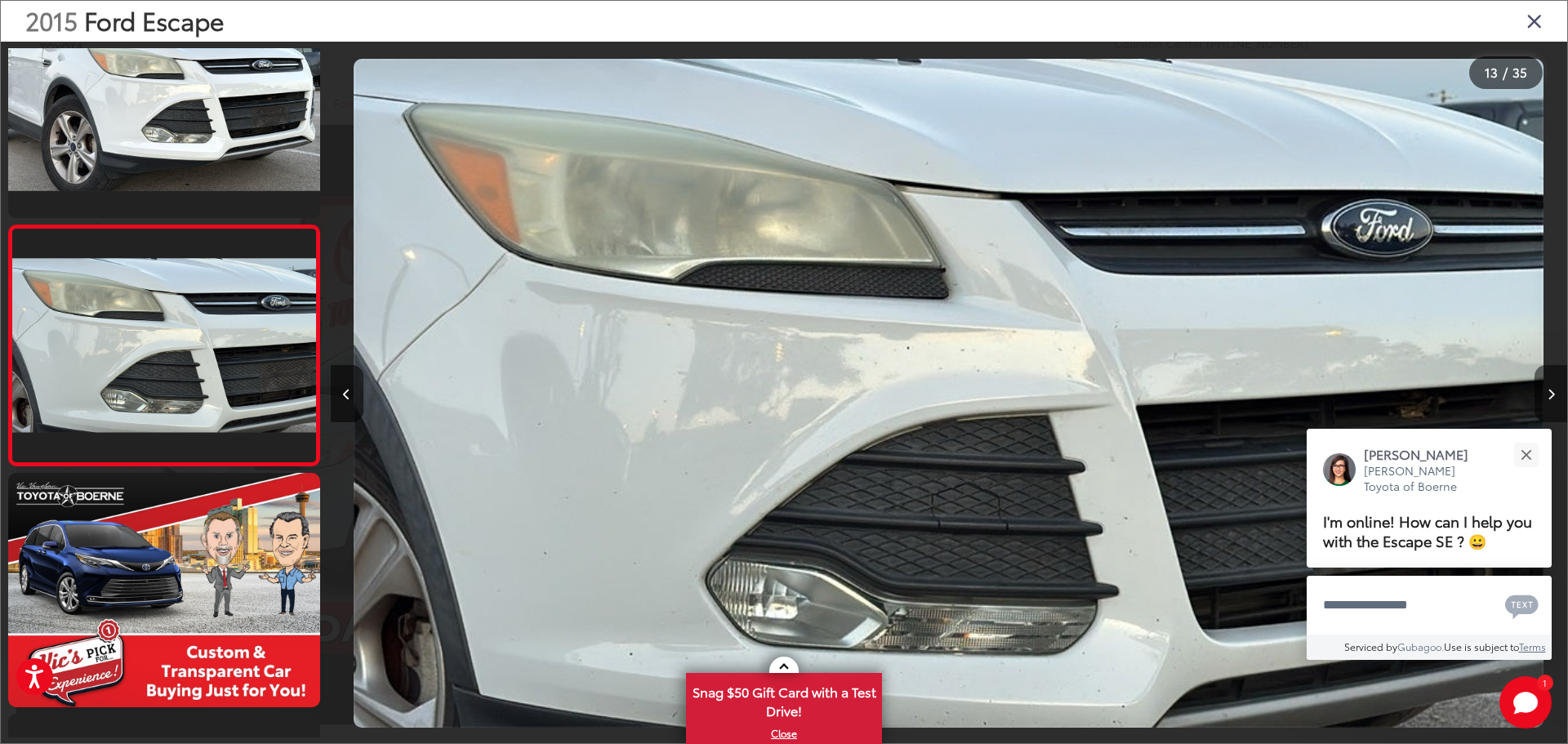
click at [1552, 389] on icon "Next image" at bounding box center [1552, 395] width 7 height 12
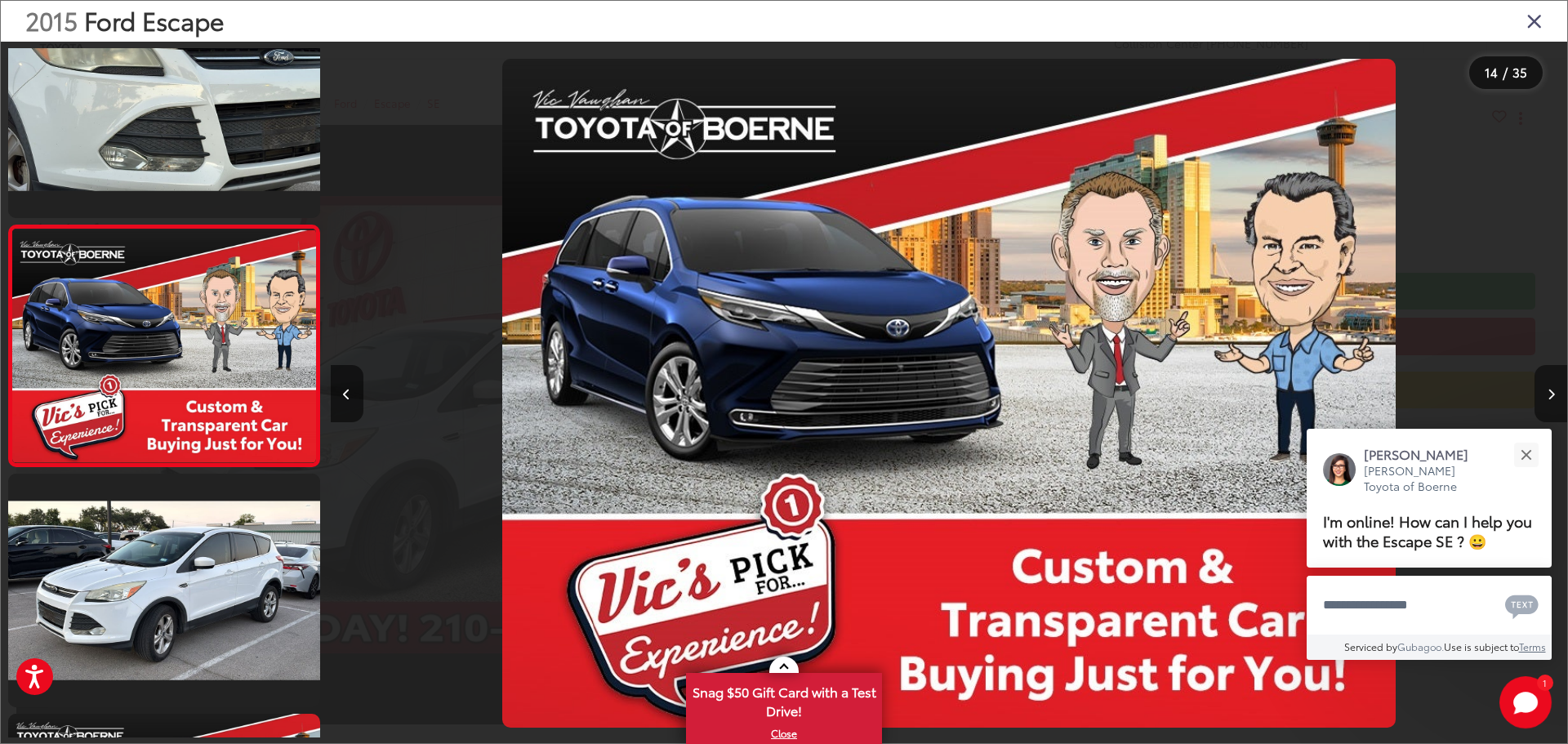
click at [1552, 389] on icon "Next image" at bounding box center [1552, 395] width 7 height 12
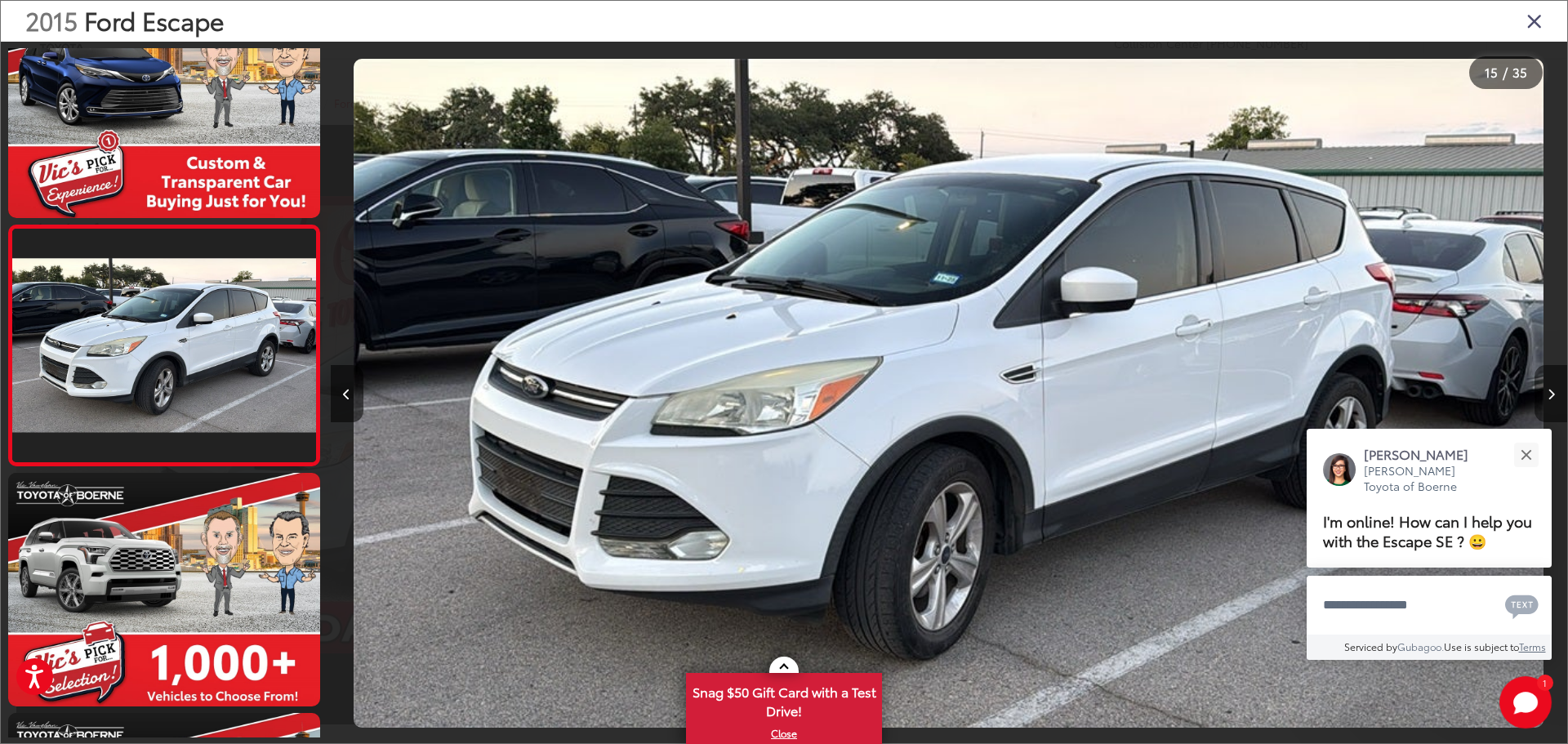
click at [1548, 391] on icon "Next image" at bounding box center [1552, 395] width 7 height 12
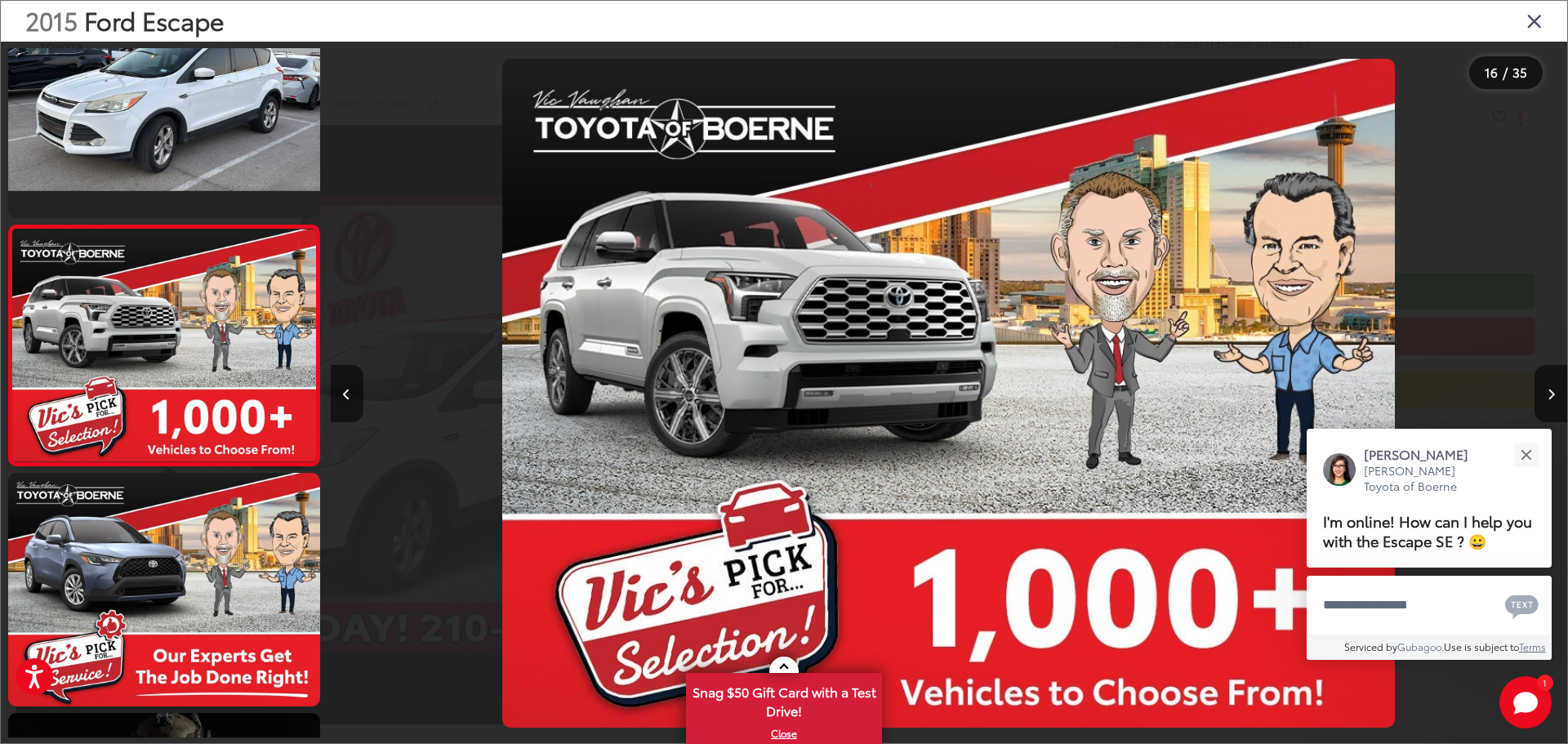
click at [1526, 21] on icon "Close gallery" at bounding box center [1534, 20] width 16 height 21
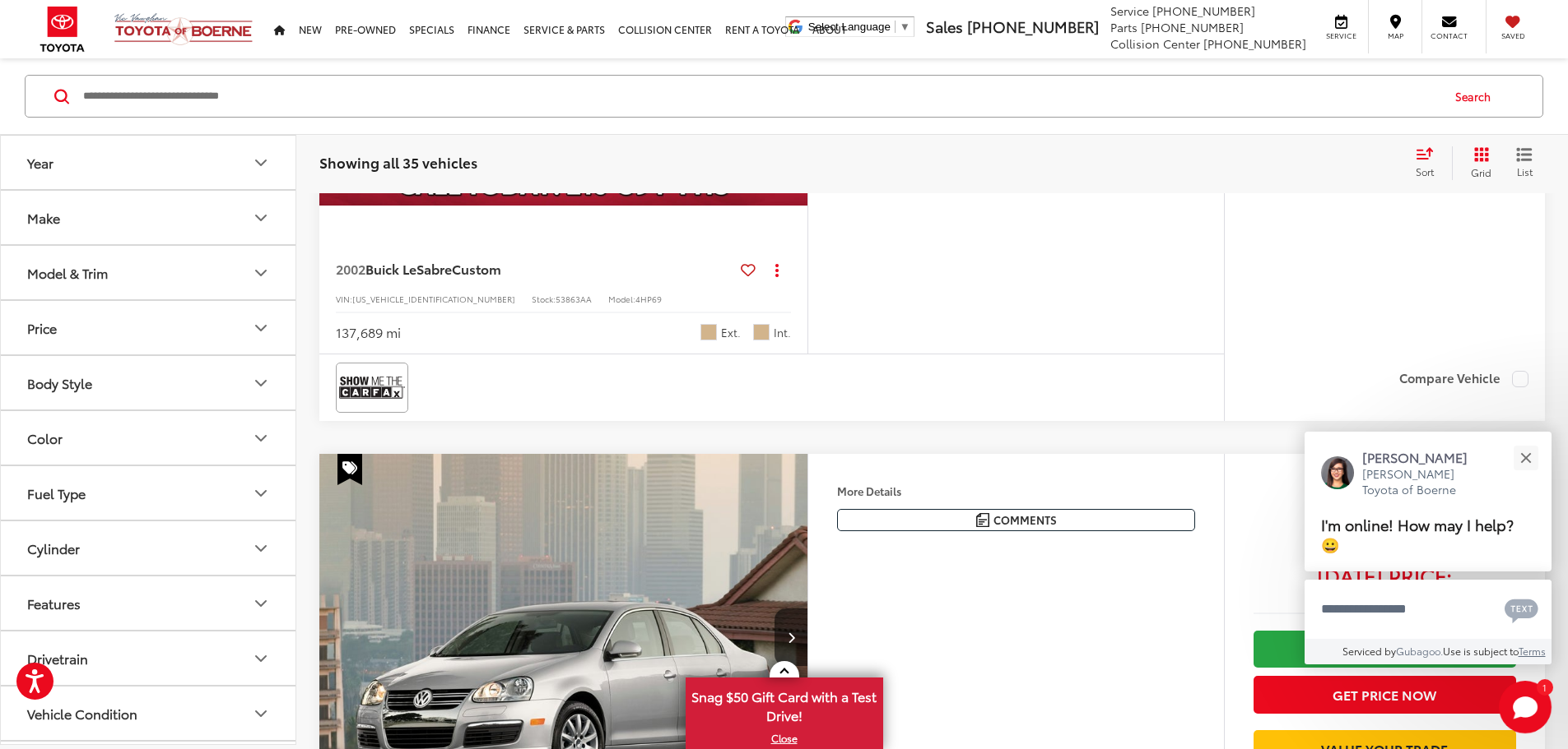
scroll to position [2974, 0]
